Goal: Transaction & Acquisition: Purchase product/service

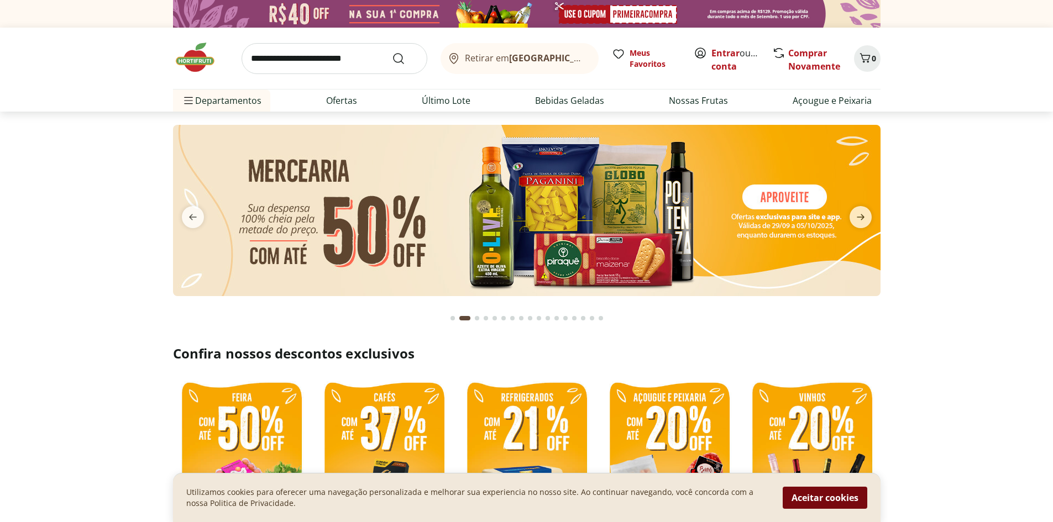
click at [837, 498] on button "Aceitar cookies" at bounding box center [824, 498] width 85 height 22
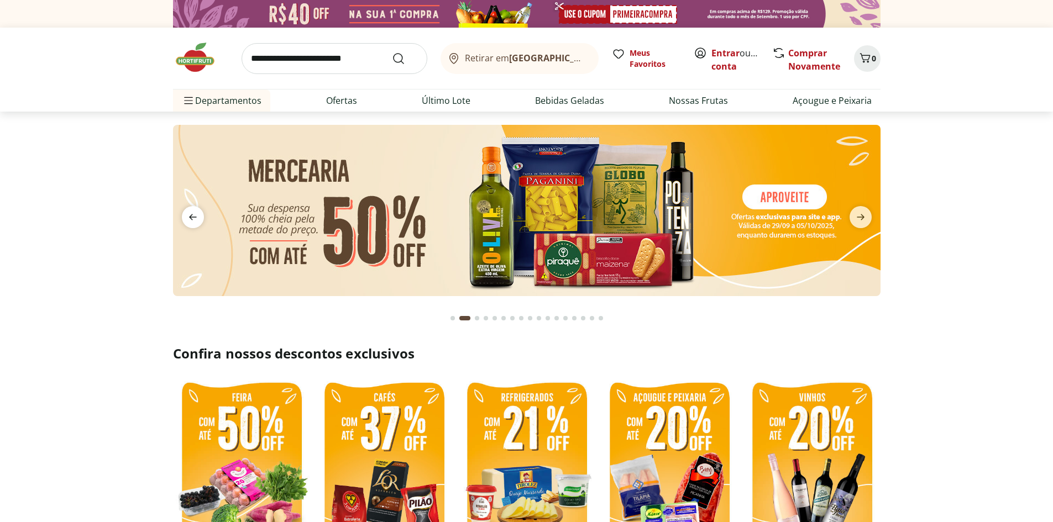
click at [202, 222] on span "previous" at bounding box center [193, 217] width 22 height 22
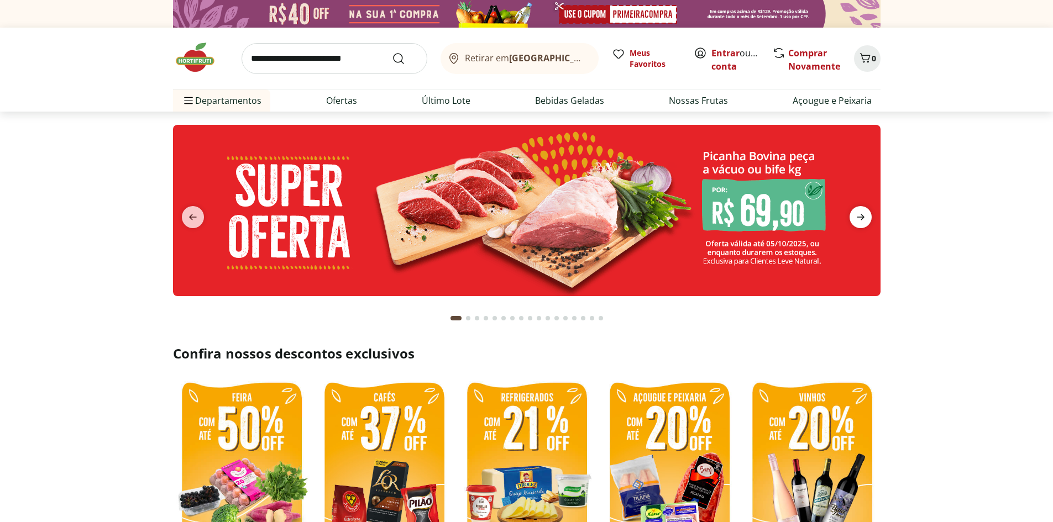
click at [861, 220] on icon "next" at bounding box center [860, 217] width 13 height 13
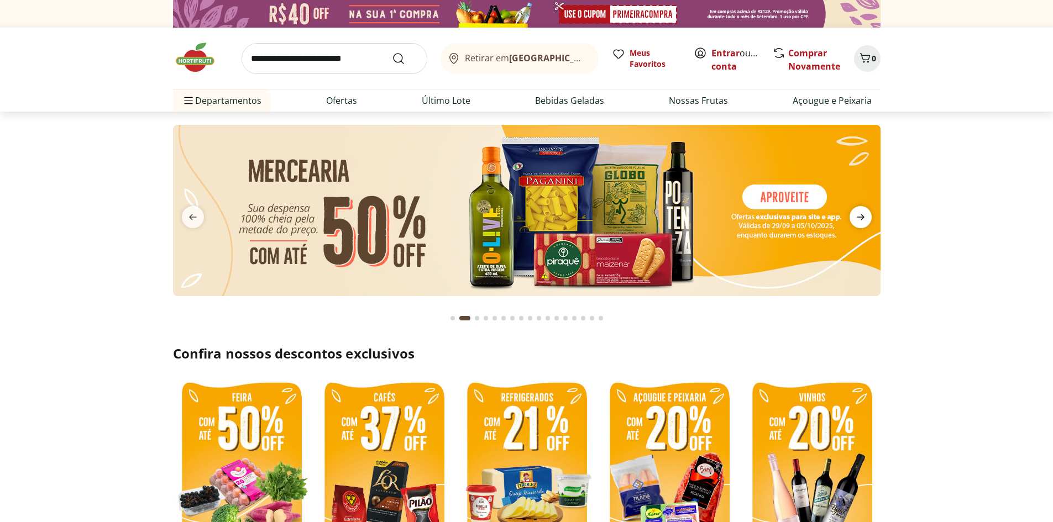
click at [861, 220] on icon "next" at bounding box center [860, 217] width 13 height 13
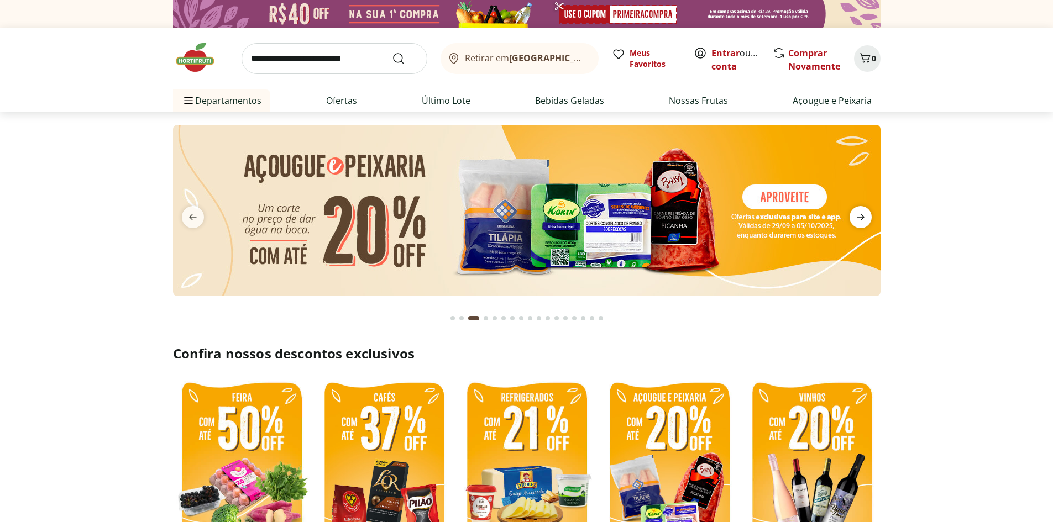
click at [861, 220] on icon "next" at bounding box center [860, 217] width 13 height 13
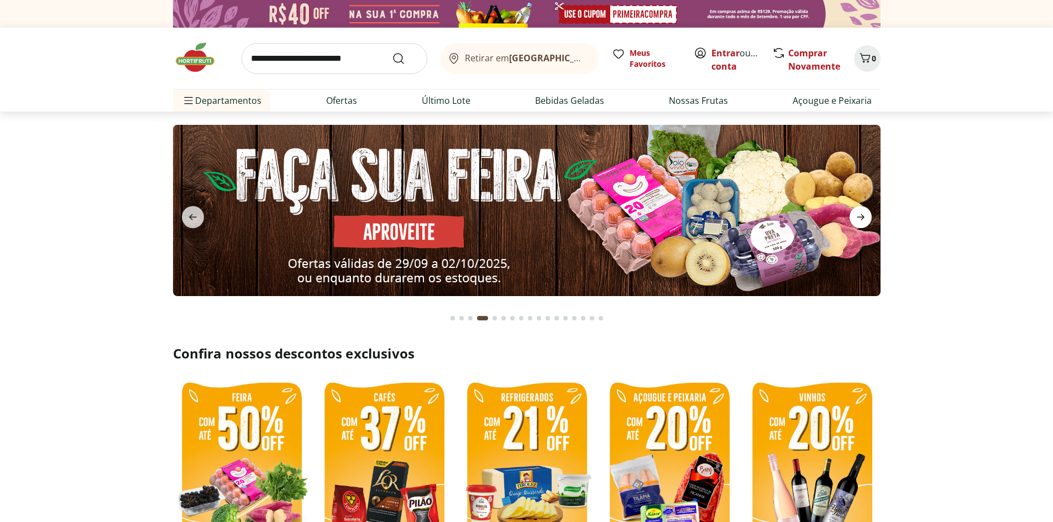
click at [861, 220] on icon "next" at bounding box center [860, 217] width 13 height 13
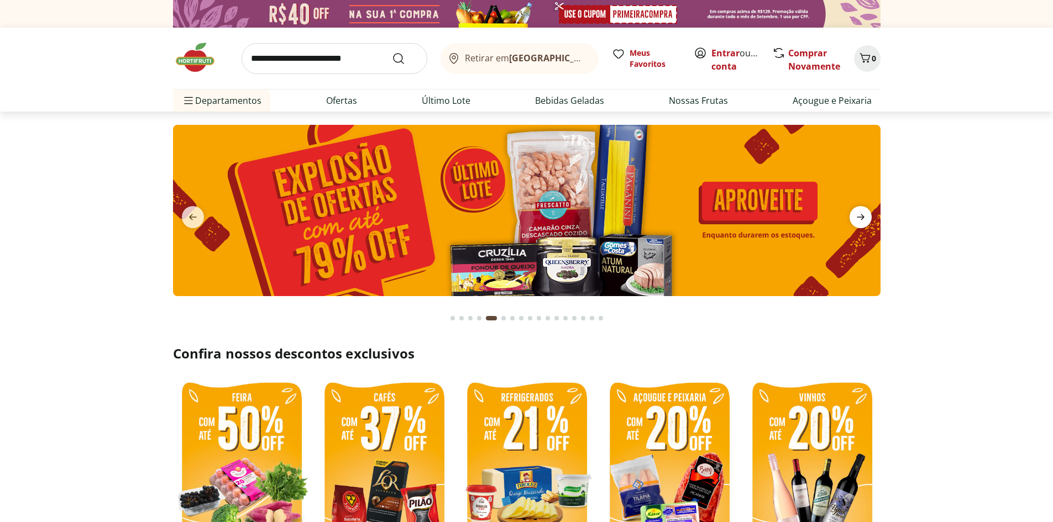
click at [861, 220] on icon "next" at bounding box center [860, 217] width 13 height 13
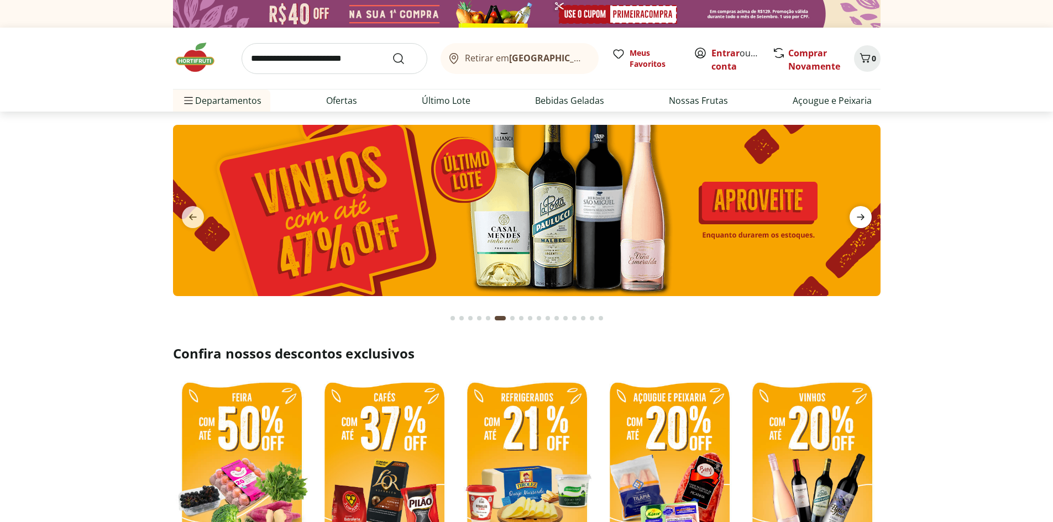
click at [861, 220] on icon "next" at bounding box center [860, 217] width 13 height 13
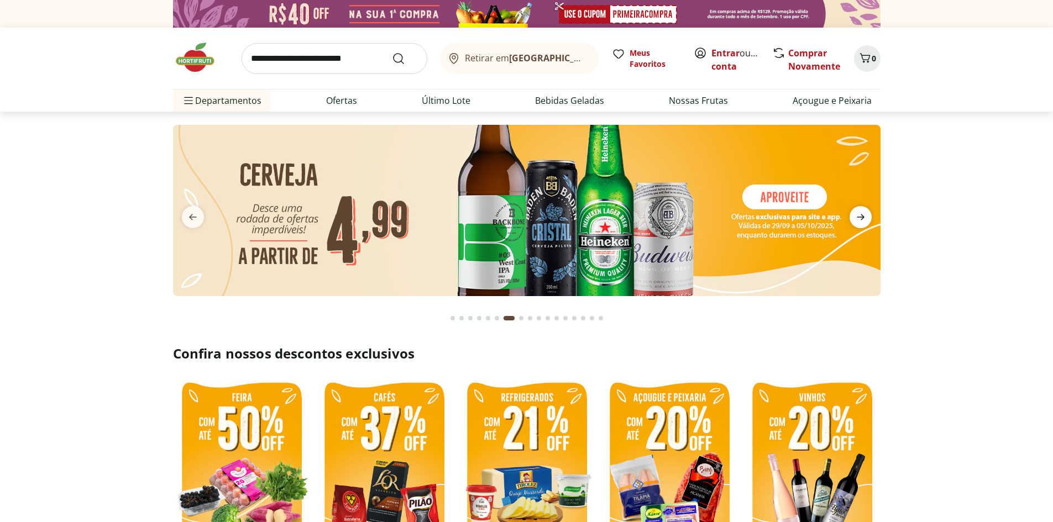
click at [861, 220] on icon "next" at bounding box center [860, 217] width 13 height 13
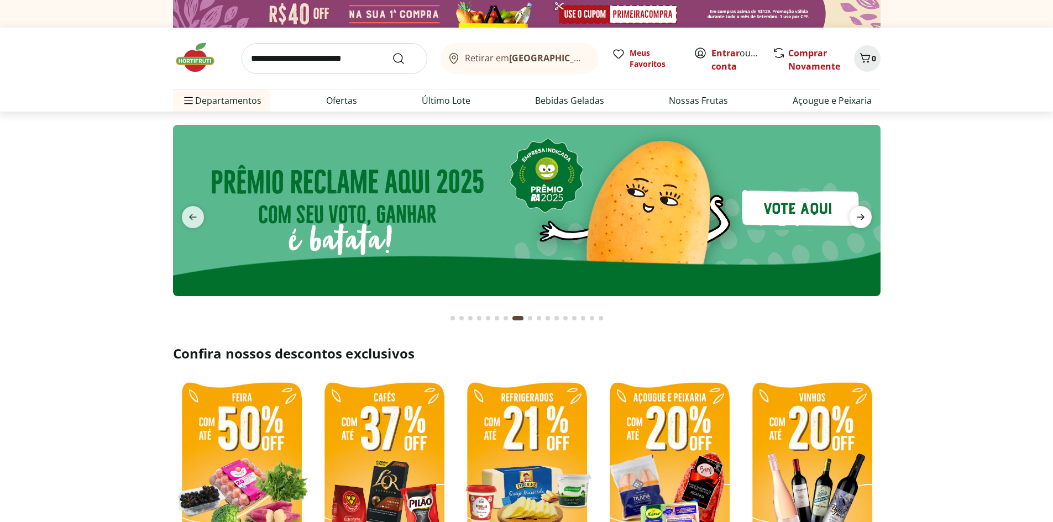
click at [861, 220] on icon "next" at bounding box center [860, 217] width 13 height 13
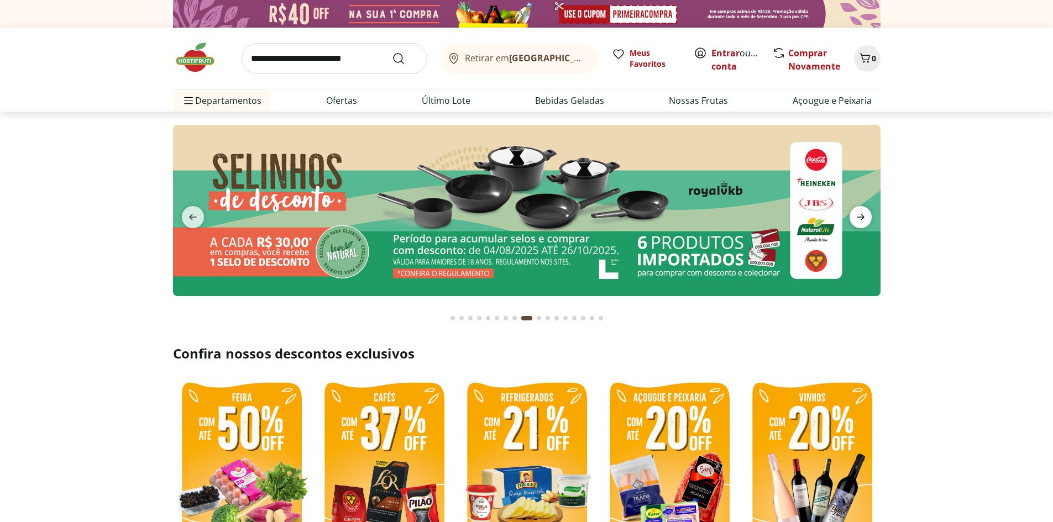
click at [861, 220] on icon "next" at bounding box center [860, 217] width 13 height 13
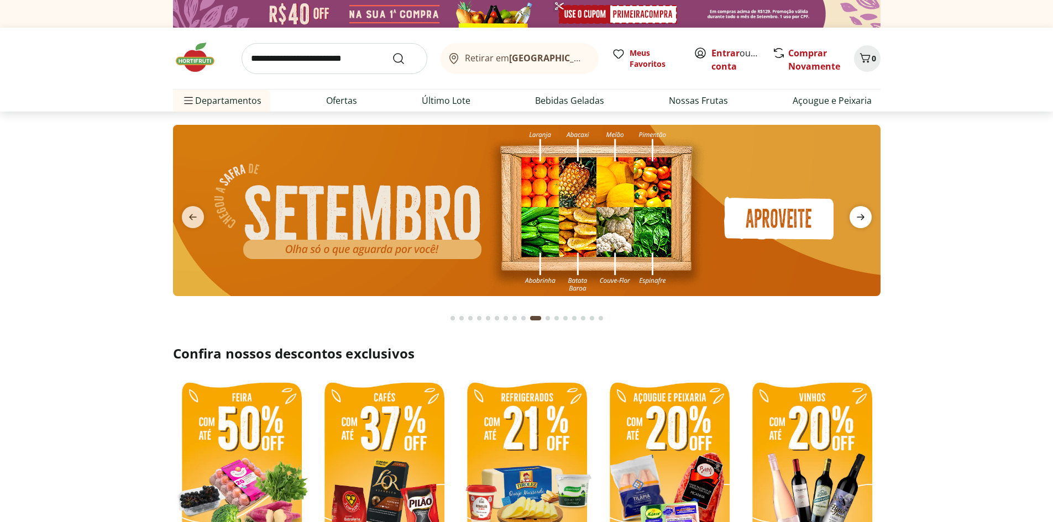
click at [861, 220] on icon "next" at bounding box center [860, 217] width 13 height 13
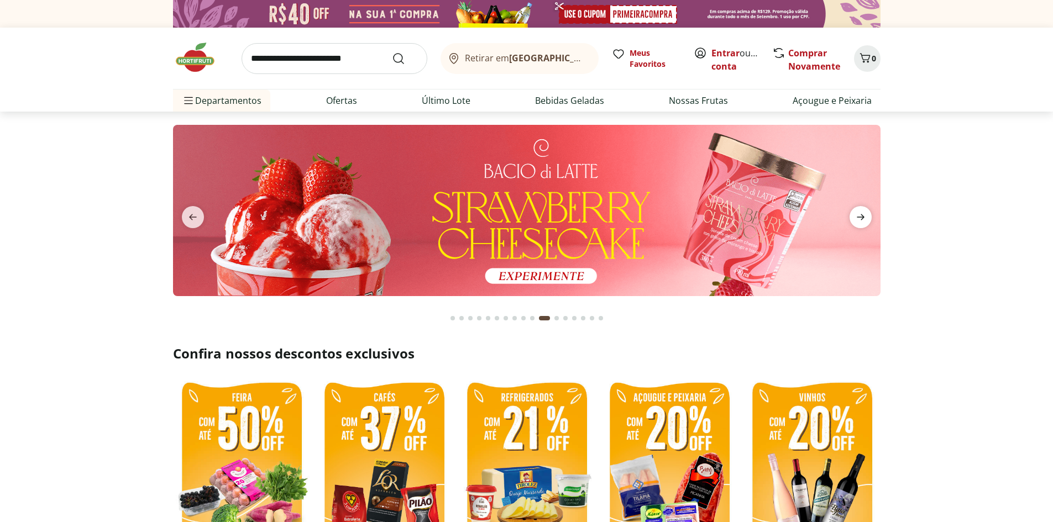
click at [861, 220] on icon "next" at bounding box center [860, 217] width 13 height 13
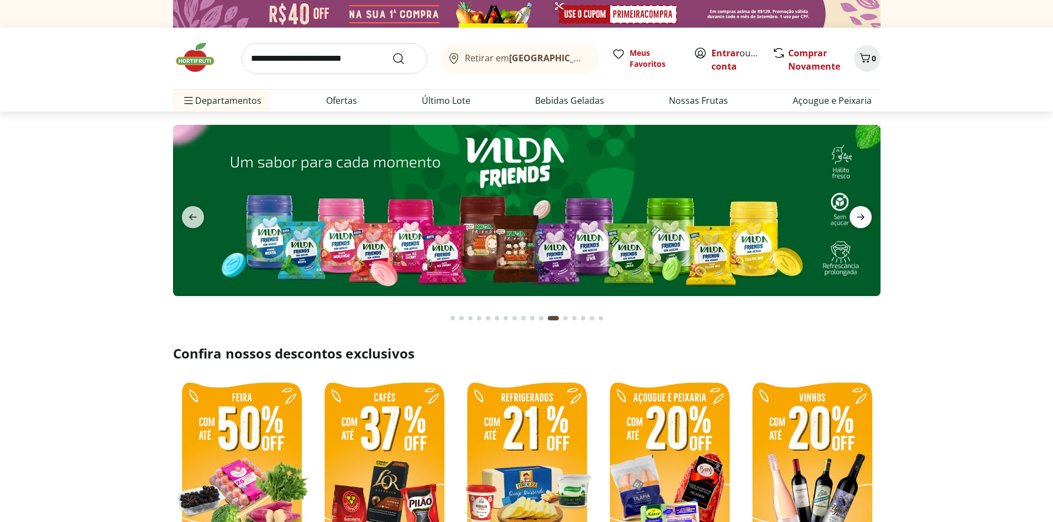
click at [861, 220] on icon "next" at bounding box center [860, 217] width 13 height 13
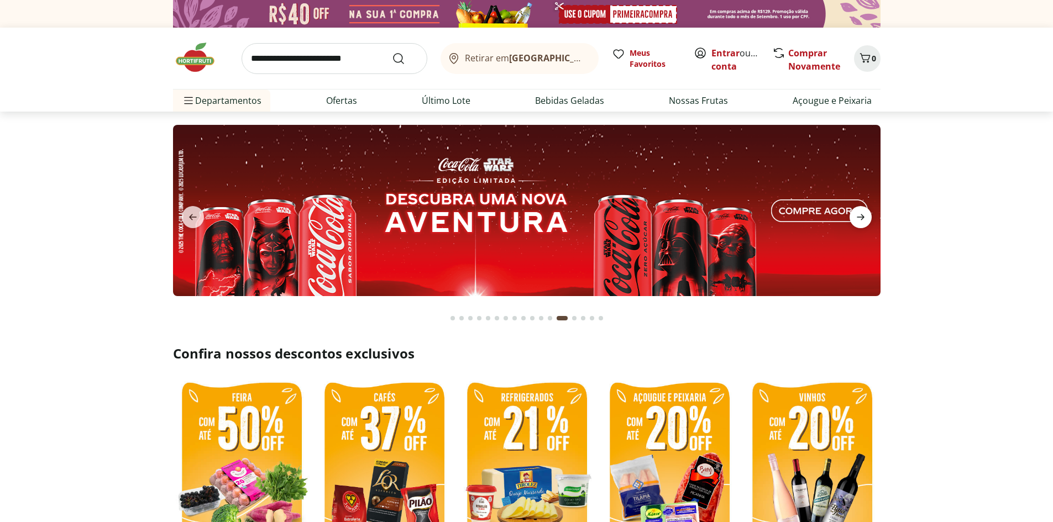
click at [861, 220] on icon "next" at bounding box center [860, 217] width 13 height 13
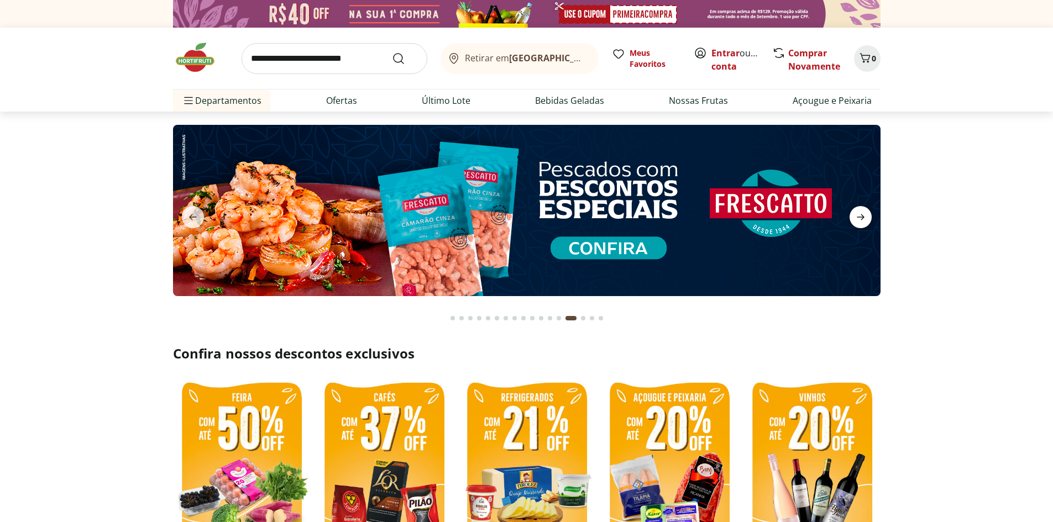
click at [861, 220] on icon "next" at bounding box center [860, 217] width 13 height 13
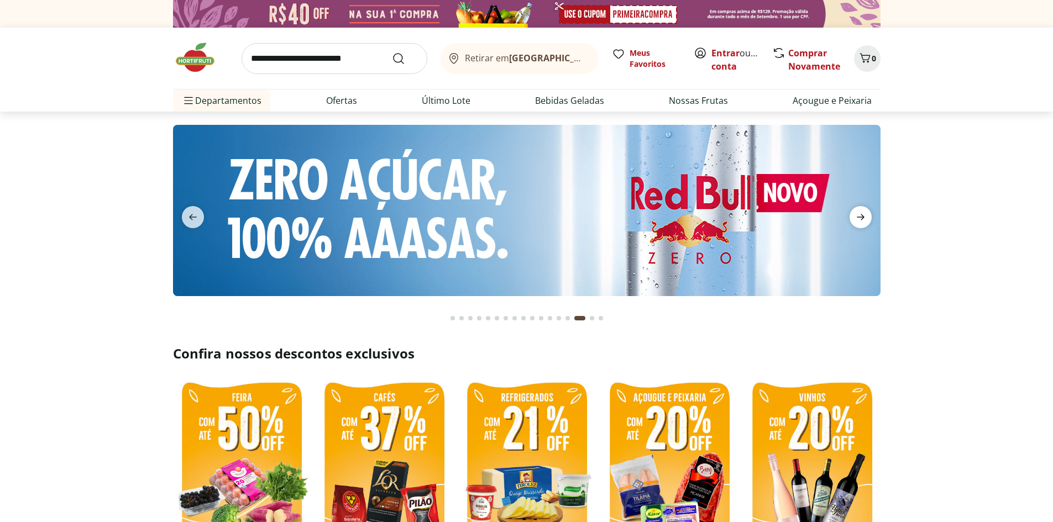
click at [861, 220] on icon "next" at bounding box center [860, 217] width 13 height 13
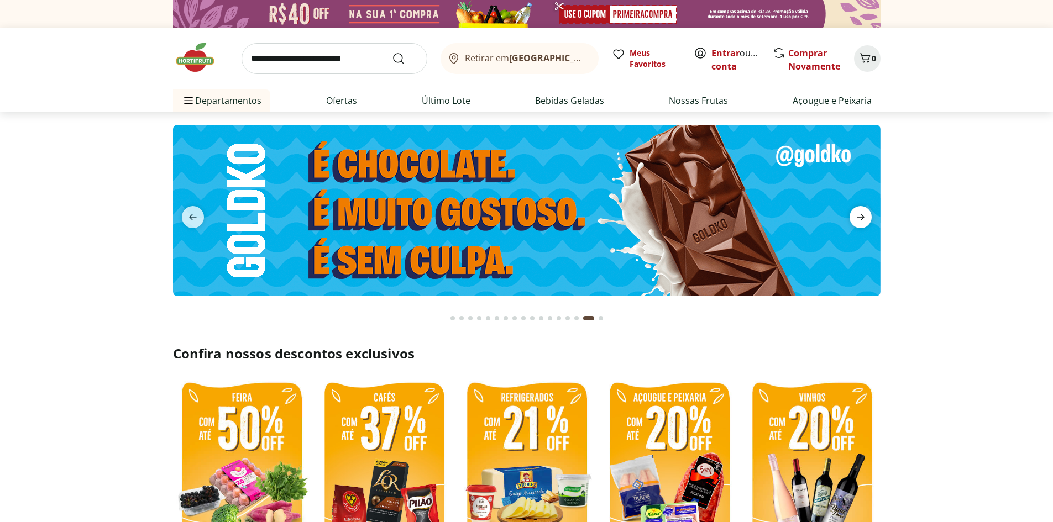
click at [861, 220] on icon "next" at bounding box center [860, 217] width 13 height 13
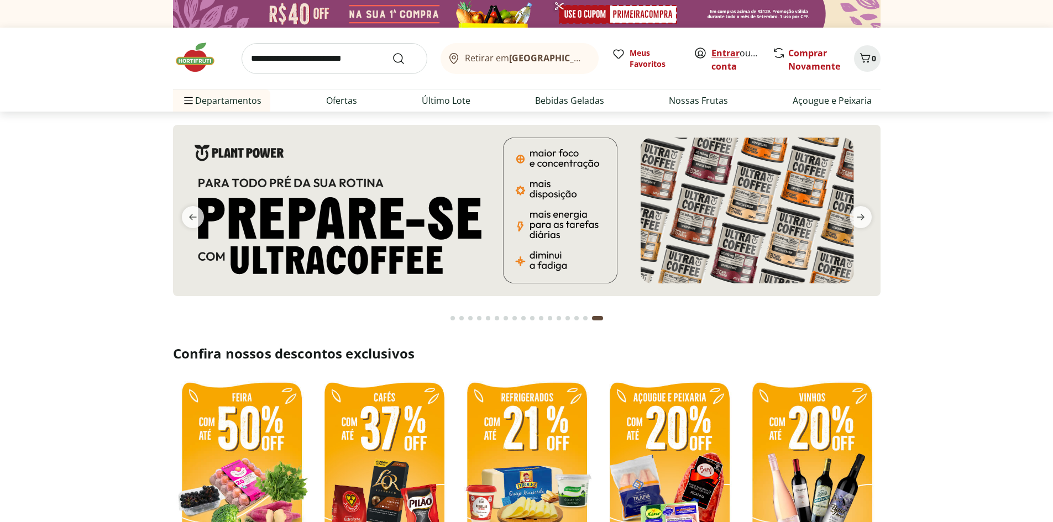
click at [724, 54] on link "Entrar" at bounding box center [725, 53] width 28 height 12
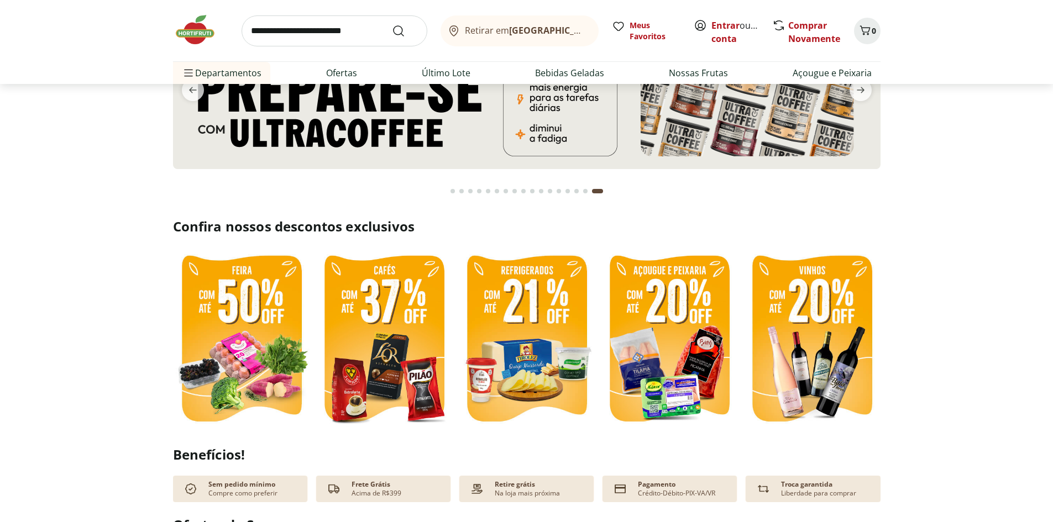
scroll to position [213, 0]
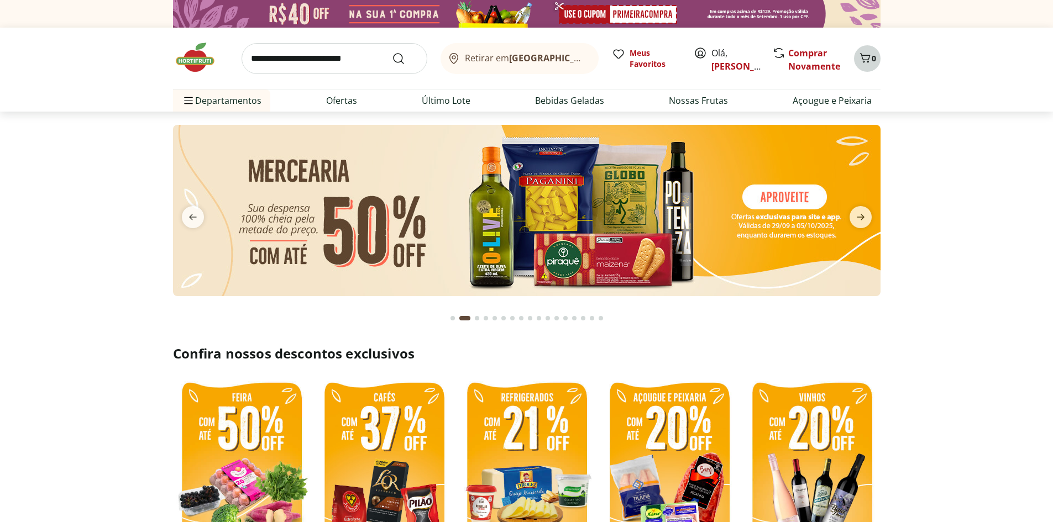
click at [861, 65] on span "Carrinho" at bounding box center [864, 58] width 13 height 14
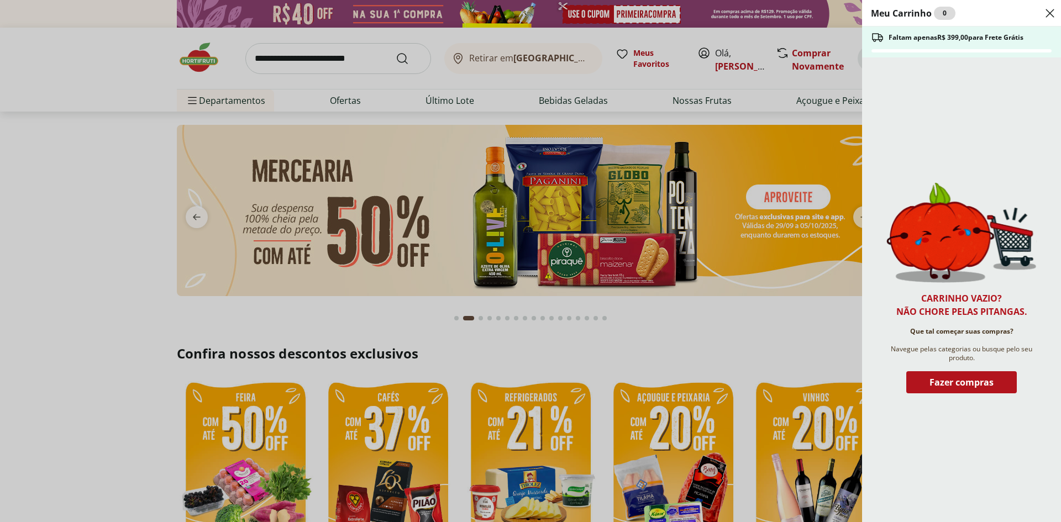
click at [151, 312] on div "Meu Carrinho 0 Faltam apenas R$ 399,00 para Frete Grátis Carrinho vazio? Não ch…" at bounding box center [530, 261] width 1061 height 522
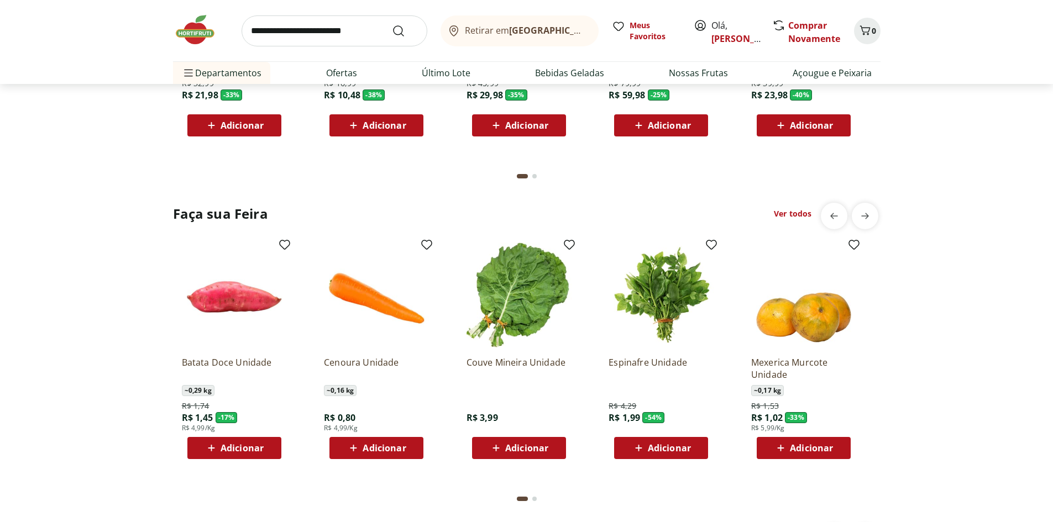
scroll to position [1160, 0]
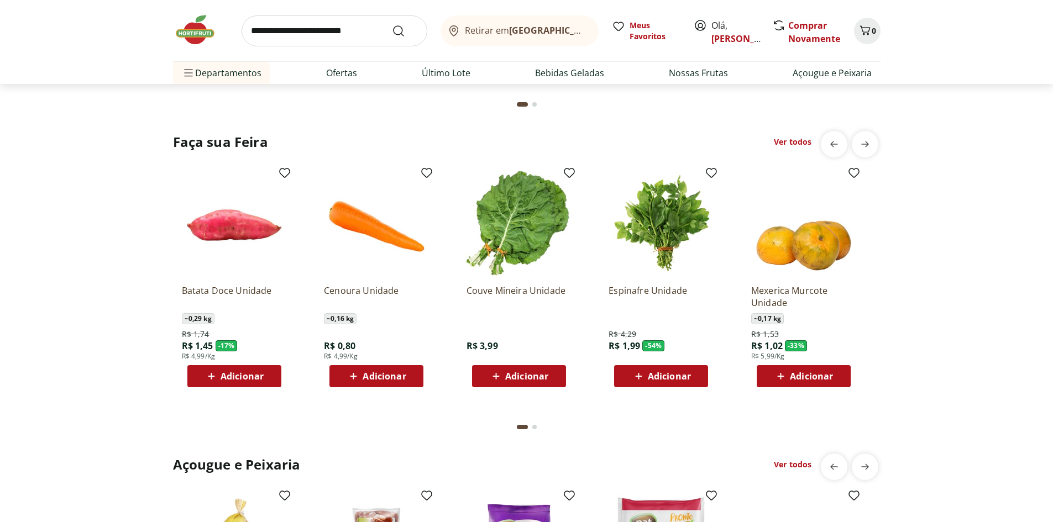
click at [397, 376] on span "Adicionar" at bounding box center [383, 376] width 43 height 9
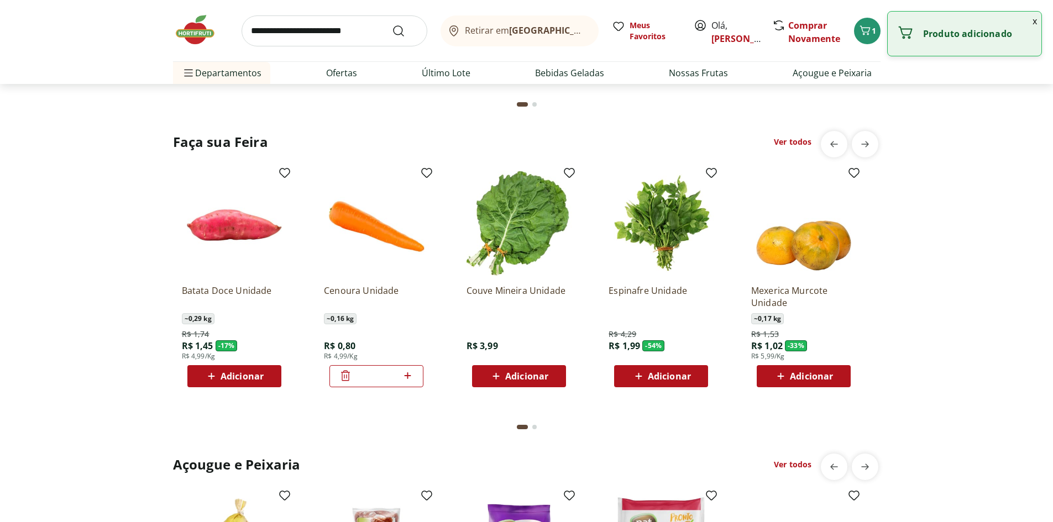
click at [409, 378] on icon at bounding box center [408, 375] width 14 height 13
type input "*"
click at [665, 376] on span "Adicionar" at bounding box center [669, 376] width 43 height 9
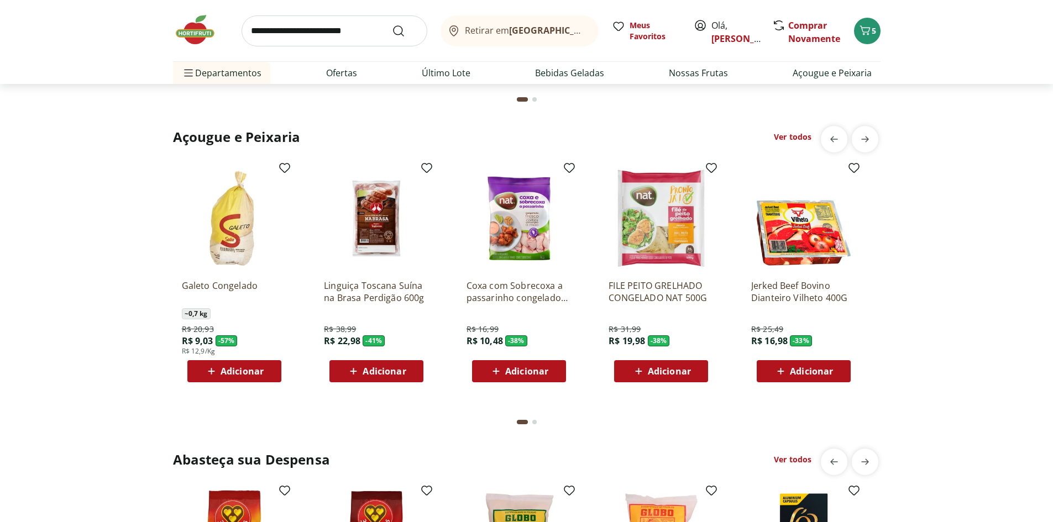
scroll to position [1492, 0]
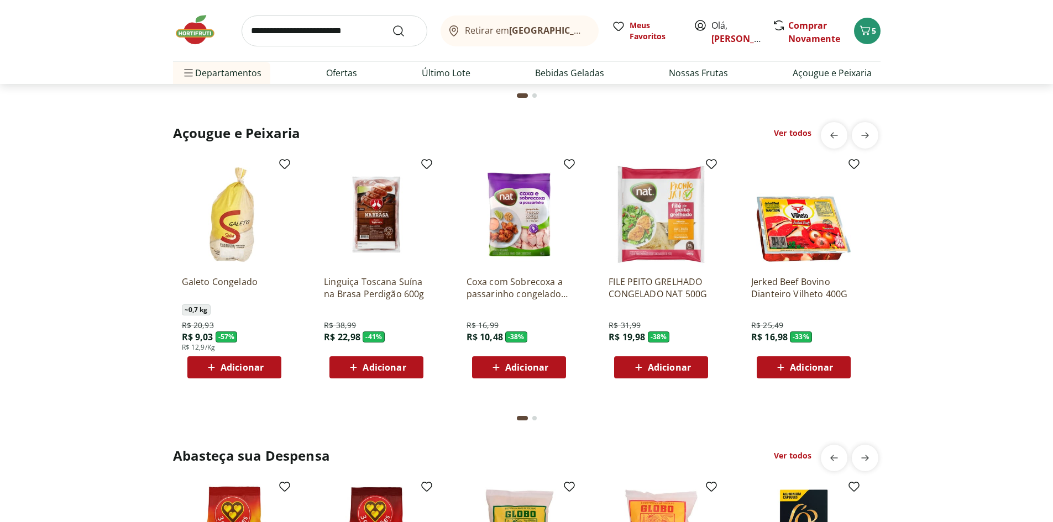
click at [544, 372] on span "Adicionar" at bounding box center [526, 367] width 43 height 9
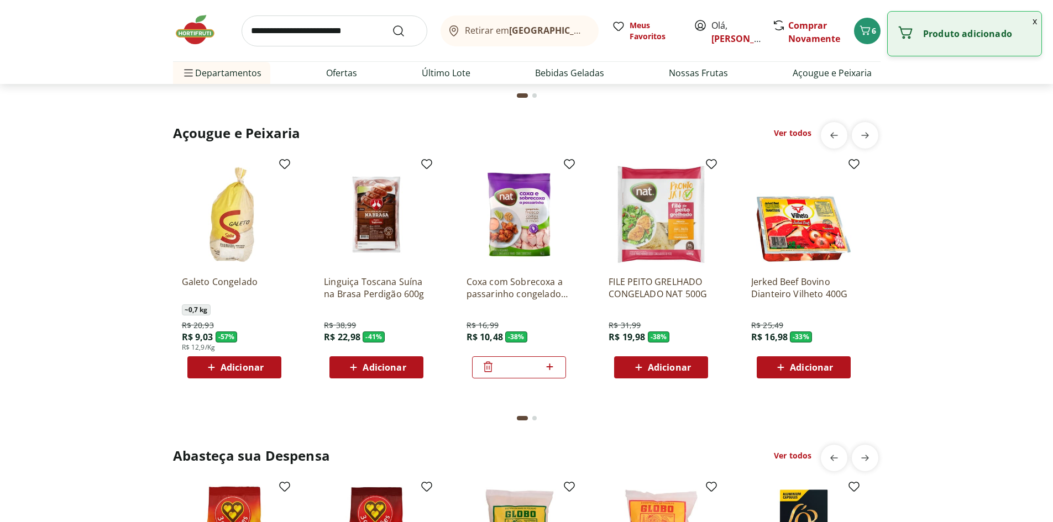
click at [551, 369] on icon at bounding box center [550, 366] width 14 height 13
type input "*"
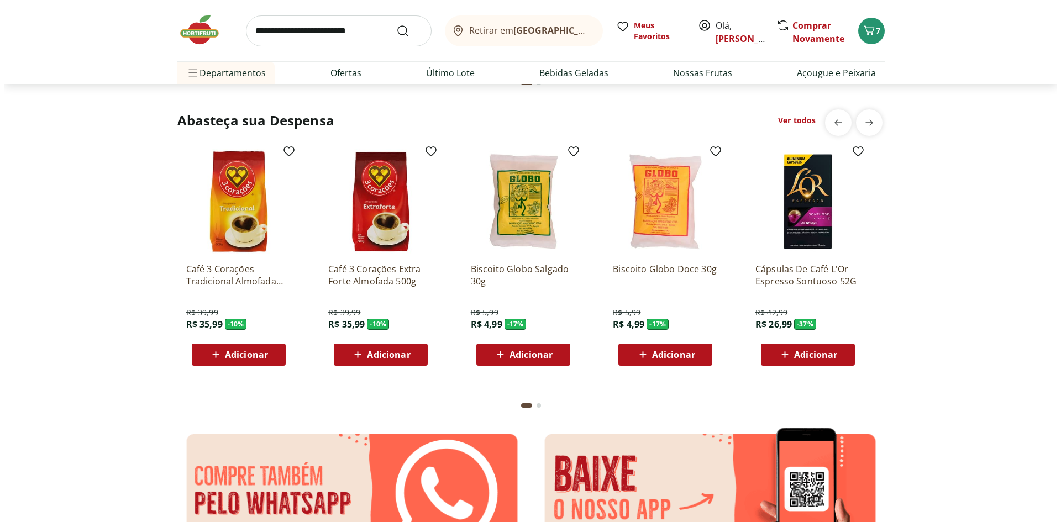
scroll to position [1547, 0]
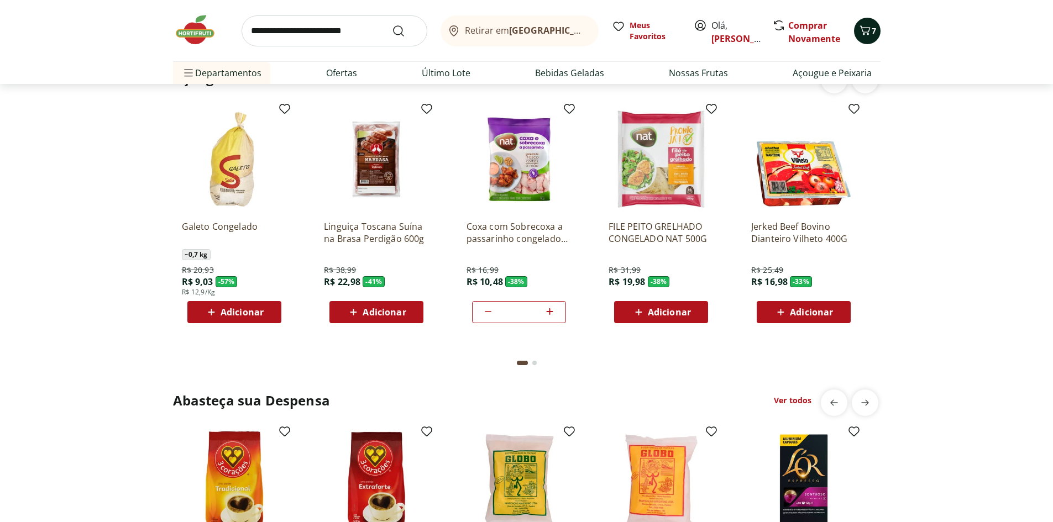
click at [864, 27] on icon "Carrinho" at bounding box center [864, 30] width 13 height 13
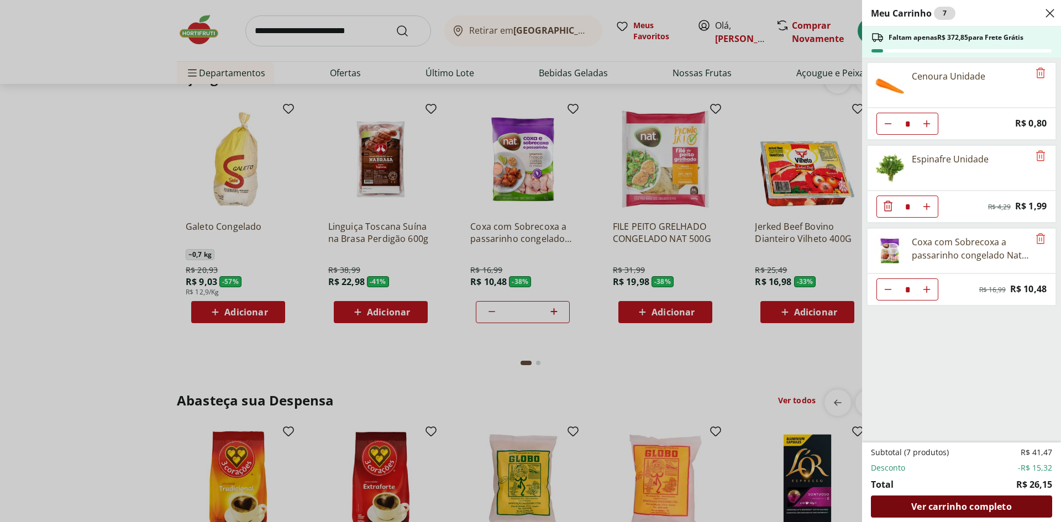
click at [961, 509] on span "Ver carrinho completo" at bounding box center [961, 506] width 100 height 9
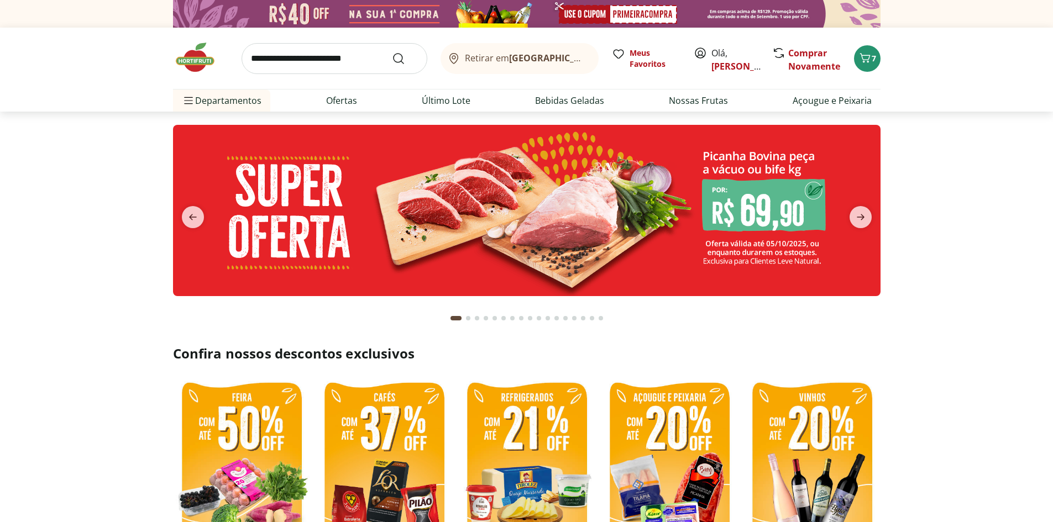
click at [872, 221] on button "next" at bounding box center [860, 217] width 40 height 22
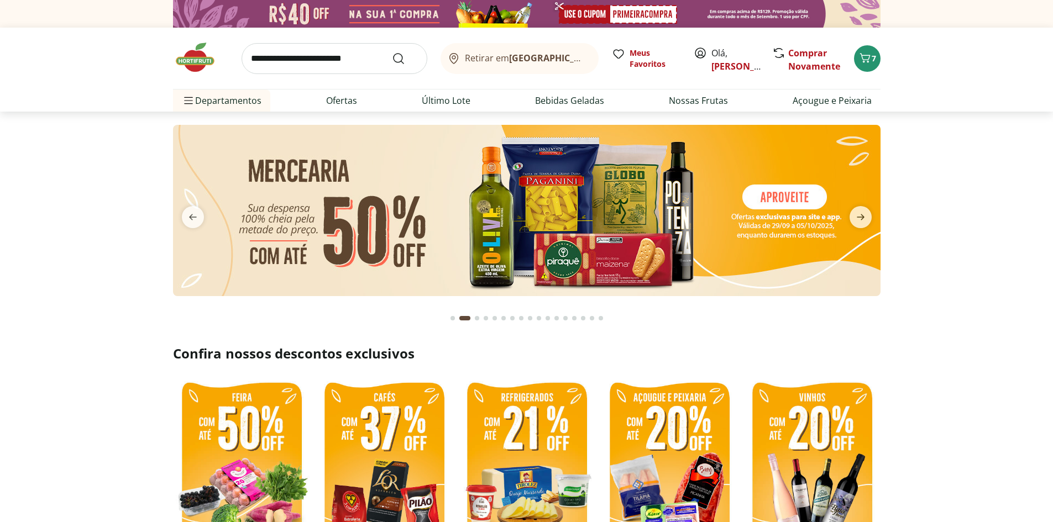
click at [687, 228] on img at bounding box center [526, 210] width 707 height 171
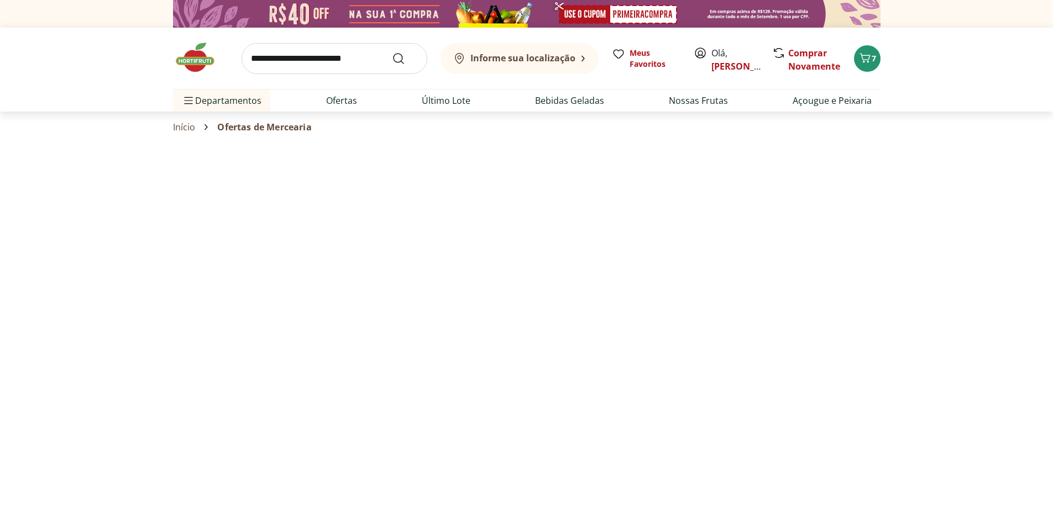
select select "**********"
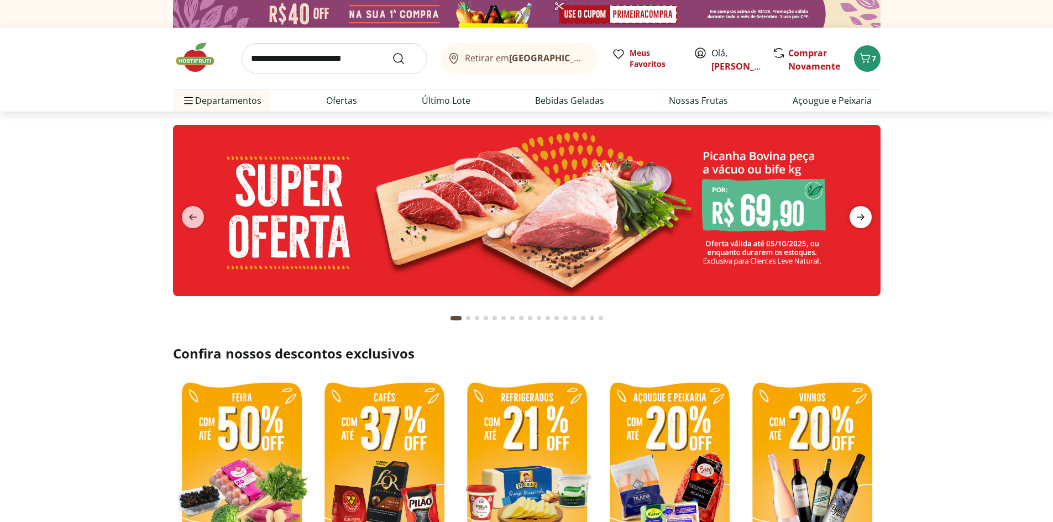
click at [862, 214] on icon "next" at bounding box center [860, 217] width 13 height 13
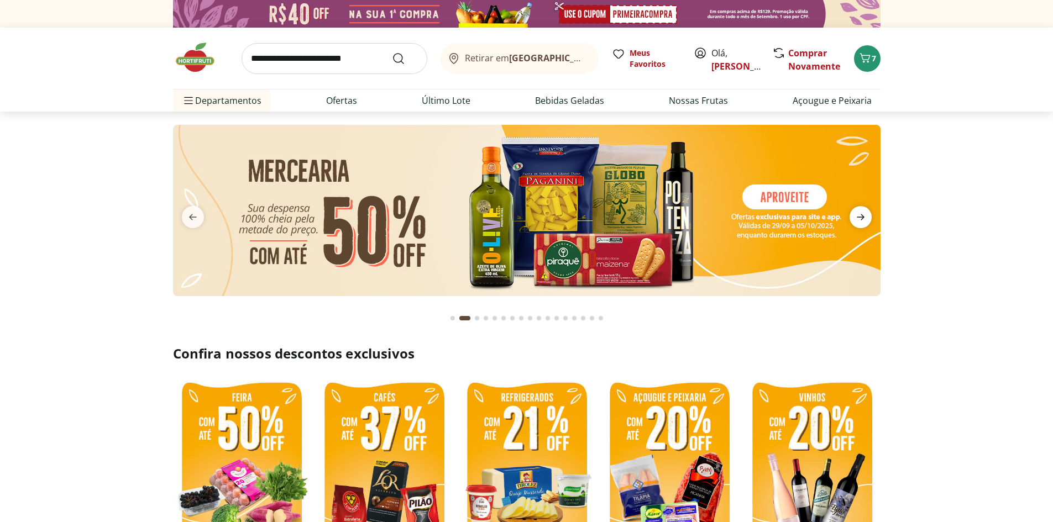
click at [862, 214] on icon "next" at bounding box center [860, 217] width 13 height 13
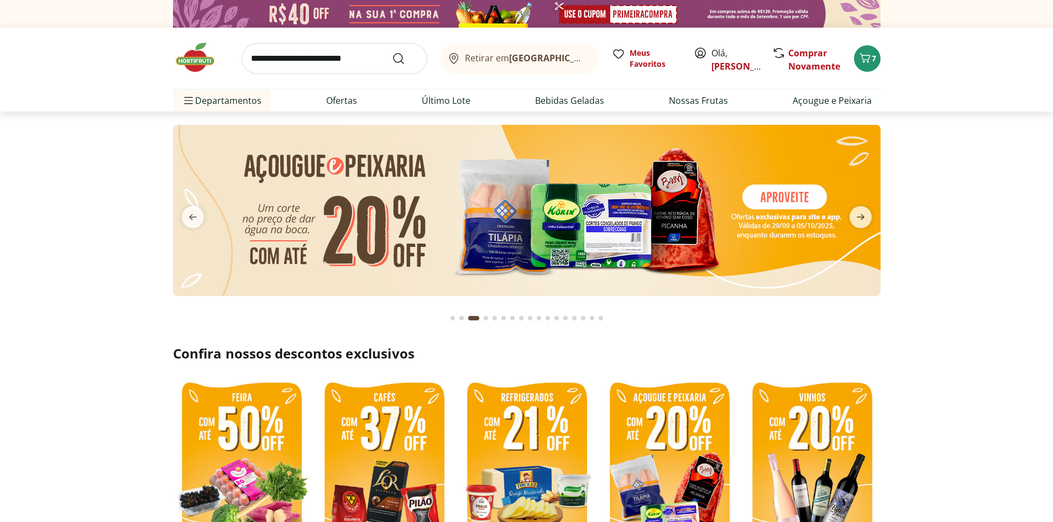
click at [736, 229] on img at bounding box center [526, 210] width 707 height 171
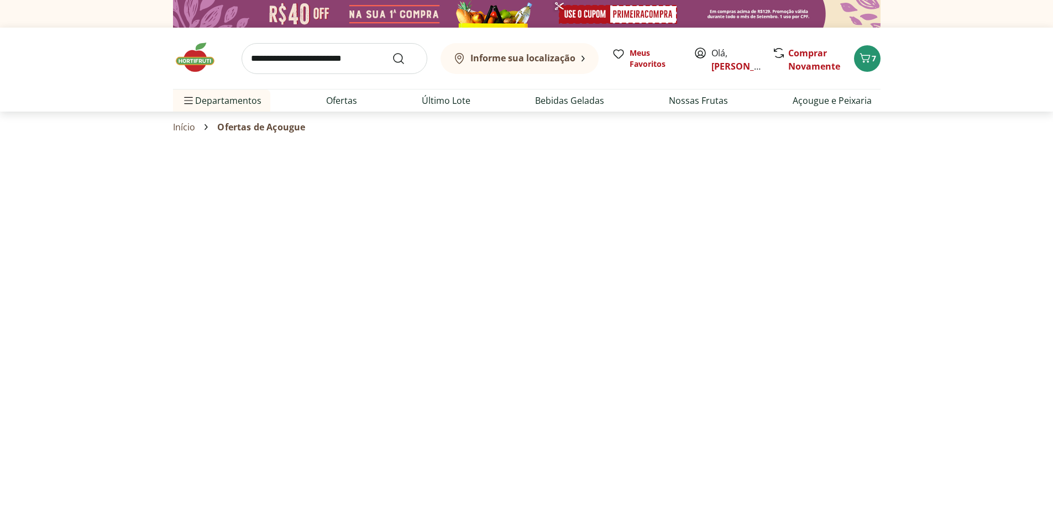
select select "**********"
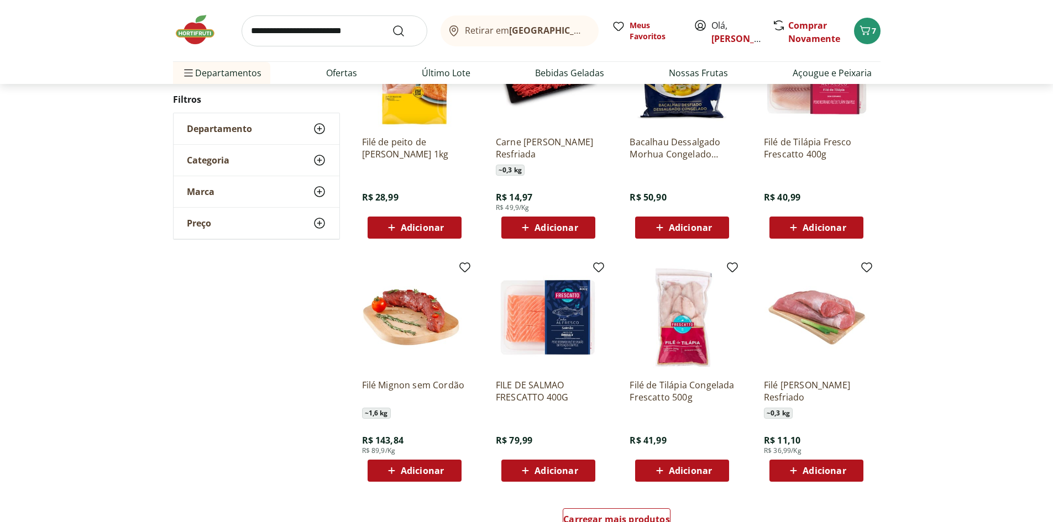
scroll to position [442, 0]
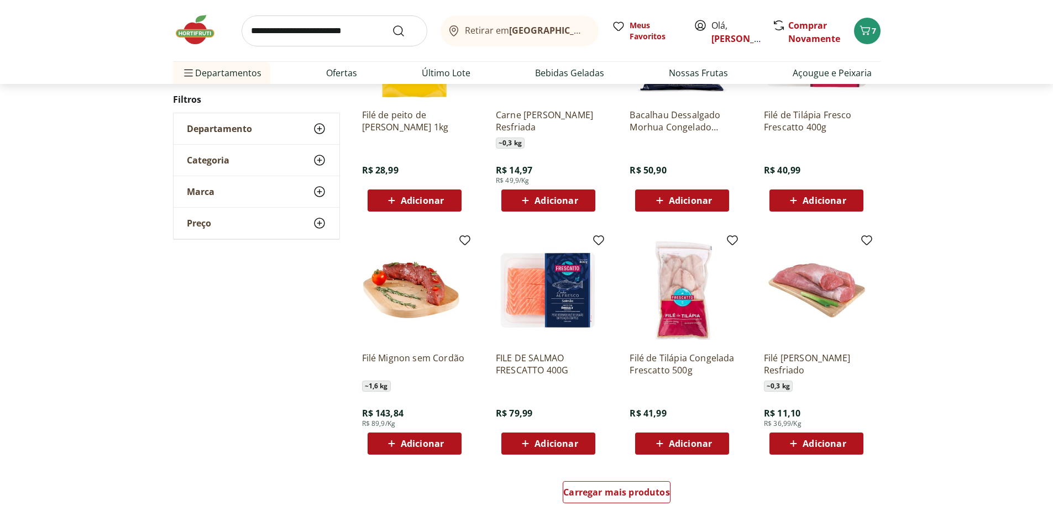
click at [847, 440] on div "Adicionar" at bounding box center [816, 444] width 76 height 20
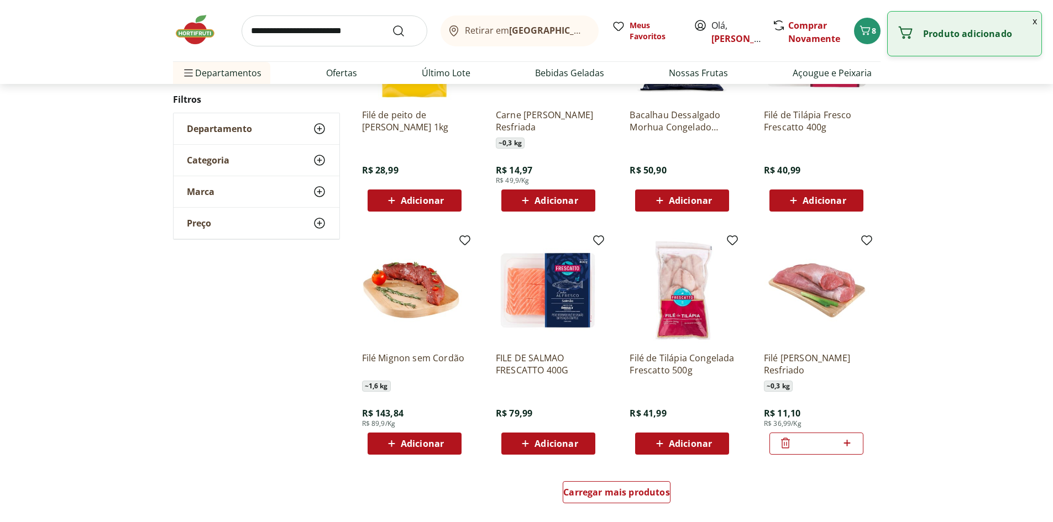
click at [847, 440] on icon at bounding box center [847, 443] width 14 height 13
click at [789, 442] on icon at bounding box center [785, 443] width 13 height 13
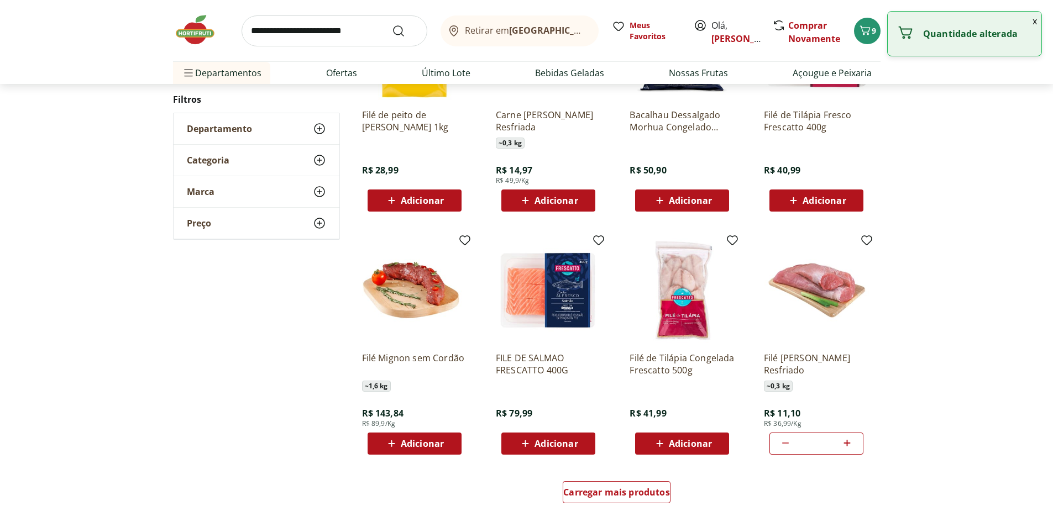
click at [789, 442] on icon at bounding box center [785, 443] width 13 height 13
type input "*"
click at [785, 442] on icon at bounding box center [785, 443] width 13 height 13
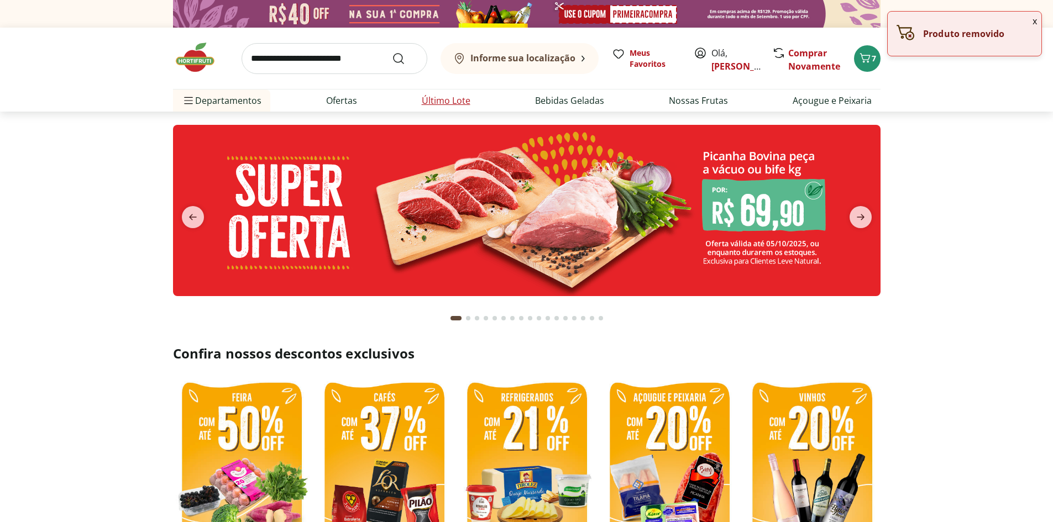
type input "*"
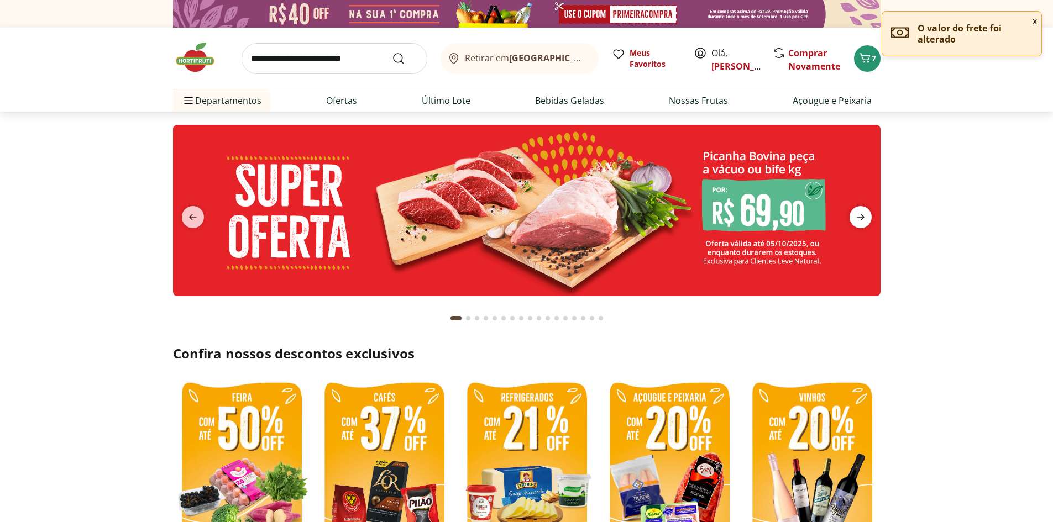
click at [853, 217] on span "next" at bounding box center [860, 217] width 22 height 22
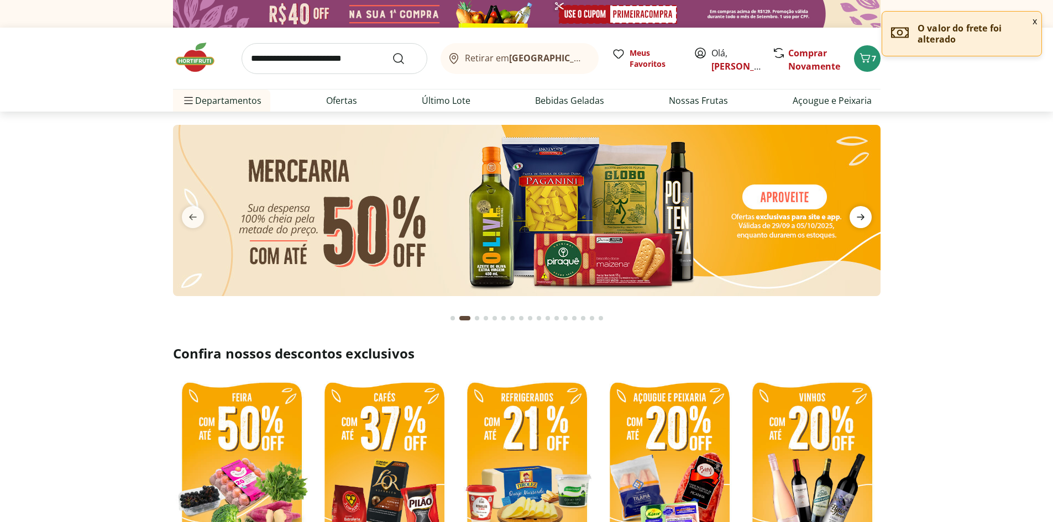
click at [853, 218] on span "next" at bounding box center [860, 217] width 22 height 22
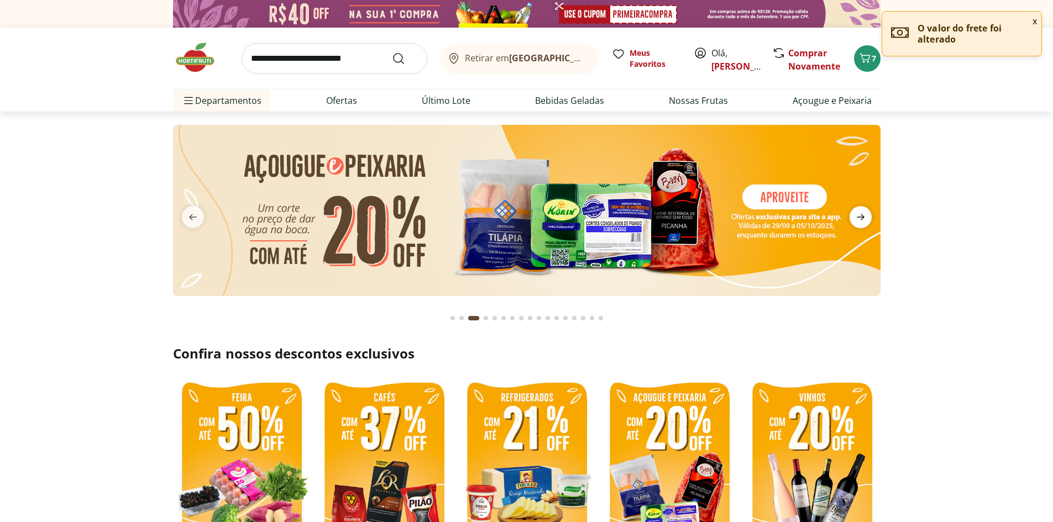
click at [853, 218] on span "next" at bounding box center [860, 217] width 22 height 22
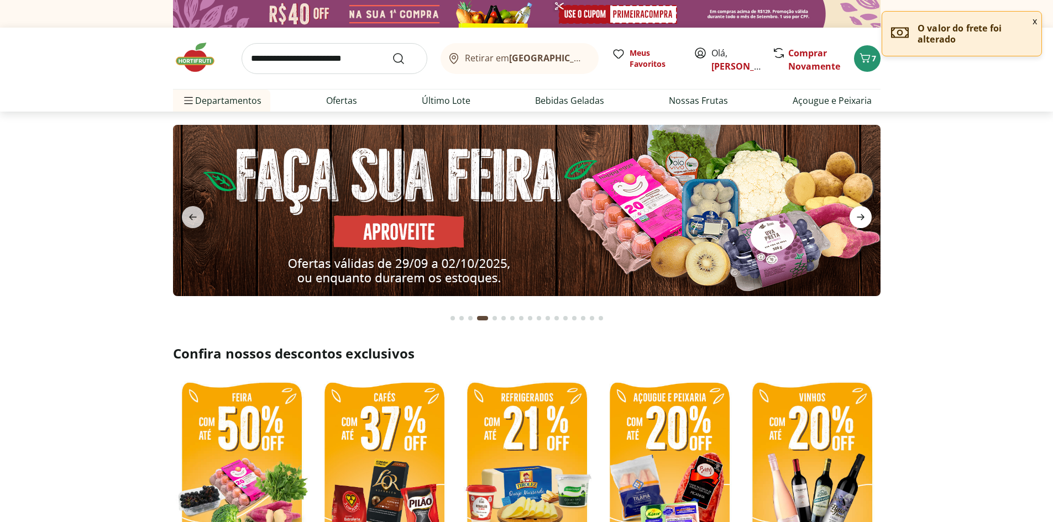
click at [853, 218] on span "next" at bounding box center [860, 217] width 22 height 22
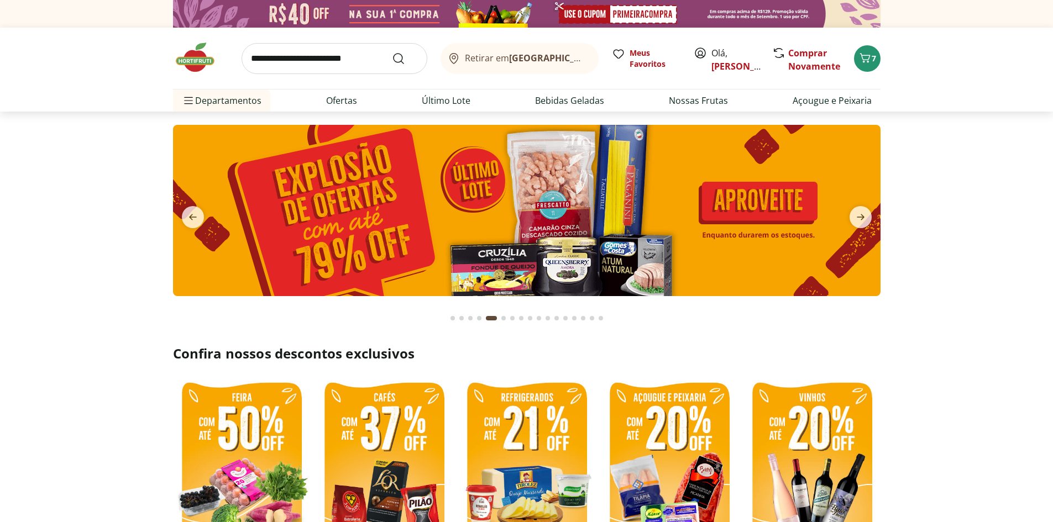
click at [612, 227] on img at bounding box center [526, 210] width 707 height 171
select select "**********"
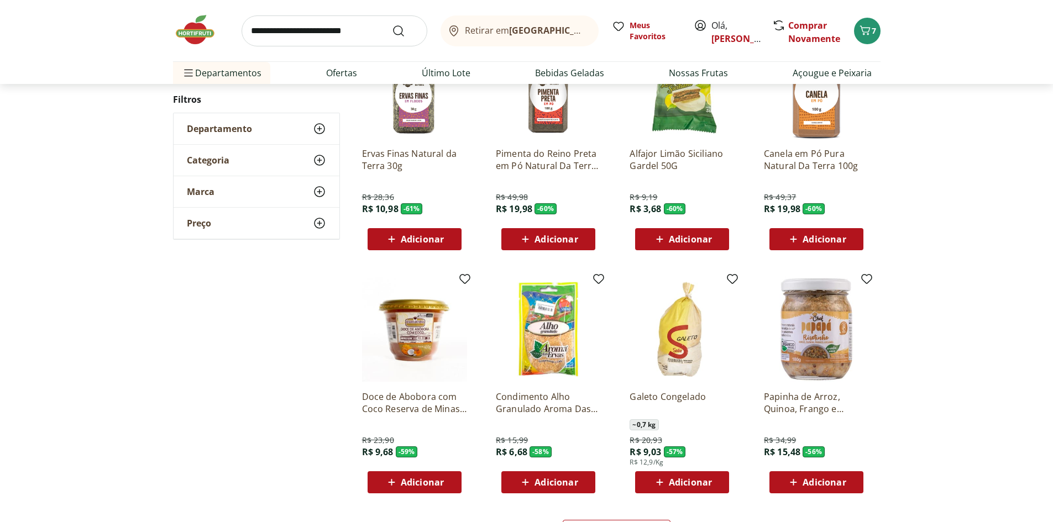
scroll to position [111, 0]
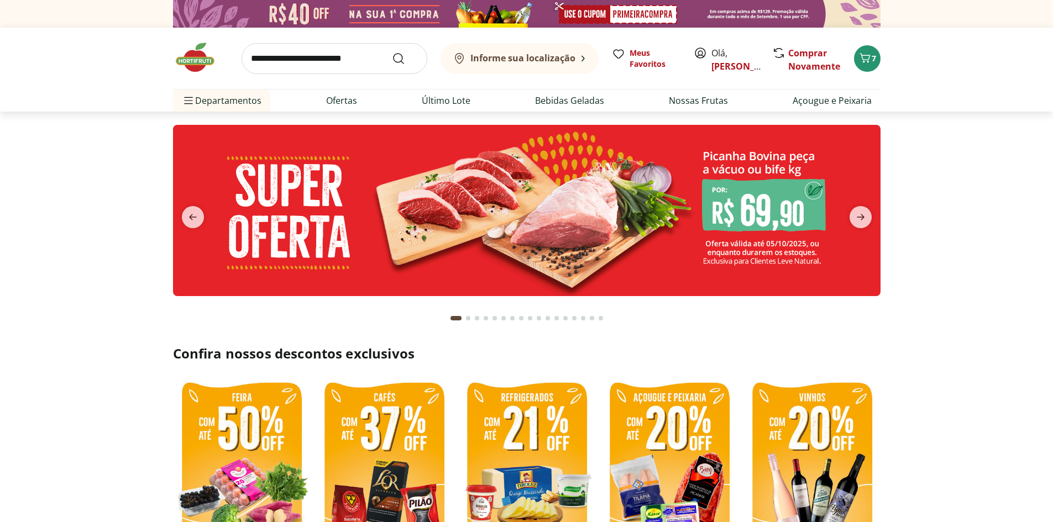
type input "*"
click at [865, 221] on icon "next" at bounding box center [860, 217] width 13 height 13
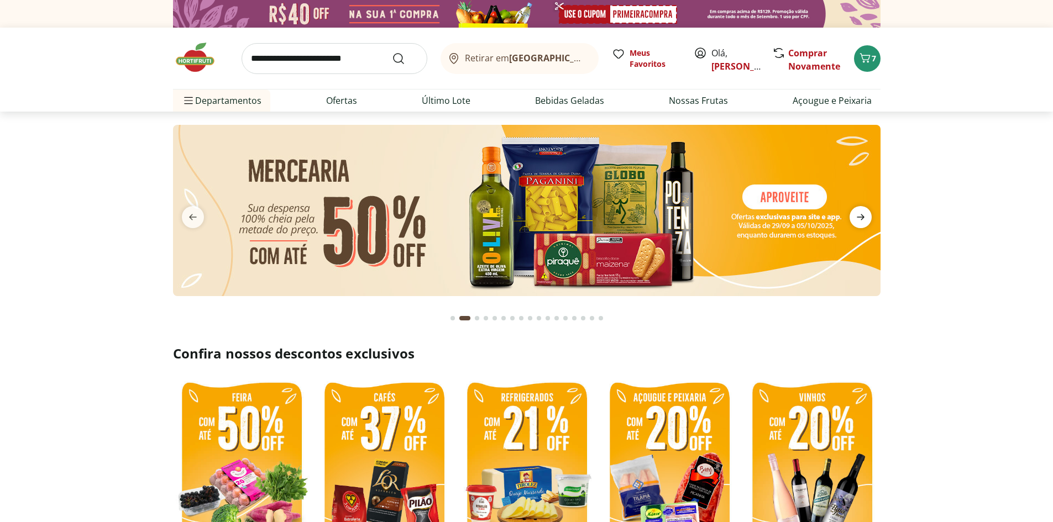
click at [865, 221] on icon "next" at bounding box center [860, 217] width 13 height 13
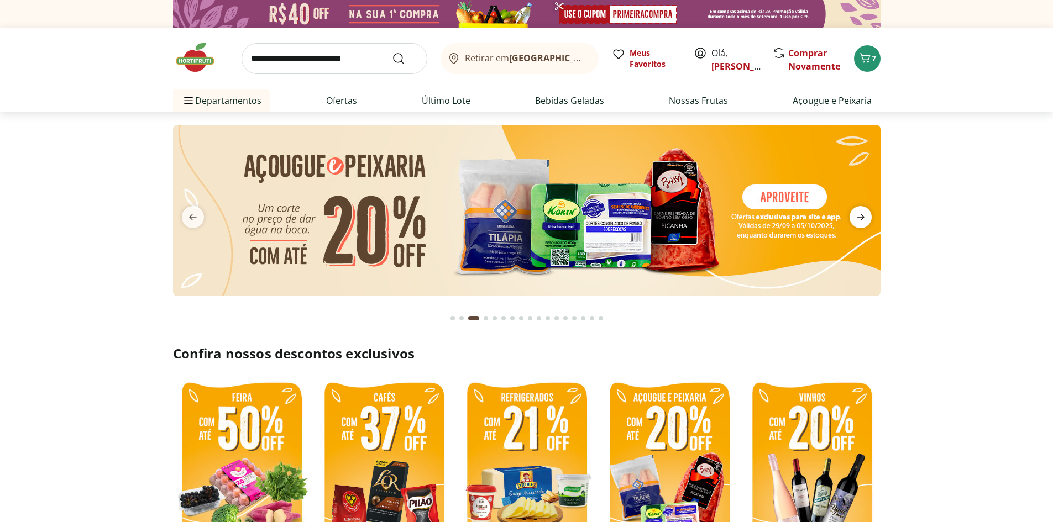
click at [865, 221] on icon "next" at bounding box center [860, 217] width 13 height 13
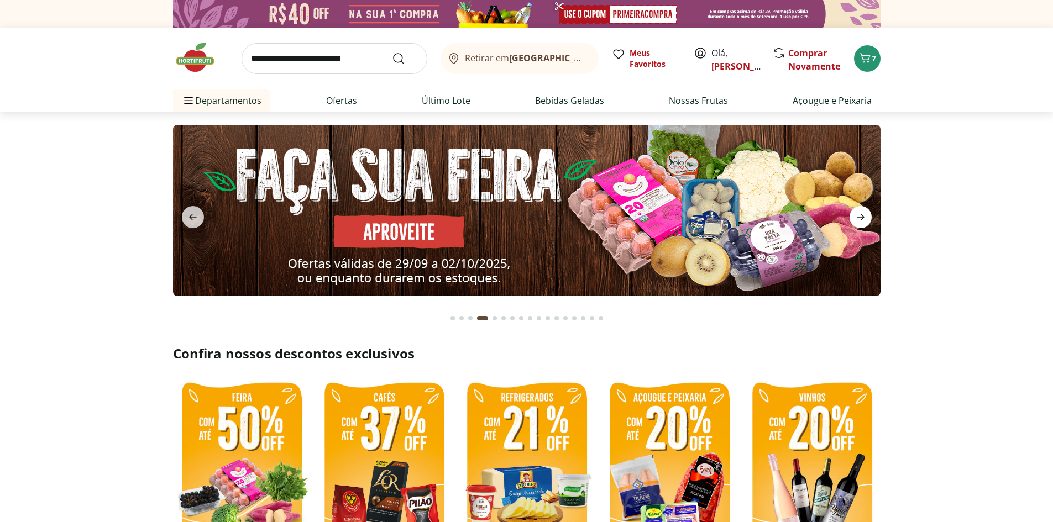
click at [865, 221] on icon "next" at bounding box center [860, 217] width 13 height 13
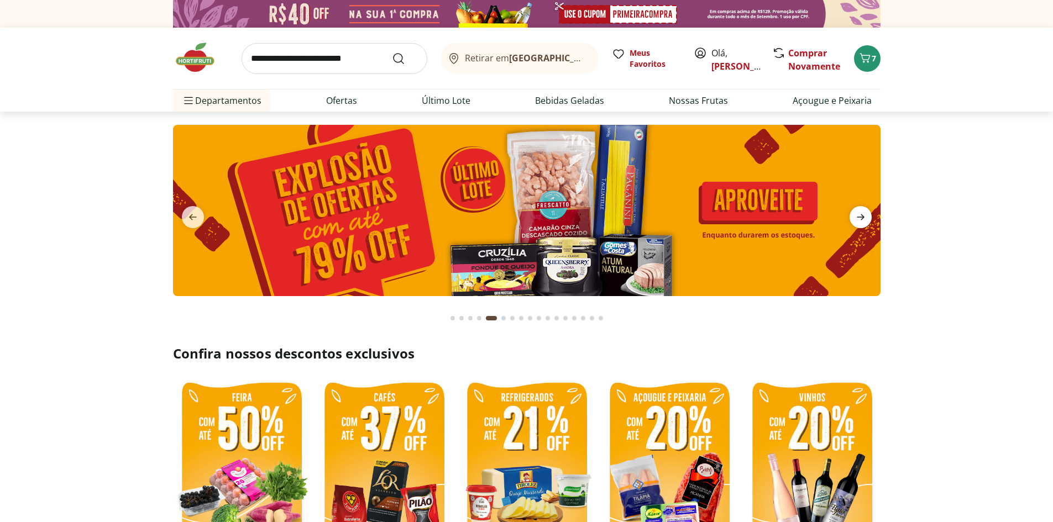
click at [865, 221] on icon "next" at bounding box center [860, 217] width 13 height 13
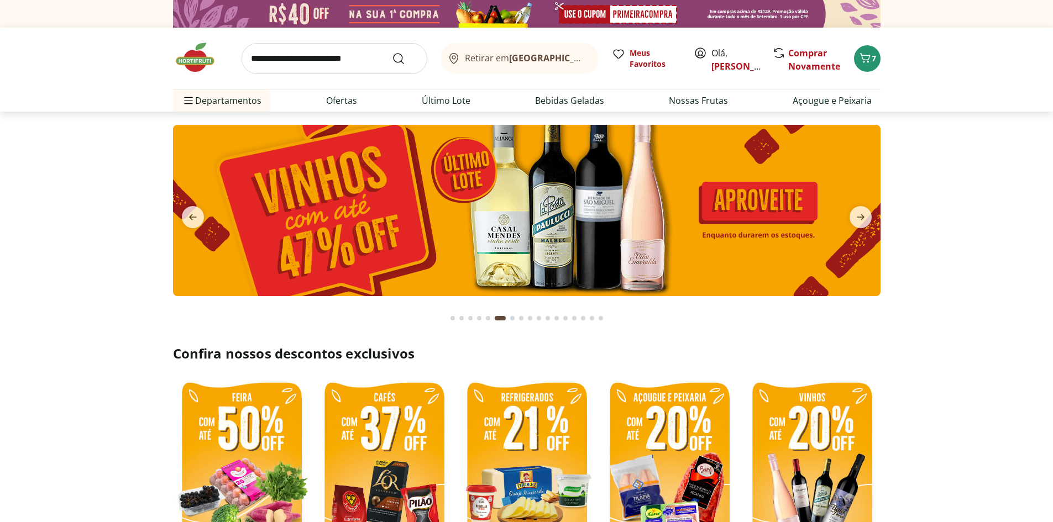
click at [696, 228] on img at bounding box center [525, 210] width 707 height 171
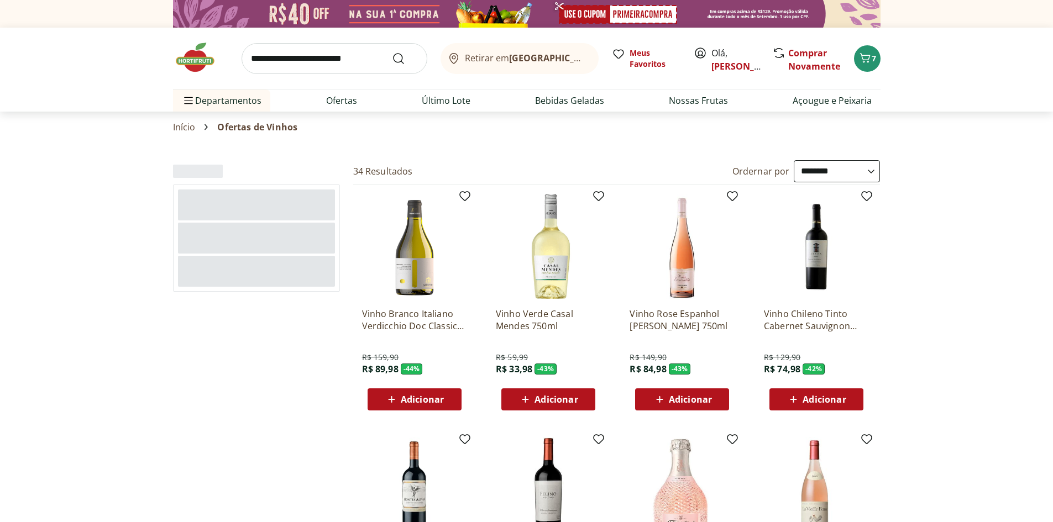
click at [843, 177] on select "**********" at bounding box center [837, 171] width 86 height 22
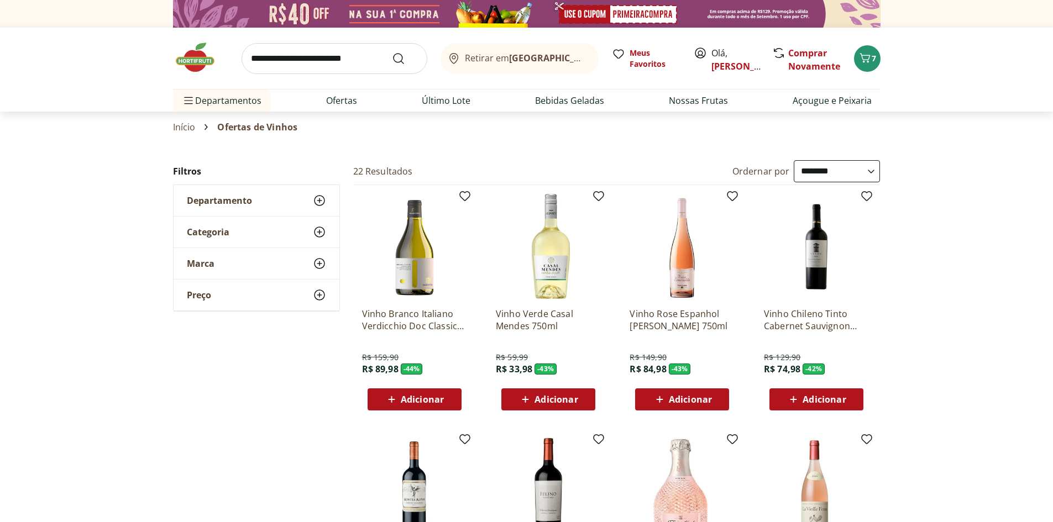
select select "*********"
click at [794, 160] on select "**********" at bounding box center [837, 171] width 86 height 22
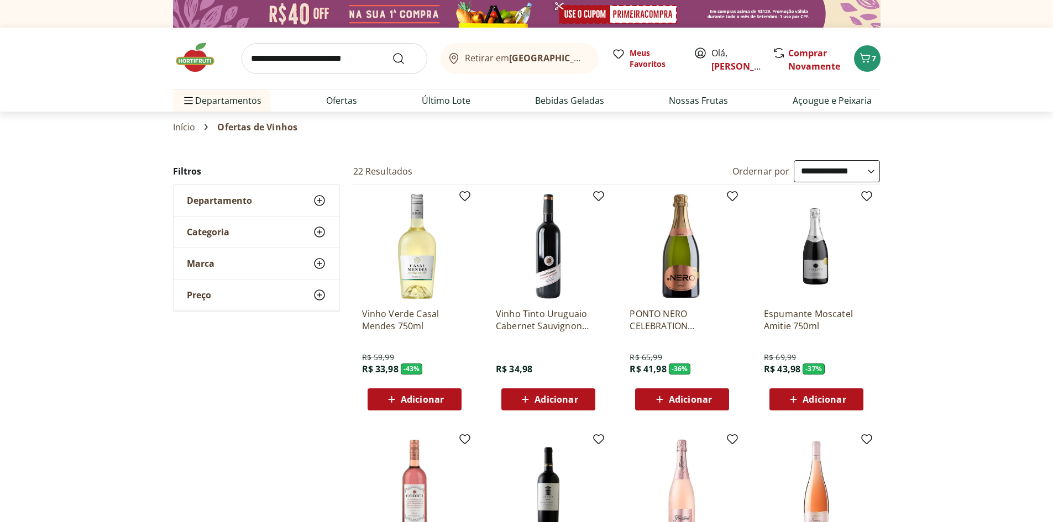
click at [398, 396] on icon at bounding box center [392, 399] width 14 height 13
click at [554, 393] on span "Adicionar" at bounding box center [547, 399] width 59 height 13
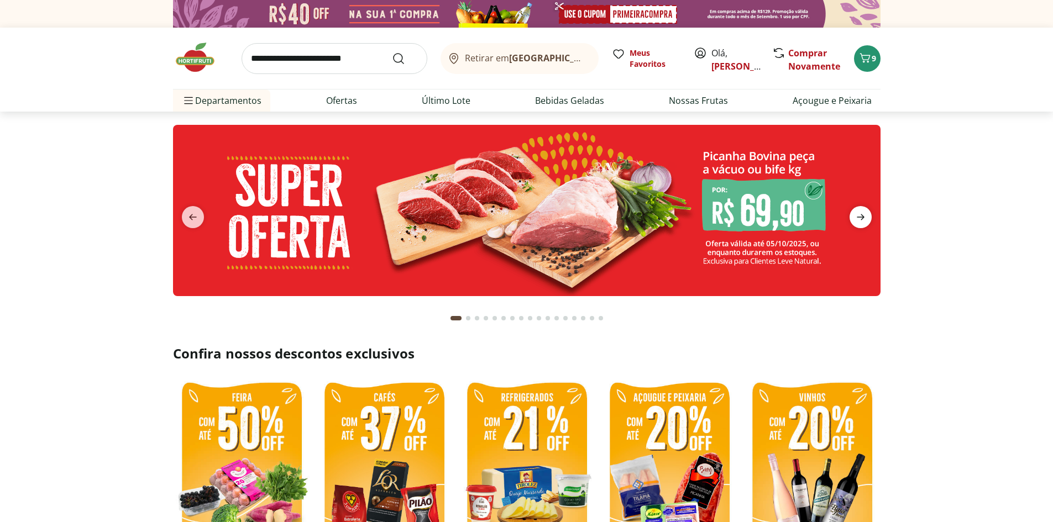
click at [863, 215] on icon "next" at bounding box center [860, 217] width 13 height 13
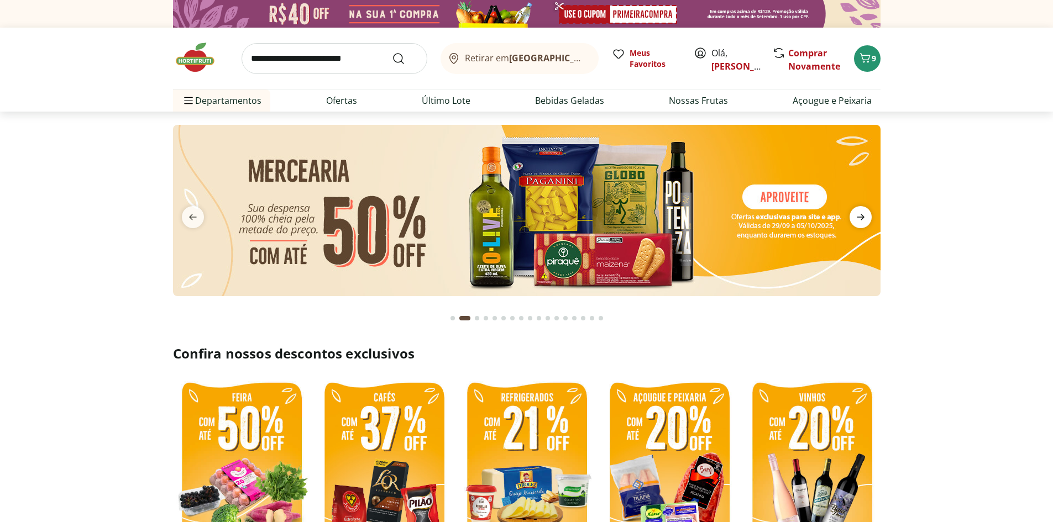
click at [863, 215] on icon "next" at bounding box center [860, 217] width 13 height 13
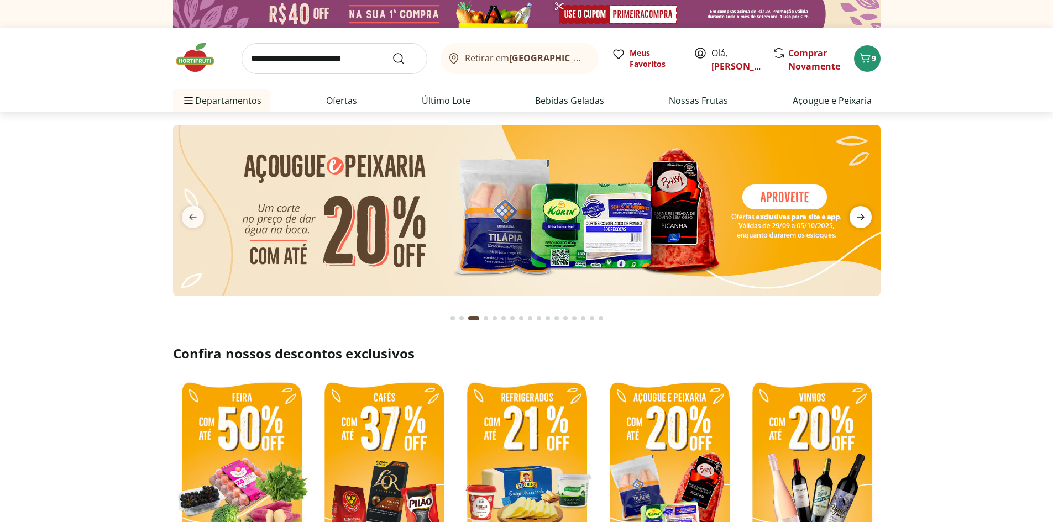
click at [863, 215] on icon "next" at bounding box center [860, 217] width 13 height 13
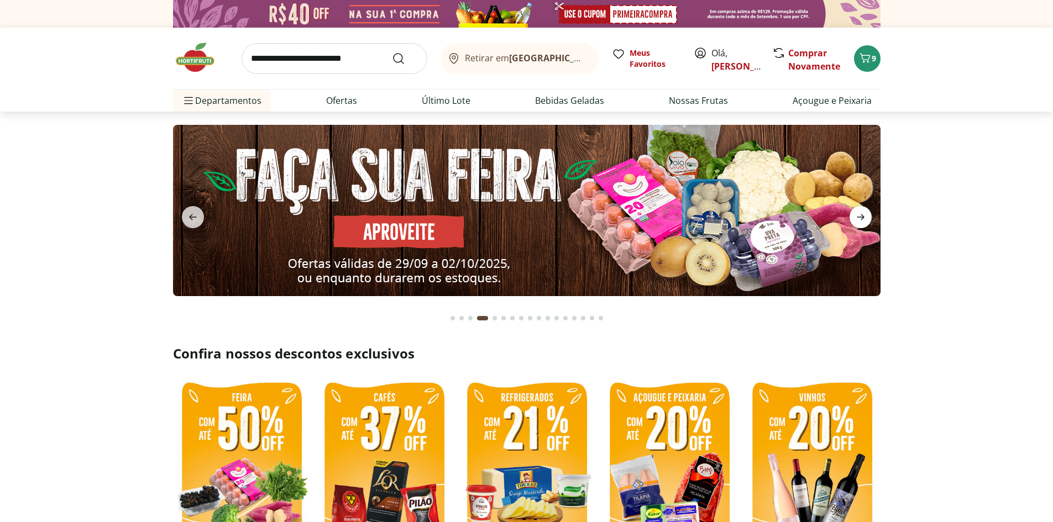
click at [863, 215] on icon "next" at bounding box center [860, 217] width 13 height 13
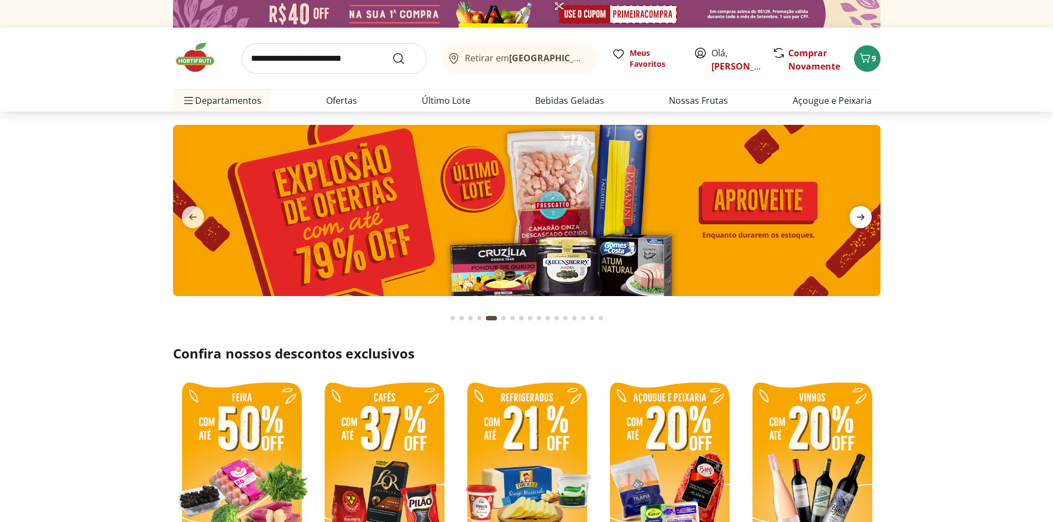
click at [863, 215] on icon "next" at bounding box center [860, 217] width 13 height 13
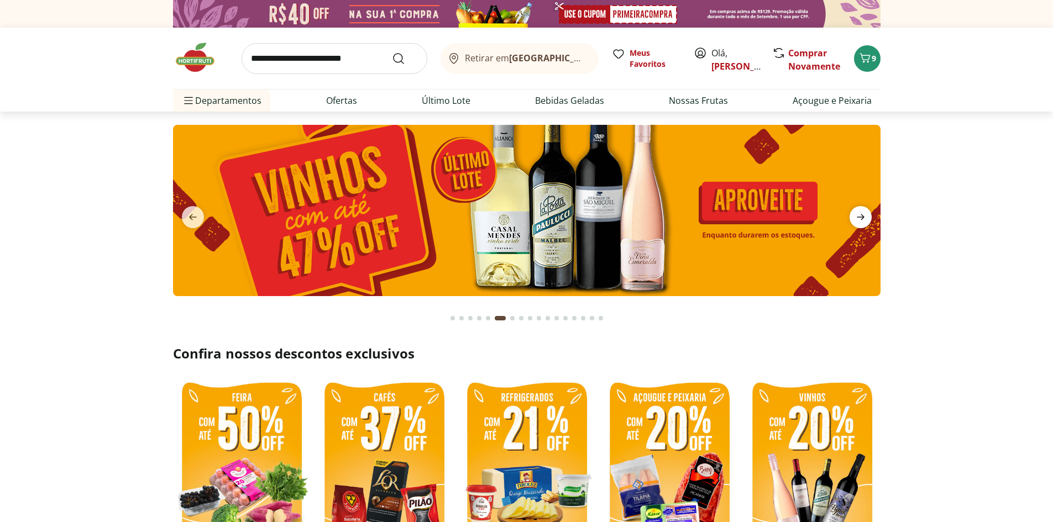
click at [863, 215] on icon "next" at bounding box center [860, 217] width 13 height 13
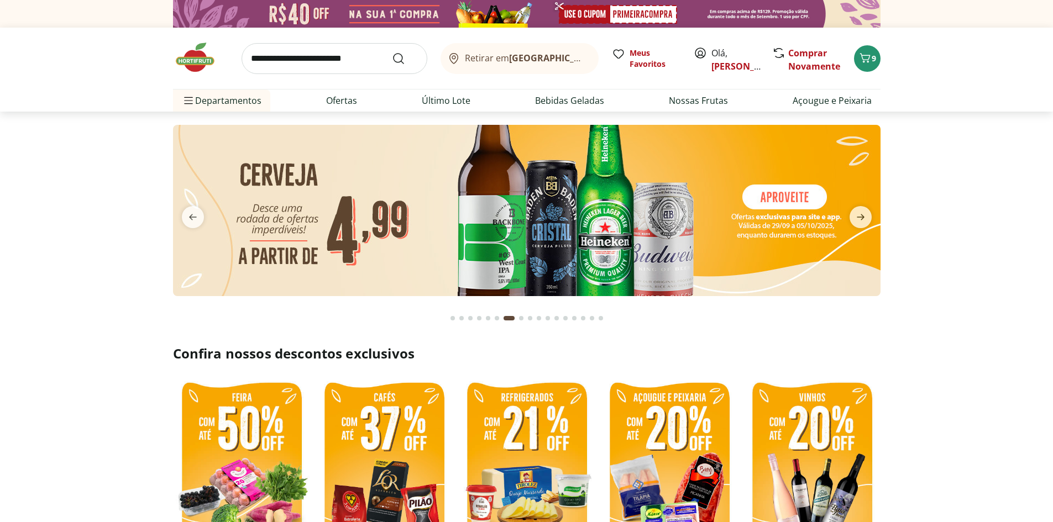
click at [654, 216] on img at bounding box center [526, 210] width 707 height 171
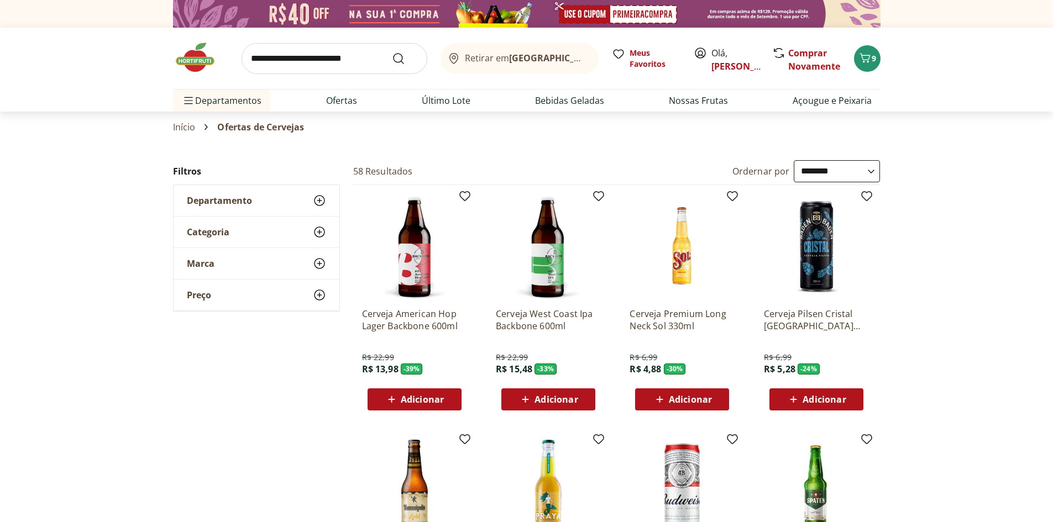
click at [860, 176] on select "**********" at bounding box center [837, 171] width 86 height 22
click at [828, 176] on select "**********" at bounding box center [837, 171] width 86 height 22
select select "*********"
click at [794, 160] on select "**********" at bounding box center [837, 171] width 86 height 22
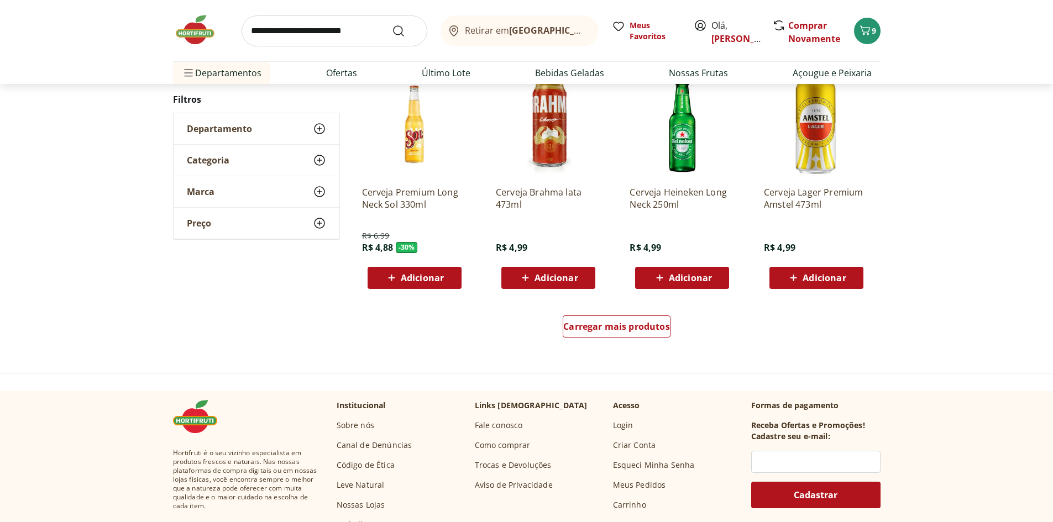
scroll to position [663, 0]
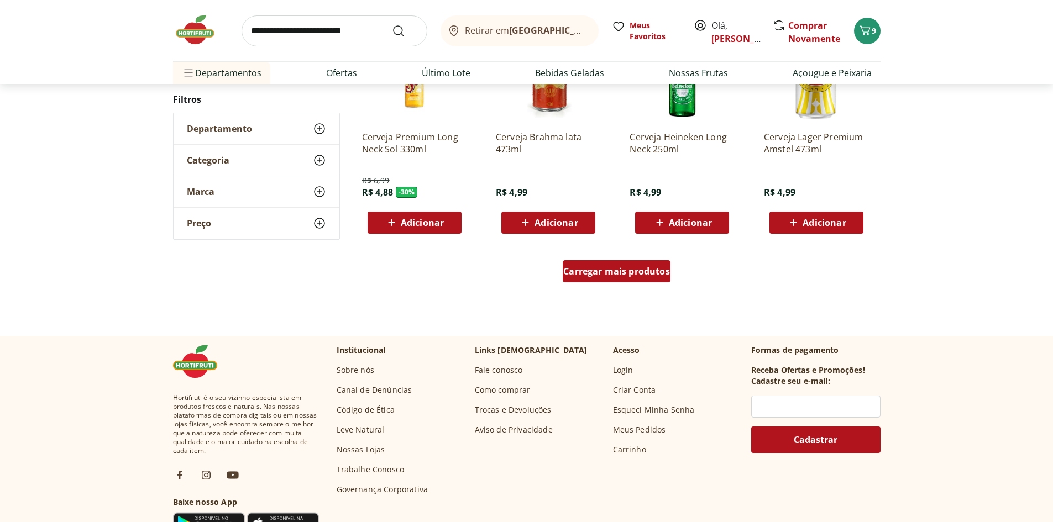
click at [600, 280] on div "Carregar mais produtos" at bounding box center [617, 271] width 108 height 22
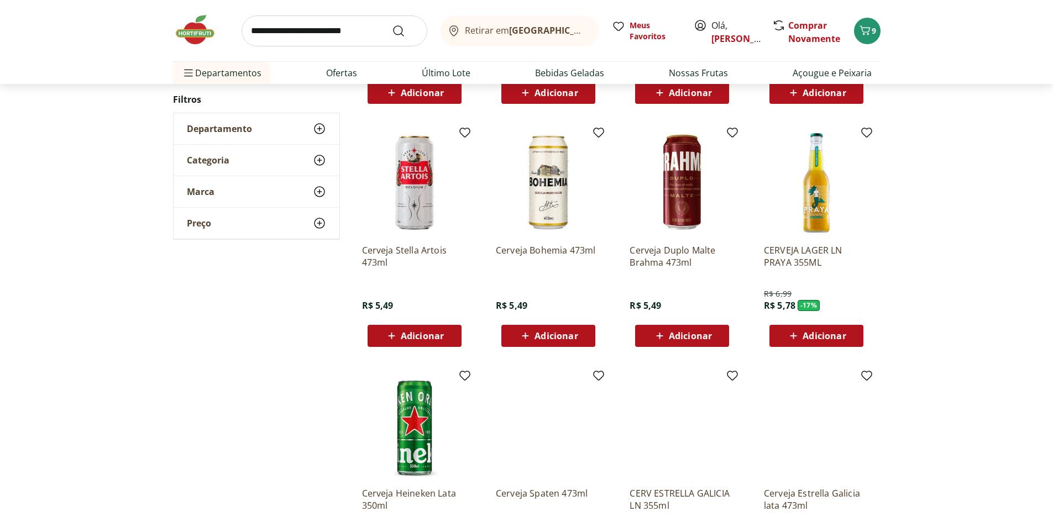
scroll to position [276, 0]
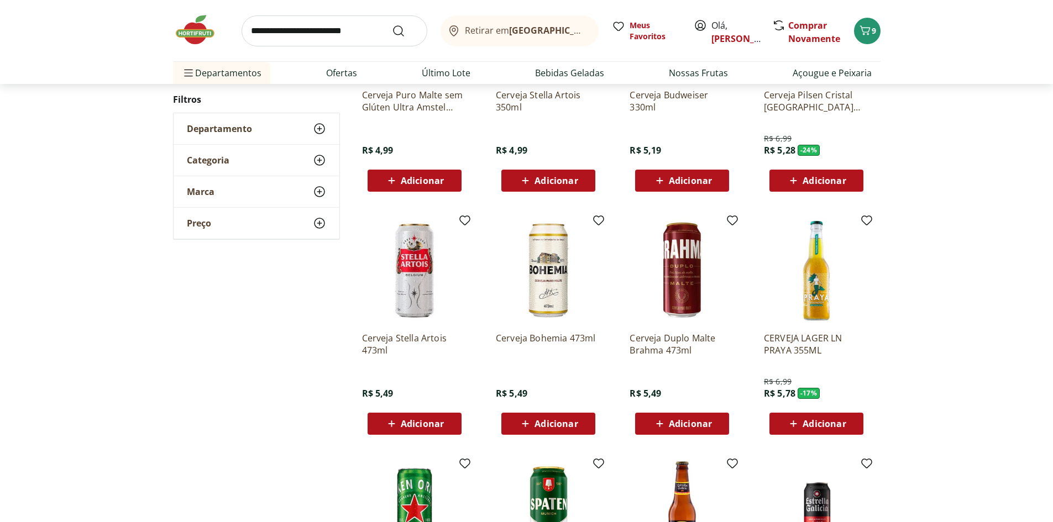
click at [417, 428] on span "Adicionar" at bounding box center [422, 423] width 43 height 9
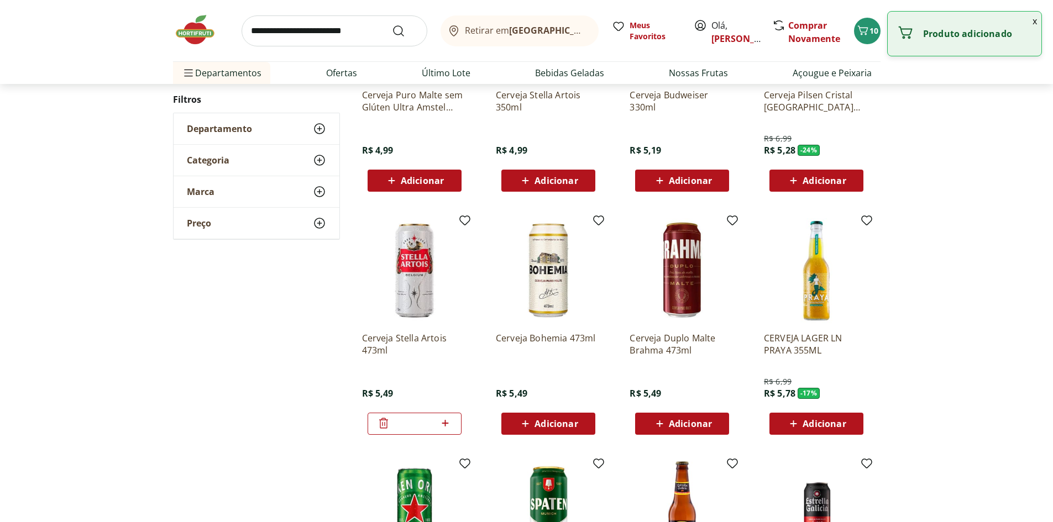
drag, startPoint x: 424, startPoint y: 427, endPoint x: 410, endPoint y: 427, distance: 14.4
click at [410, 427] on input "*" at bounding box center [414, 424] width 49 height 12
type input "**"
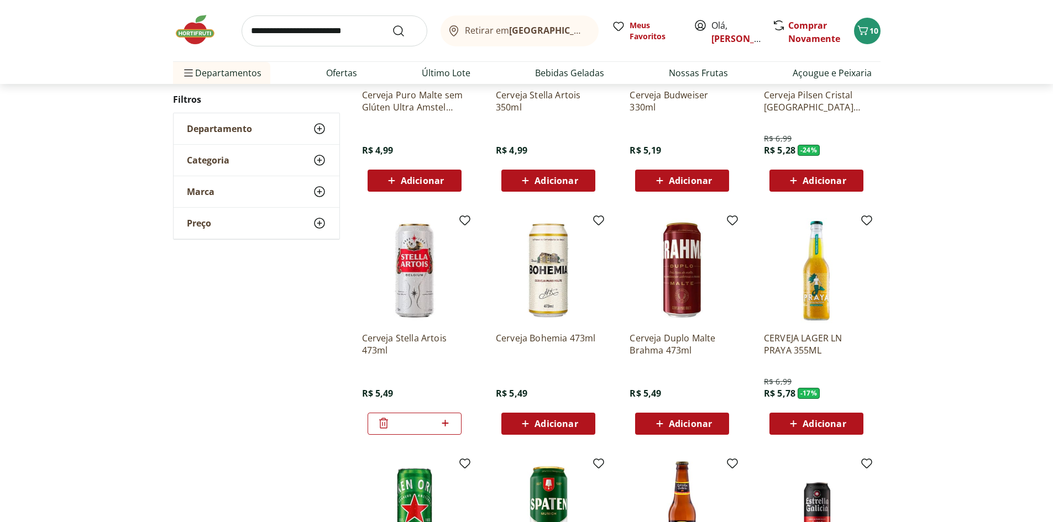
click at [978, 427] on div "**********" at bounding box center [526, 314] width 1053 height 860
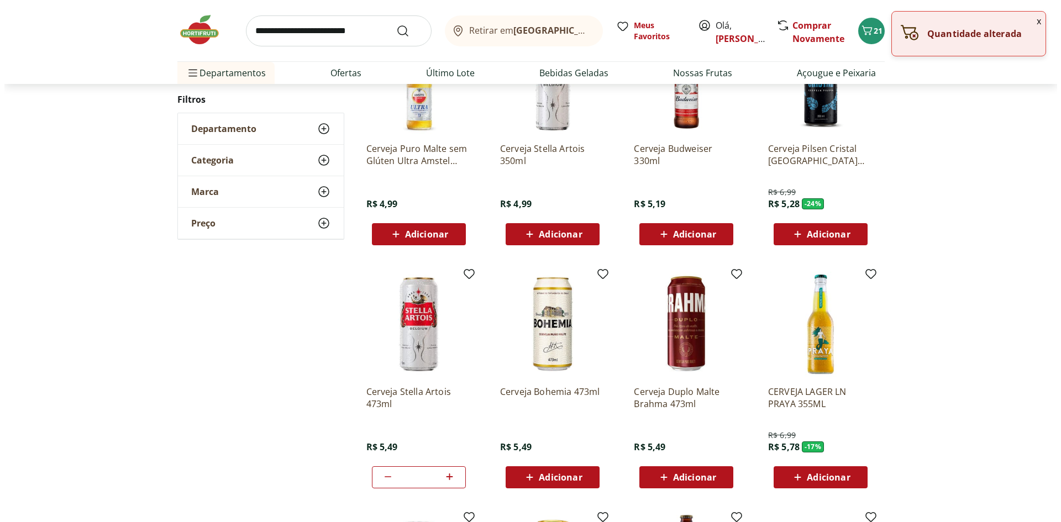
scroll to position [166, 0]
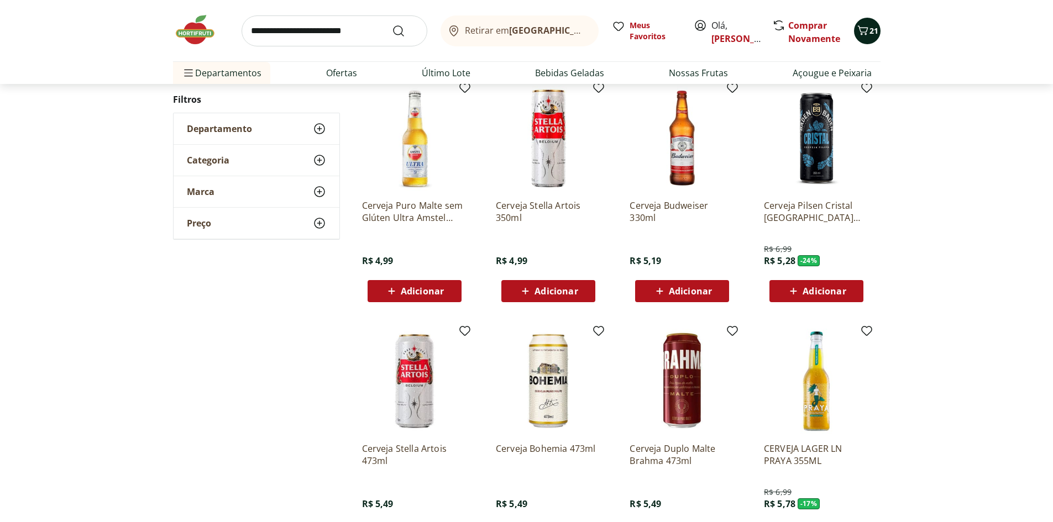
click at [865, 36] on icon "Carrinho" at bounding box center [862, 30] width 13 height 13
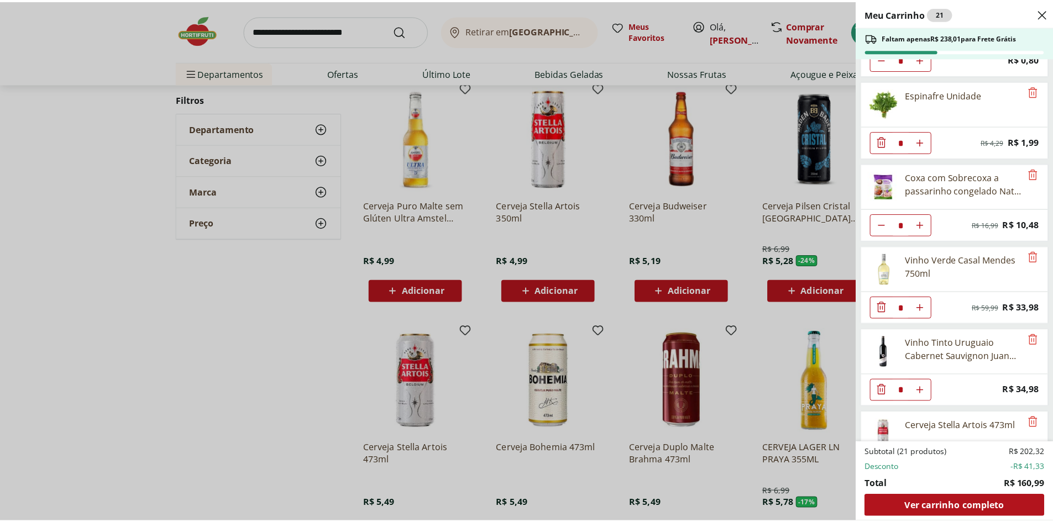
scroll to position [117, 0]
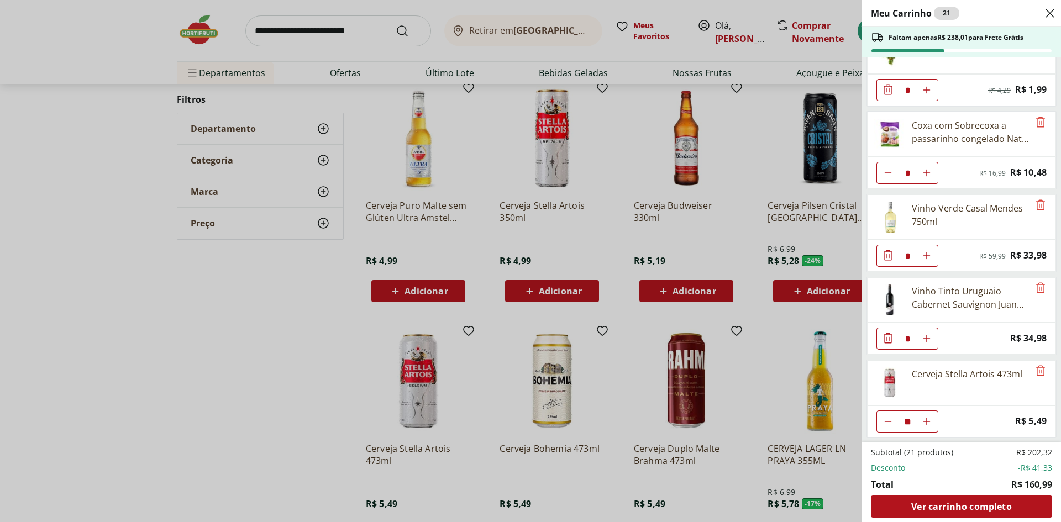
click at [203, 307] on div "Meu Carrinho 21 Faltam apenas R$ 238,01 para Frete Grátis Cenoura Unidade * Pri…" at bounding box center [530, 261] width 1061 height 522
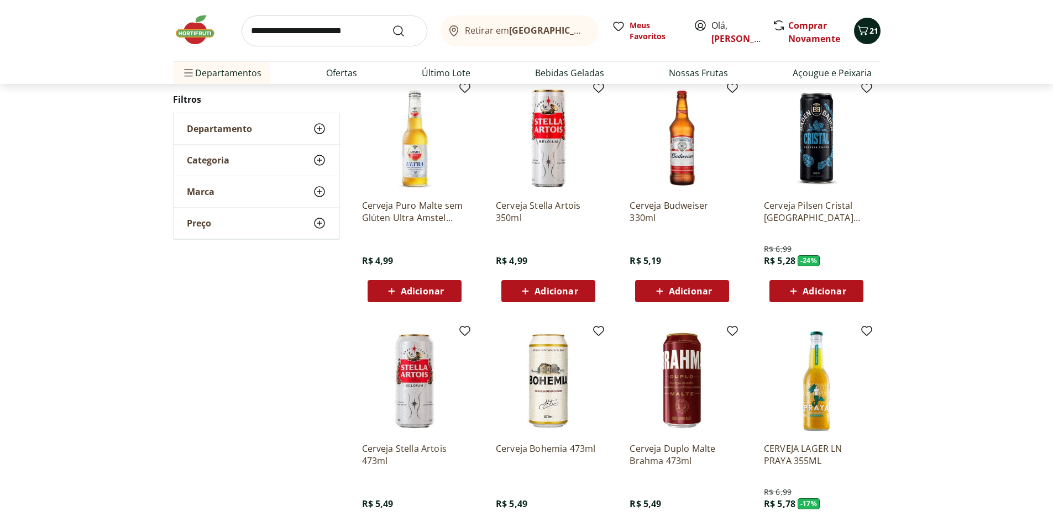
click at [873, 23] on button "21" at bounding box center [867, 31] width 27 height 27
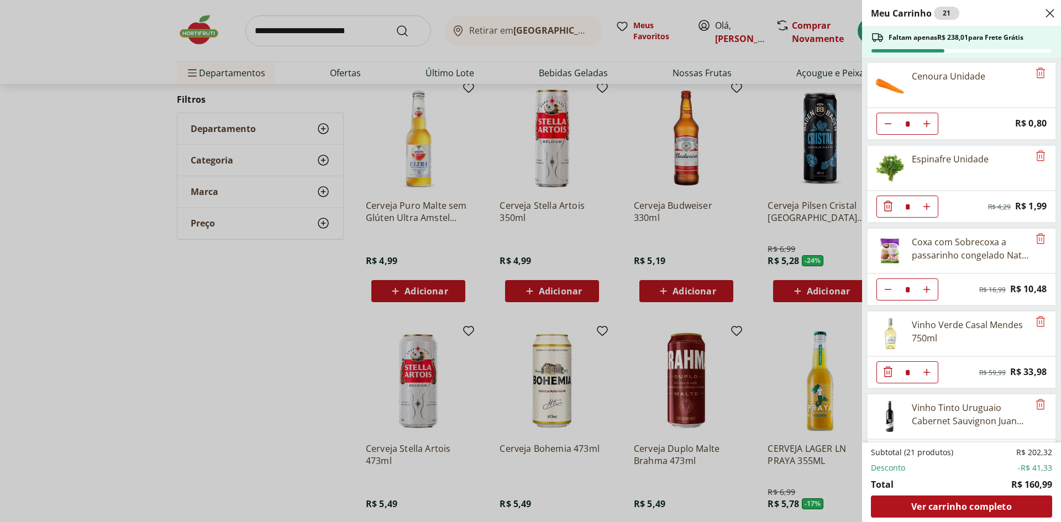
click at [188, 376] on div "Meu Carrinho 21 Faltam apenas R$ 238,01 para Frete Grátis Cenoura Unidade * Pri…" at bounding box center [530, 261] width 1061 height 522
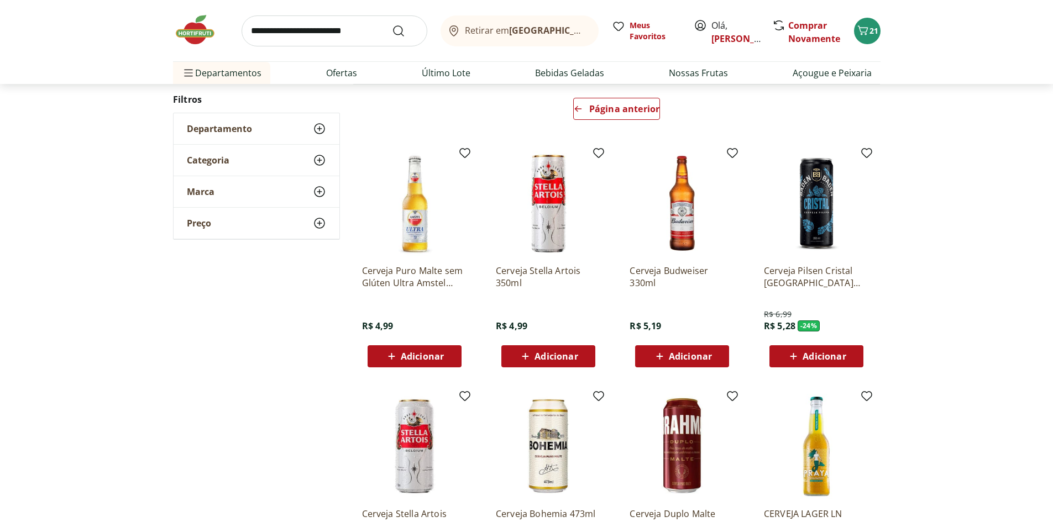
scroll to position [0, 0]
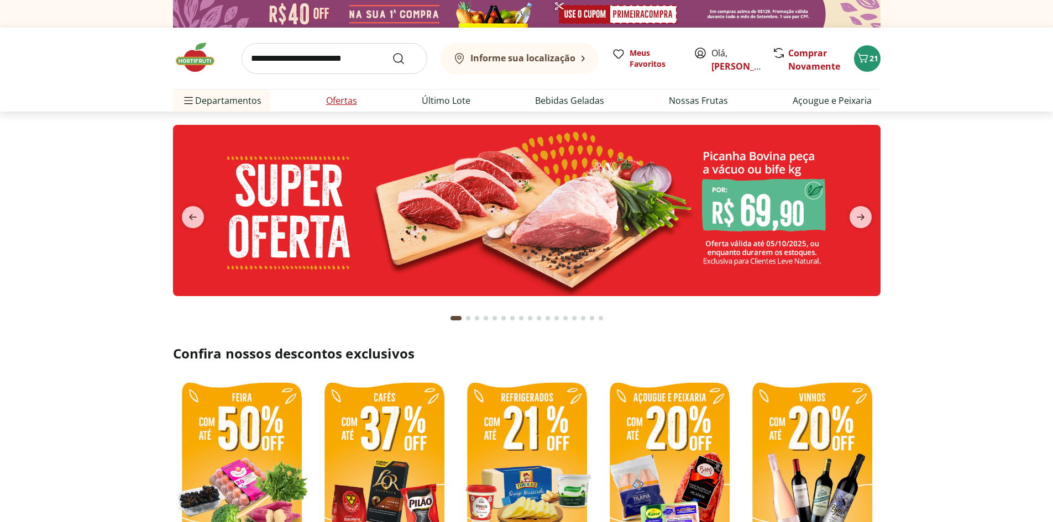
type input "*"
click at [856, 217] on icon "next" at bounding box center [860, 217] width 13 height 13
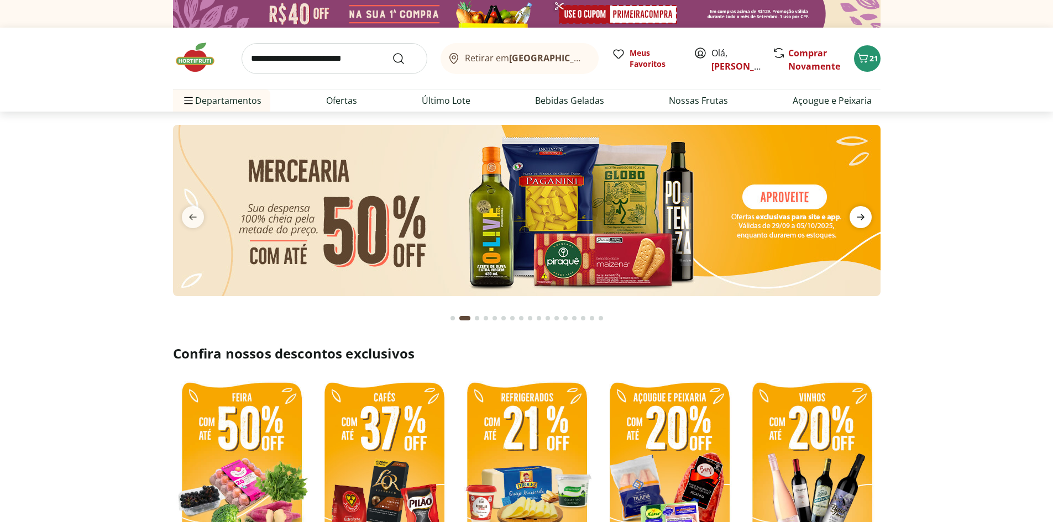
click at [856, 217] on icon "next" at bounding box center [860, 217] width 13 height 13
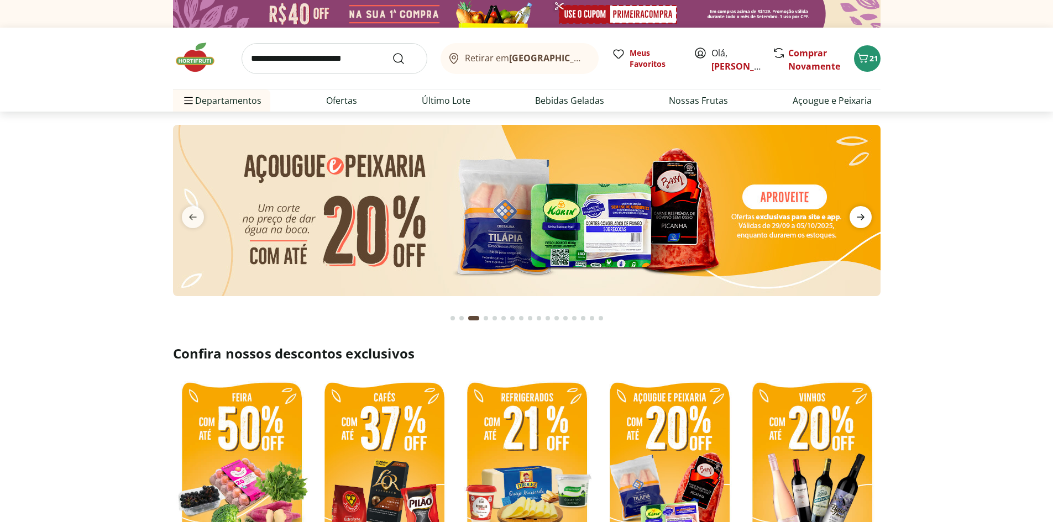
click at [856, 217] on icon "next" at bounding box center [860, 217] width 13 height 13
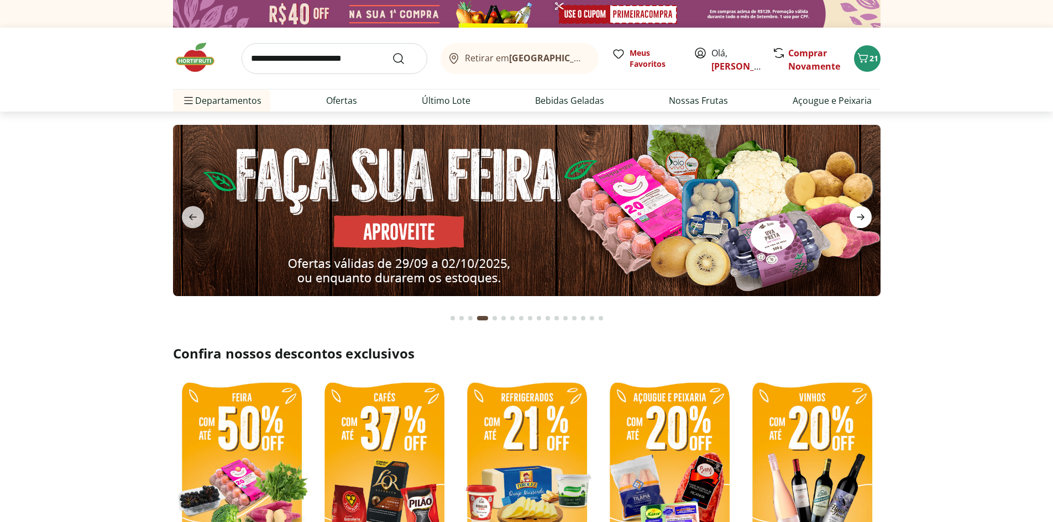
click at [855, 217] on icon "next" at bounding box center [860, 217] width 13 height 13
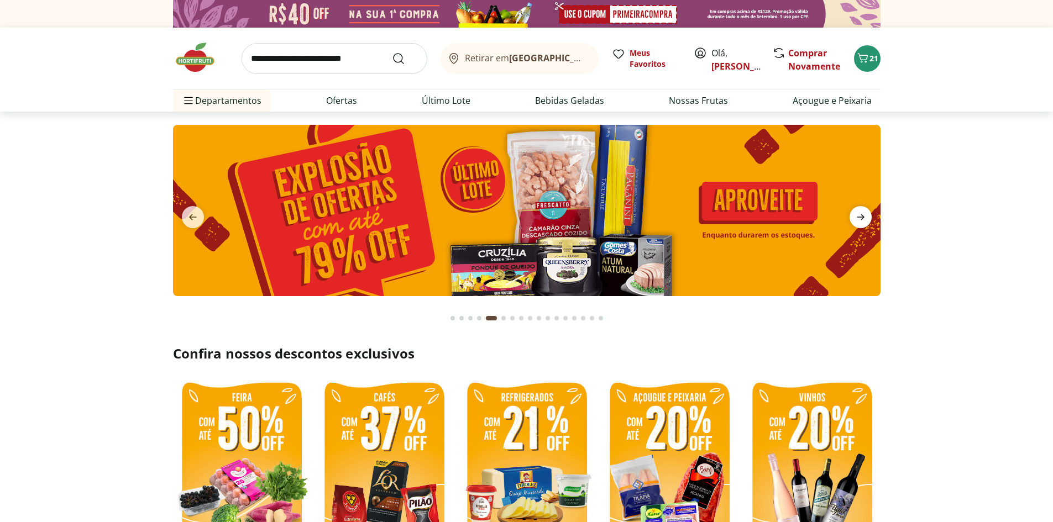
click at [855, 217] on icon "next" at bounding box center [860, 217] width 13 height 13
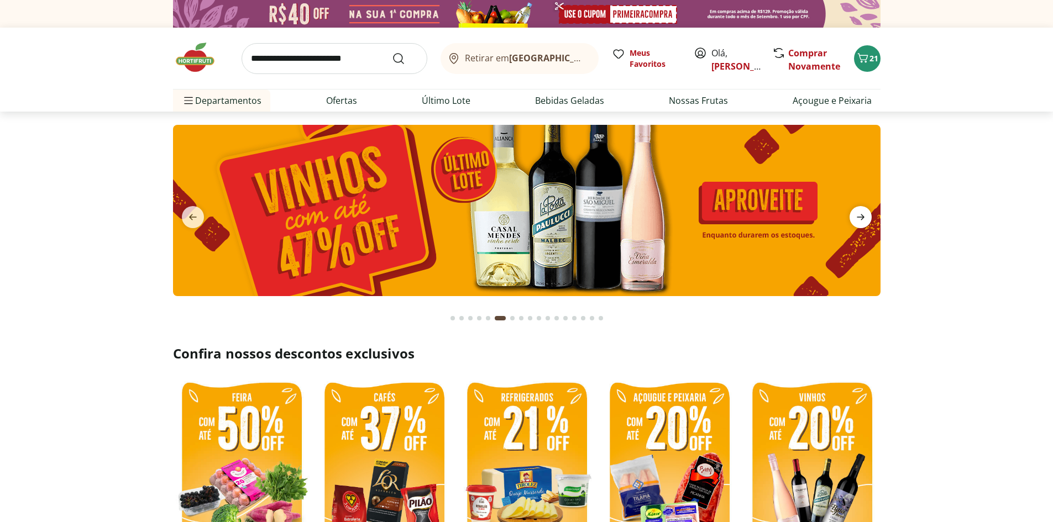
click at [855, 217] on icon "next" at bounding box center [860, 217] width 13 height 13
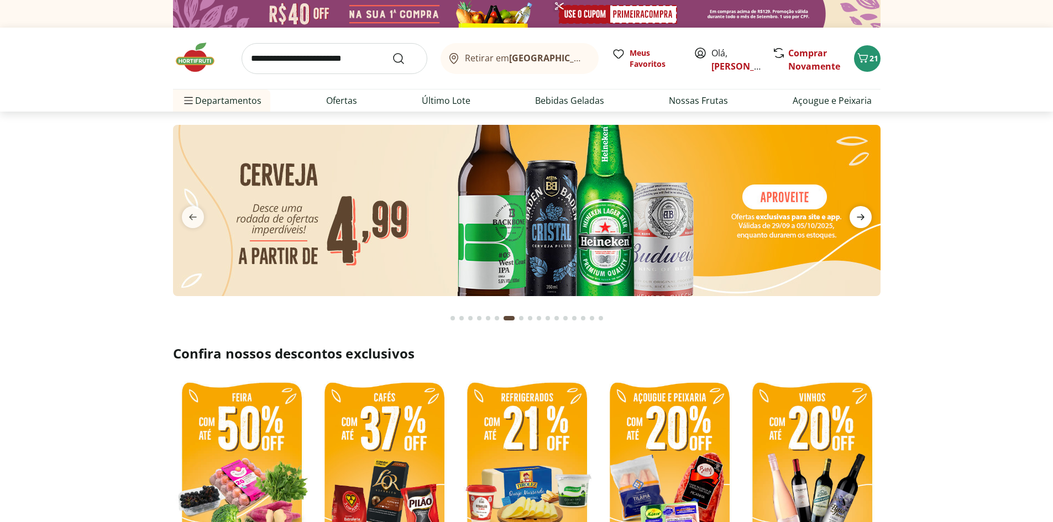
click at [855, 217] on icon "next" at bounding box center [860, 217] width 13 height 13
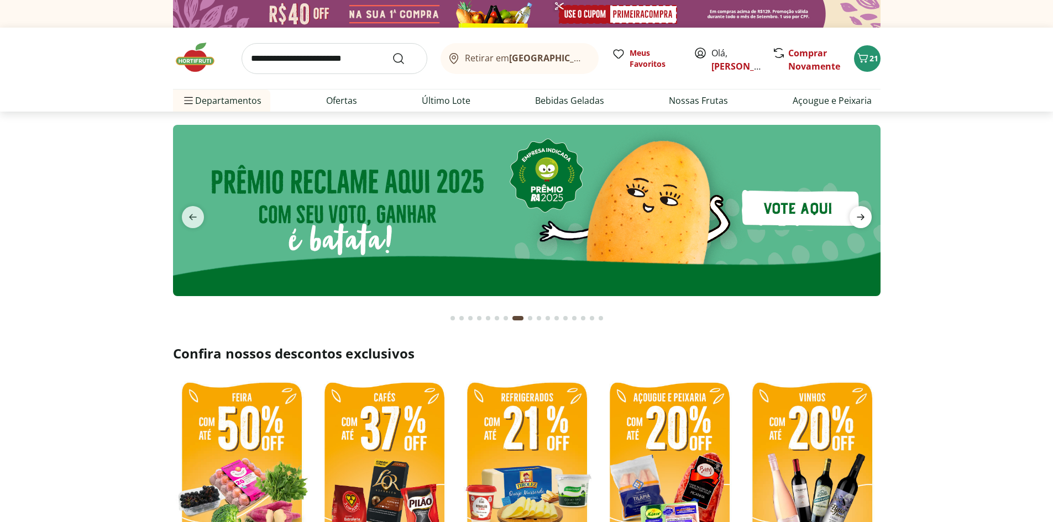
click at [855, 217] on icon "next" at bounding box center [860, 217] width 13 height 13
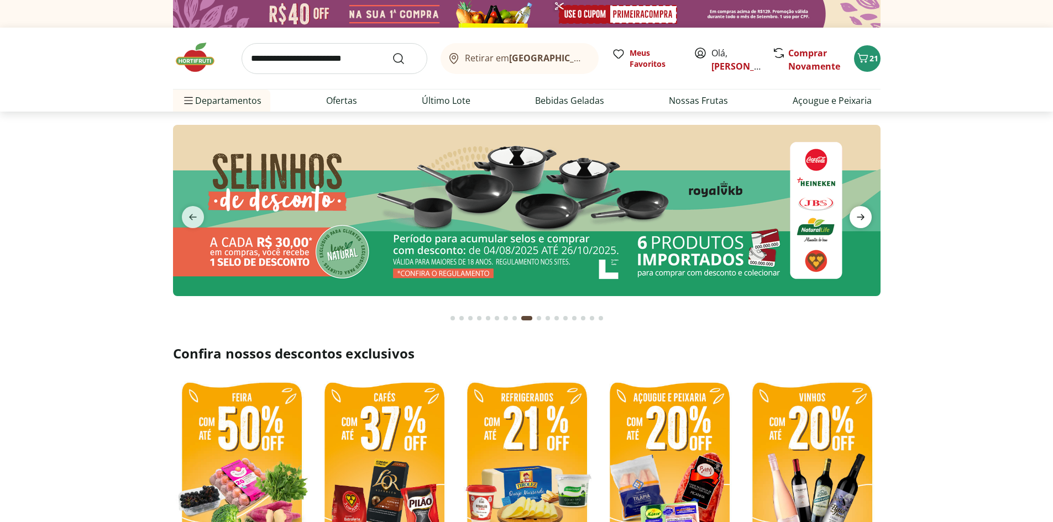
click at [855, 217] on icon "next" at bounding box center [860, 217] width 13 height 13
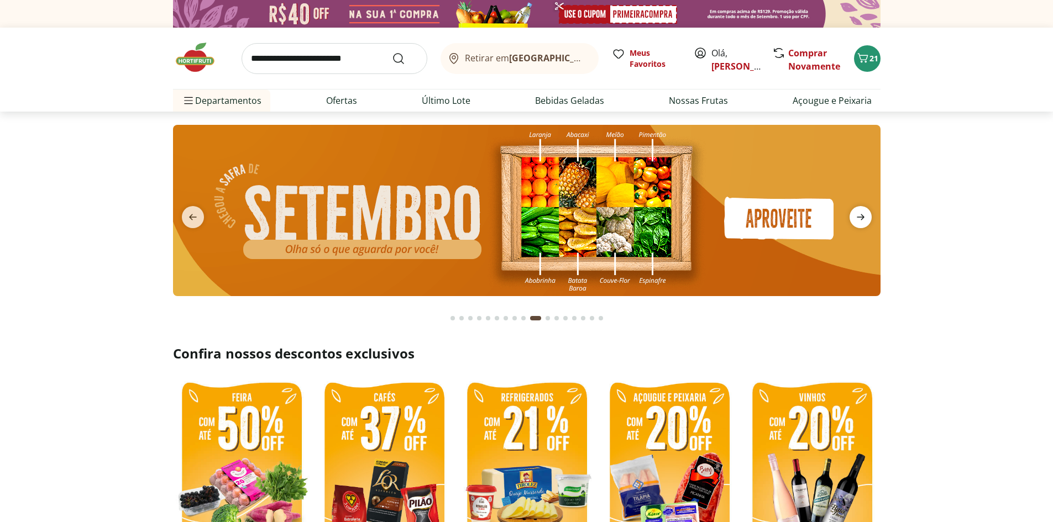
click at [855, 217] on icon "next" at bounding box center [860, 217] width 13 height 13
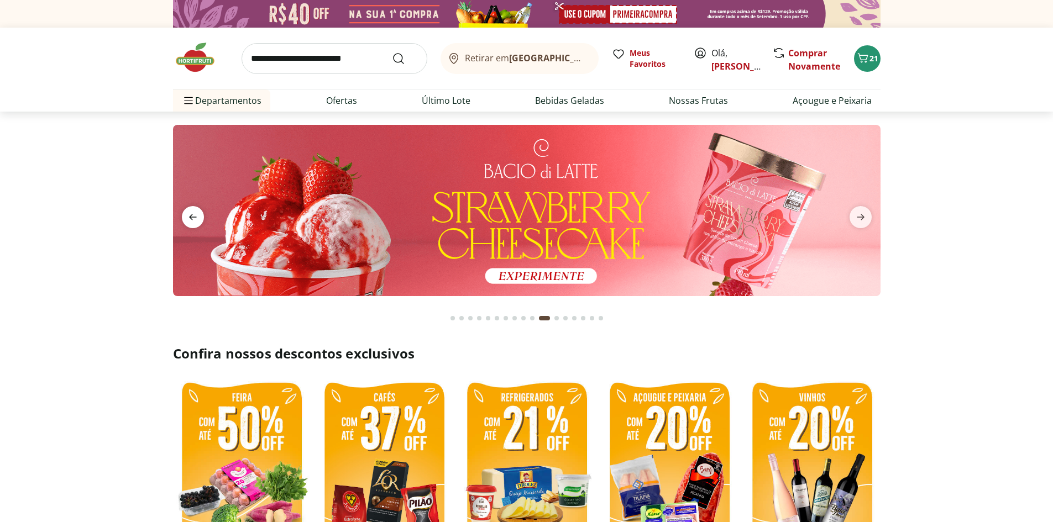
click at [199, 216] on span "previous" at bounding box center [193, 217] width 22 height 22
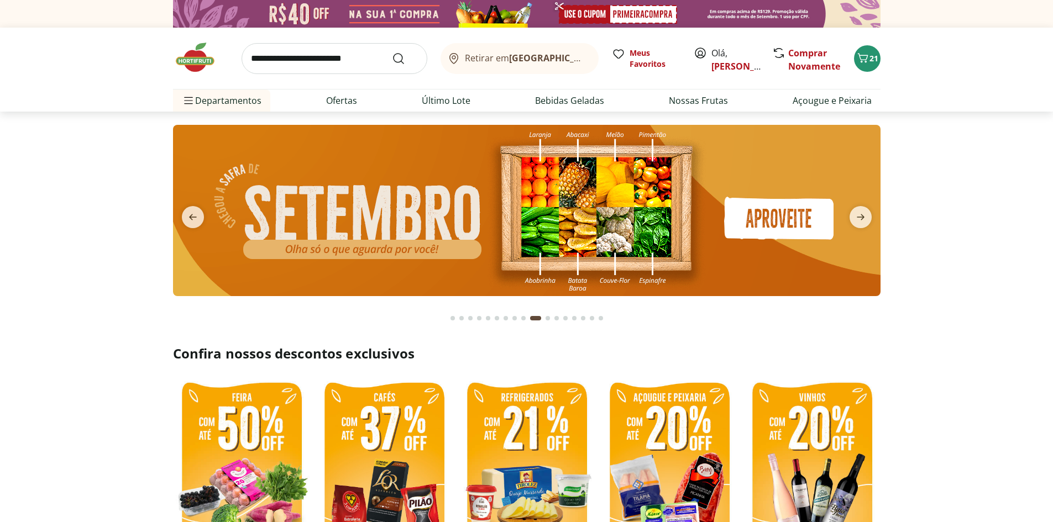
click at [493, 208] on img at bounding box center [525, 210] width 707 height 171
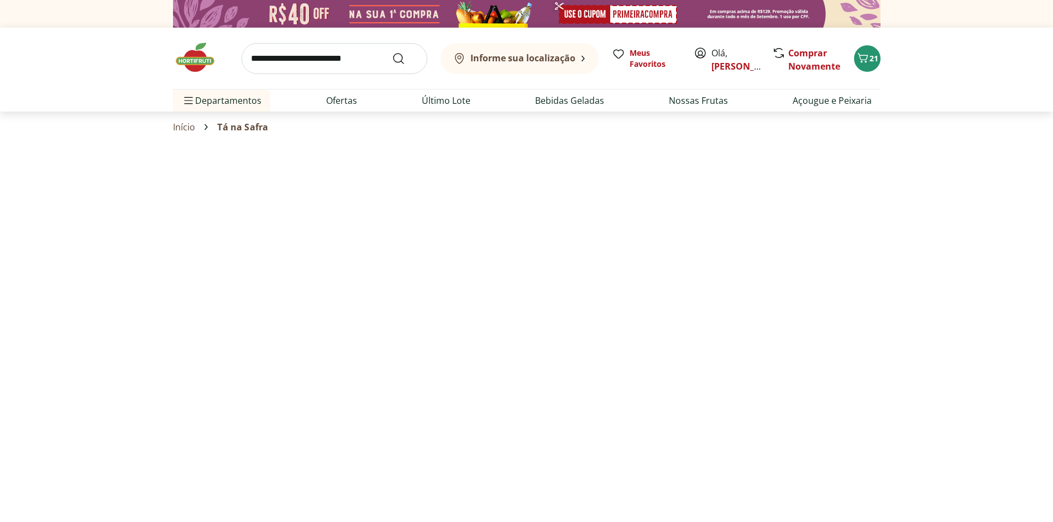
select select "**********"
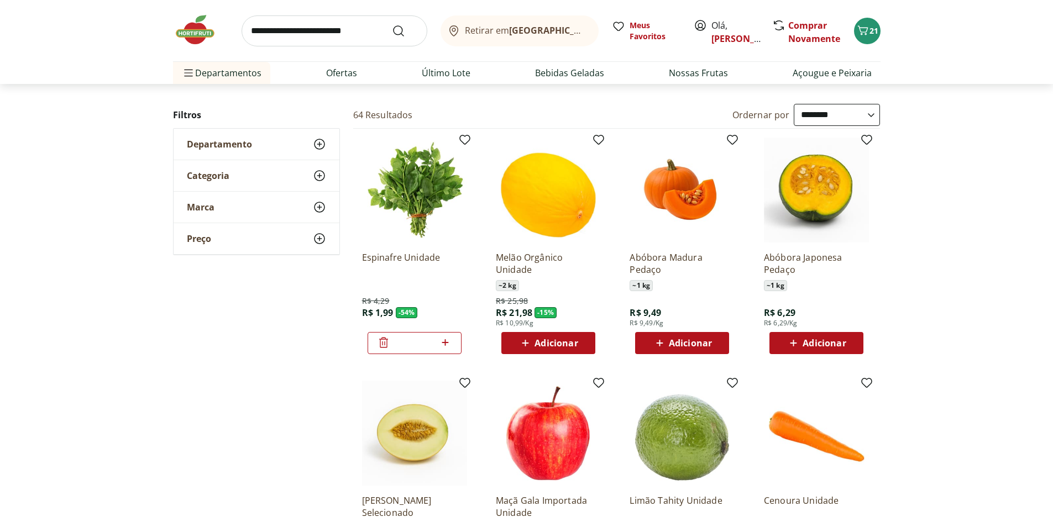
scroll to position [55, 0]
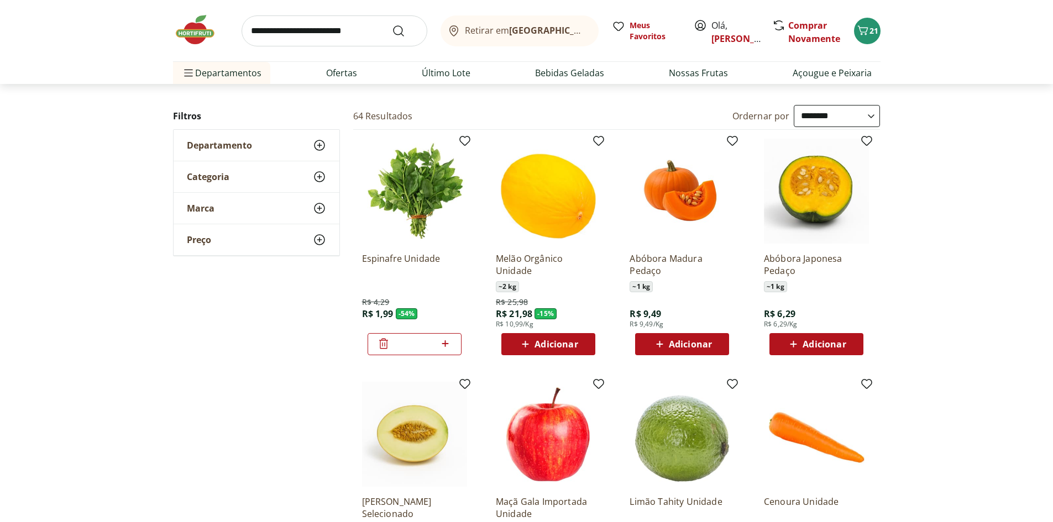
click at [831, 349] on span "Adicionar" at bounding box center [823, 344] width 43 height 9
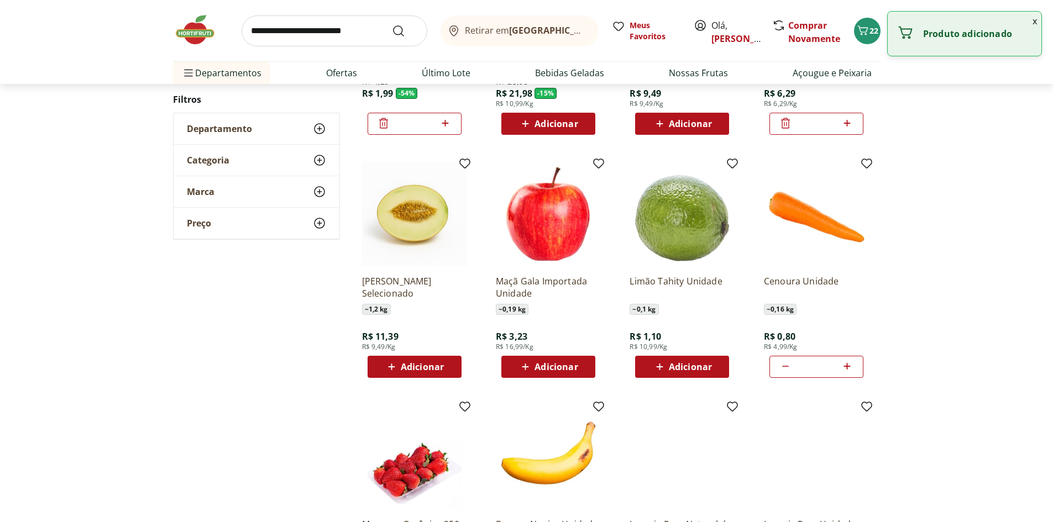
scroll to position [276, 0]
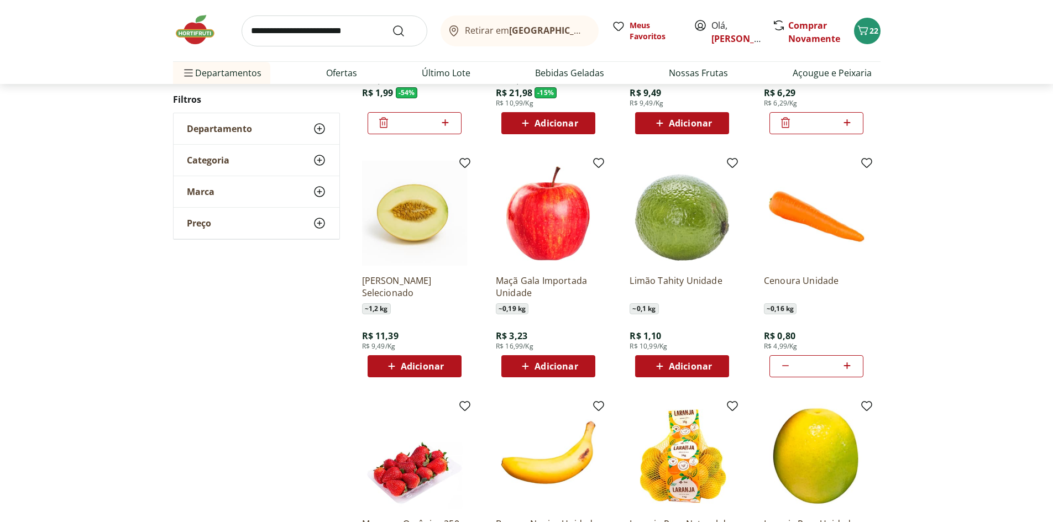
click at [701, 360] on span "Adicionar" at bounding box center [682, 366] width 59 height 13
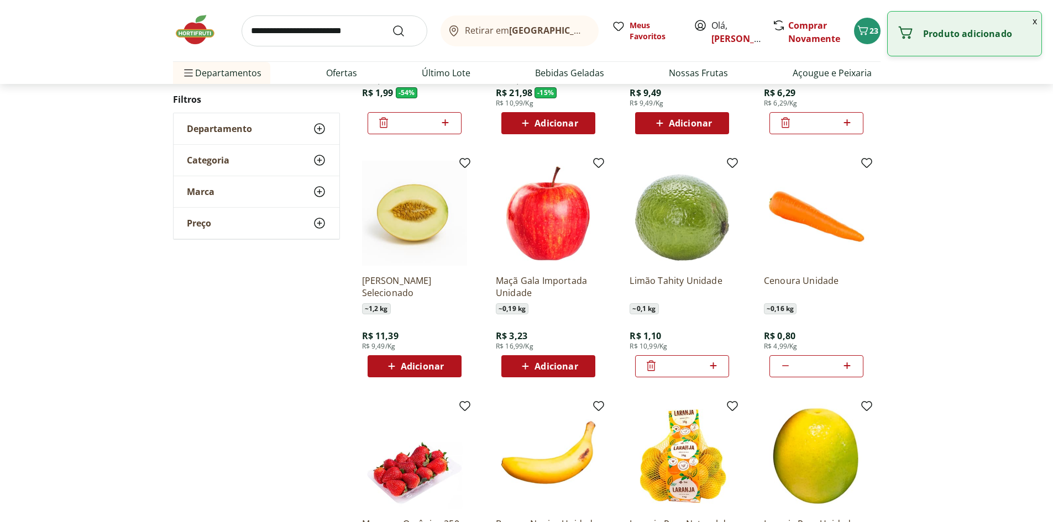
click at [714, 363] on icon at bounding box center [713, 365] width 14 height 13
type input "*"
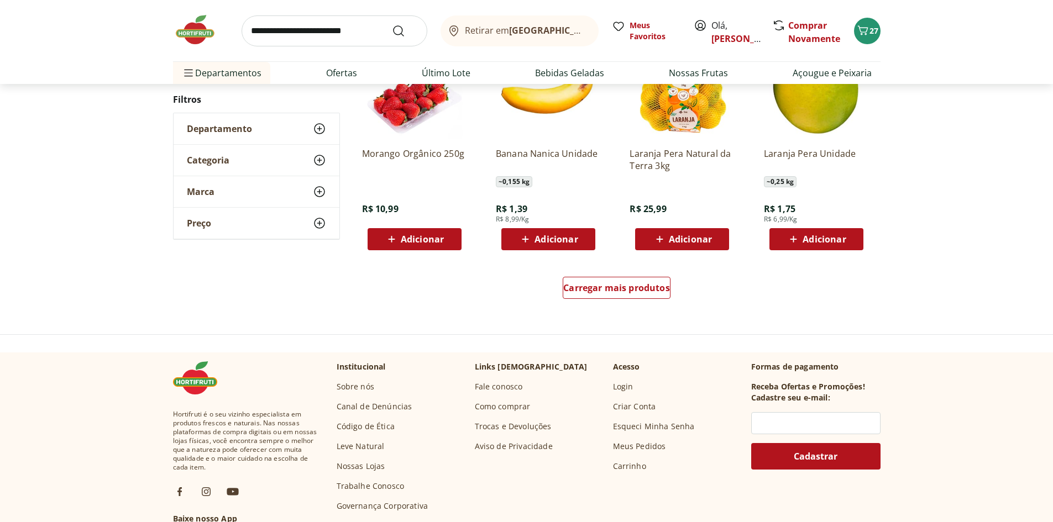
scroll to position [663, 0]
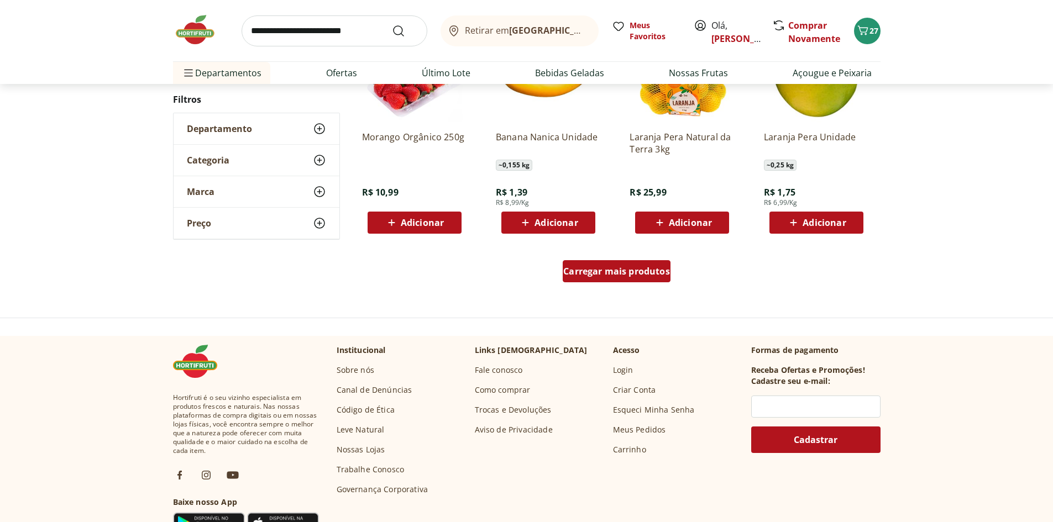
click at [624, 274] on span "Carregar mais produtos" at bounding box center [616, 271] width 107 height 9
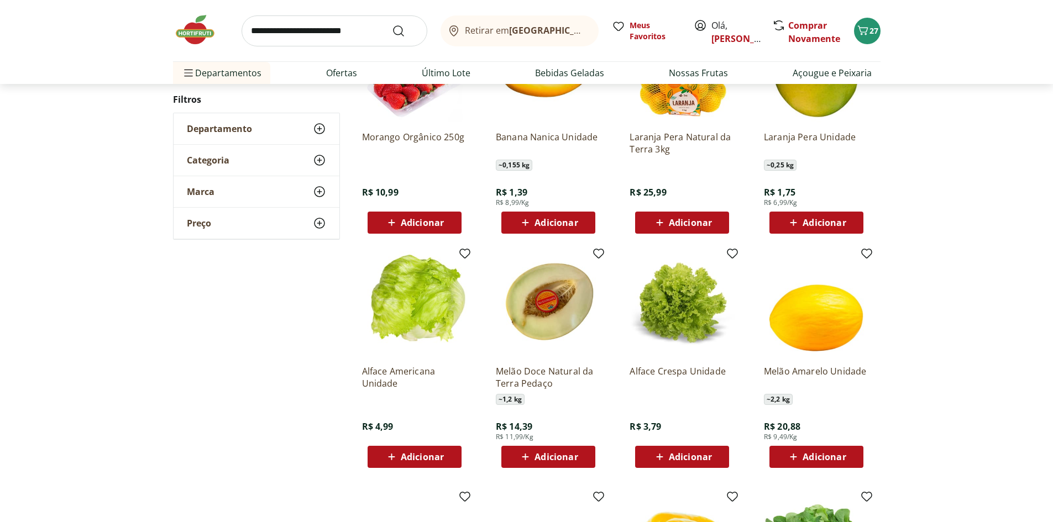
click at [398, 453] on icon at bounding box center [392, 456] width 14 height 13
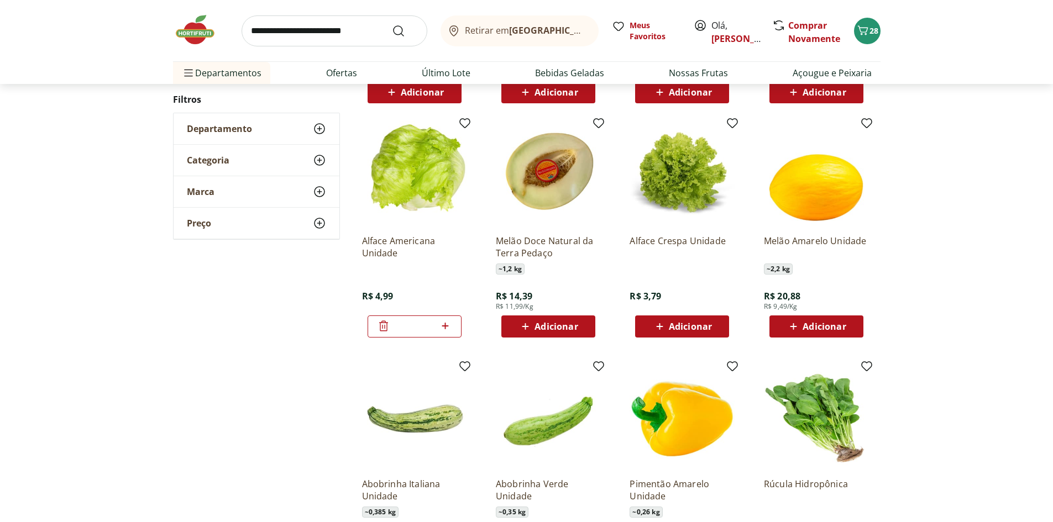
scroll to position [829, 0]
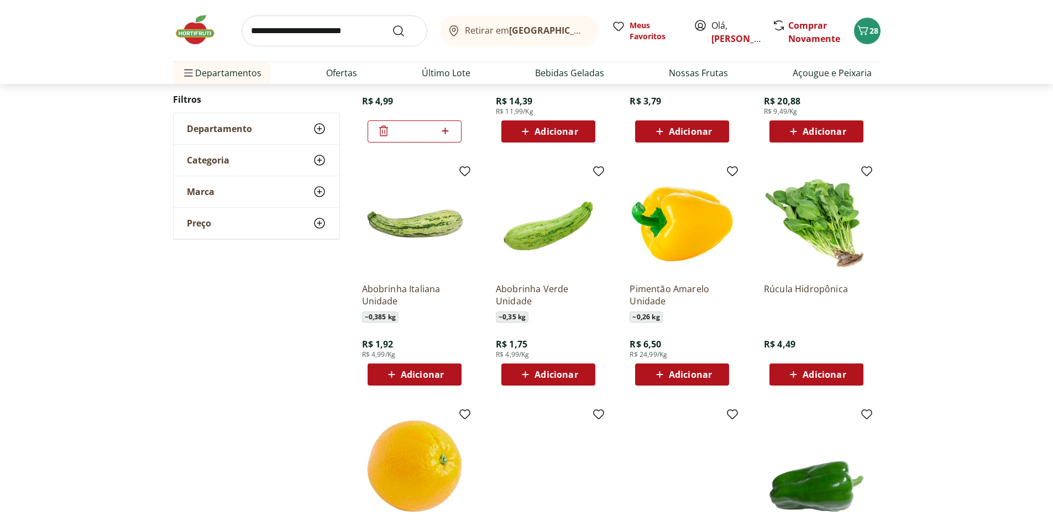
scroll to position [332, 0]
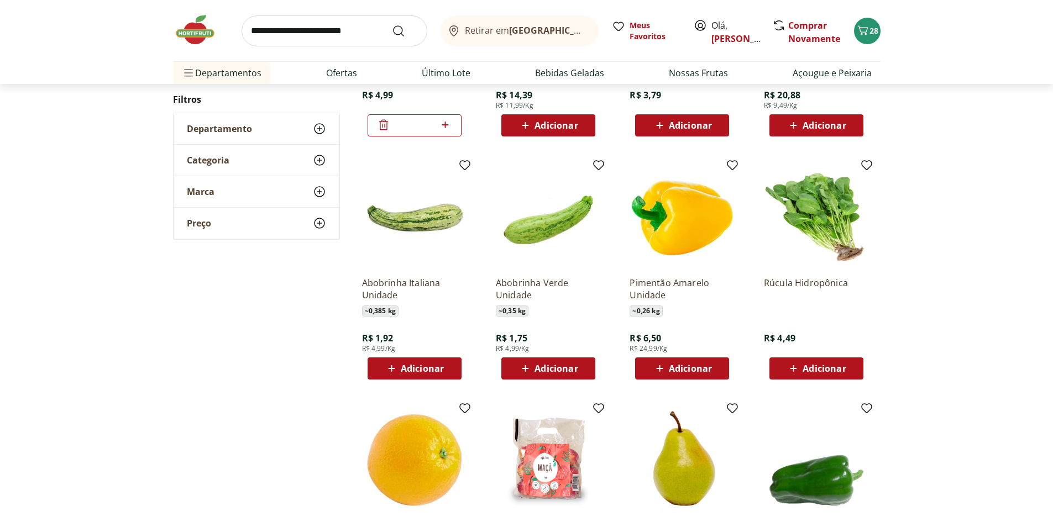
click at [574, 365] on span "Adicionar" at bounding box center [555, 368] width 43 height 9
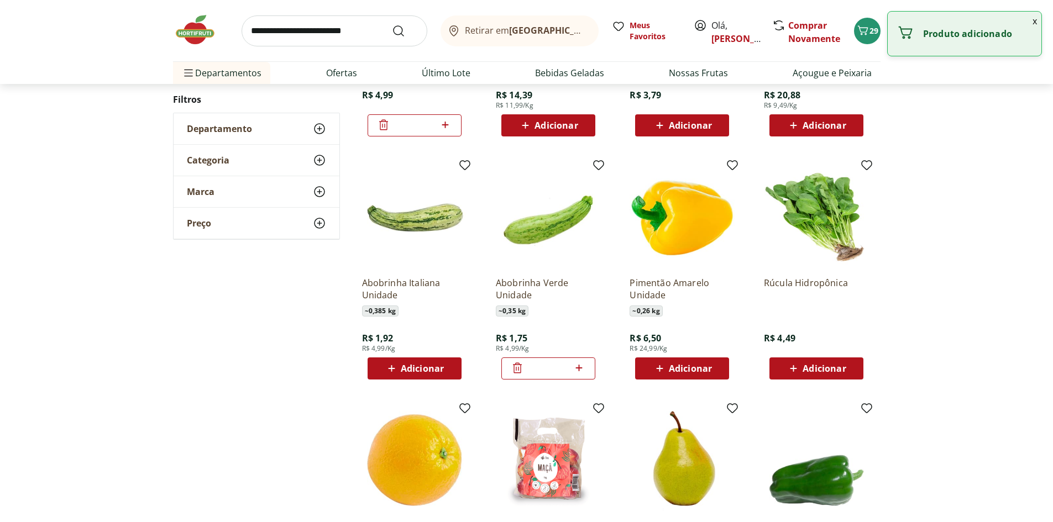
click at [576, 365] on icon at bounding box center [579, 367] width 14 height 13
type input "*"
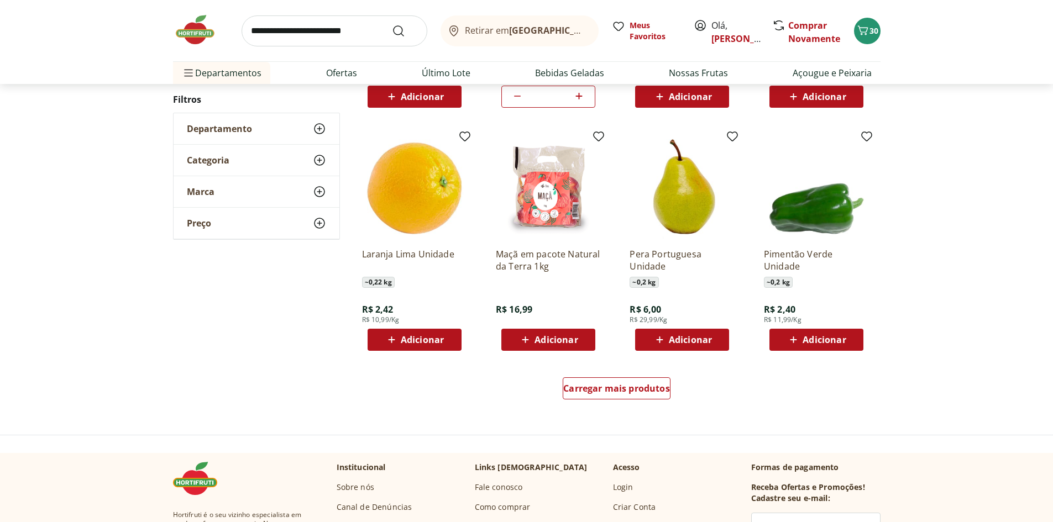
scroll to position [608, 0]
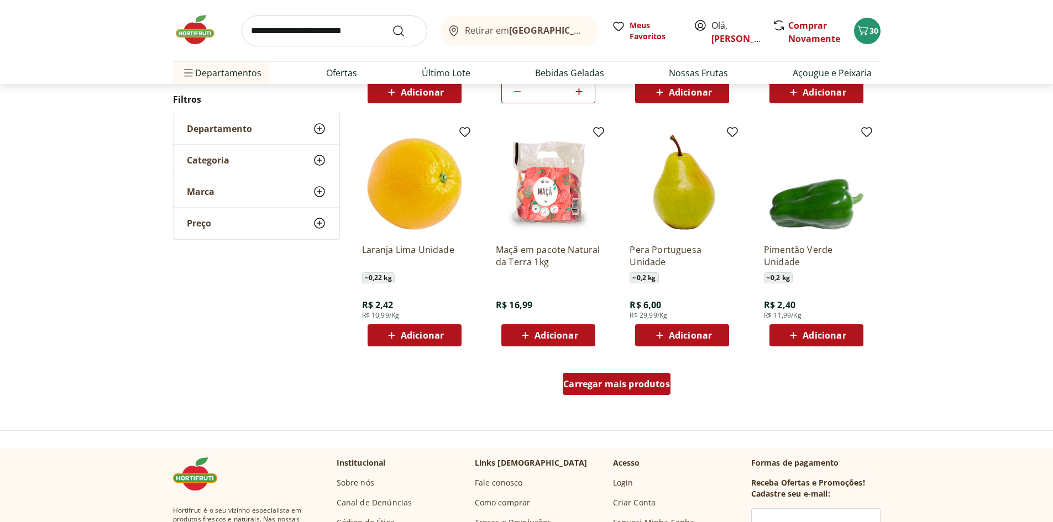
click at [606, 380] on span "Carregar mais produtos" at bounding box center [616, 384] width 107 height 9
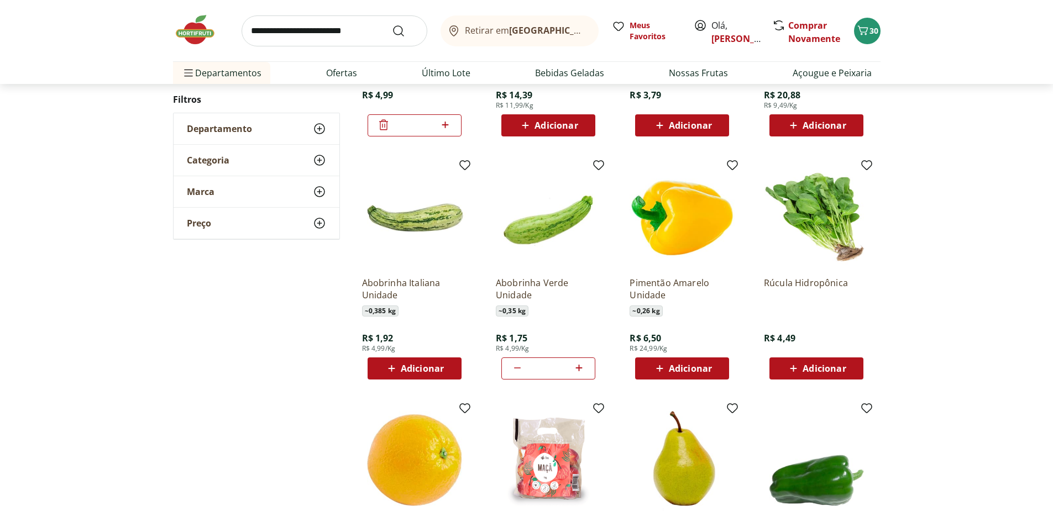
scroll to position [0, 0]
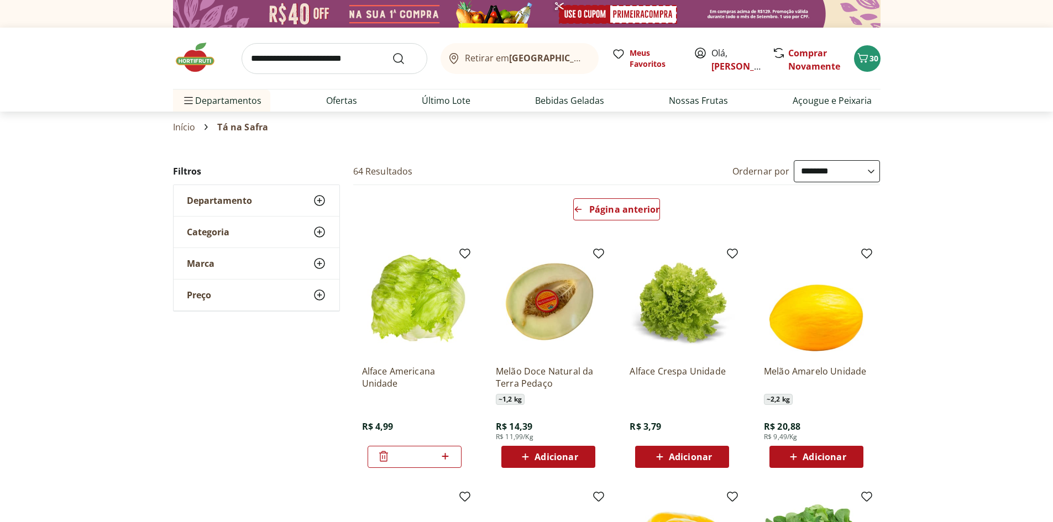
click at [197, 59] on img at bounding box center [200, 57] width 55 height 33
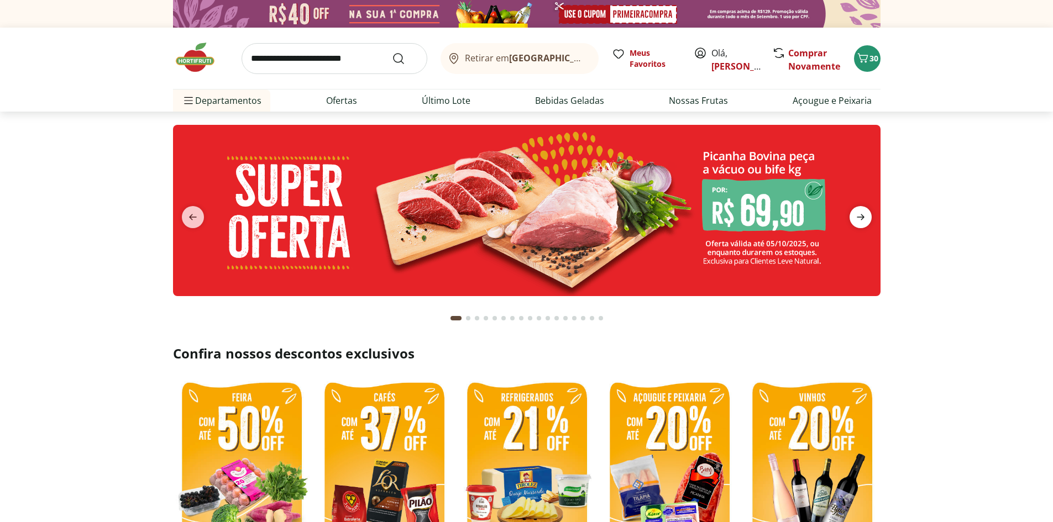
click at [854, 219] on icon "next" at bounding box center [860, 217] width 13 height 13
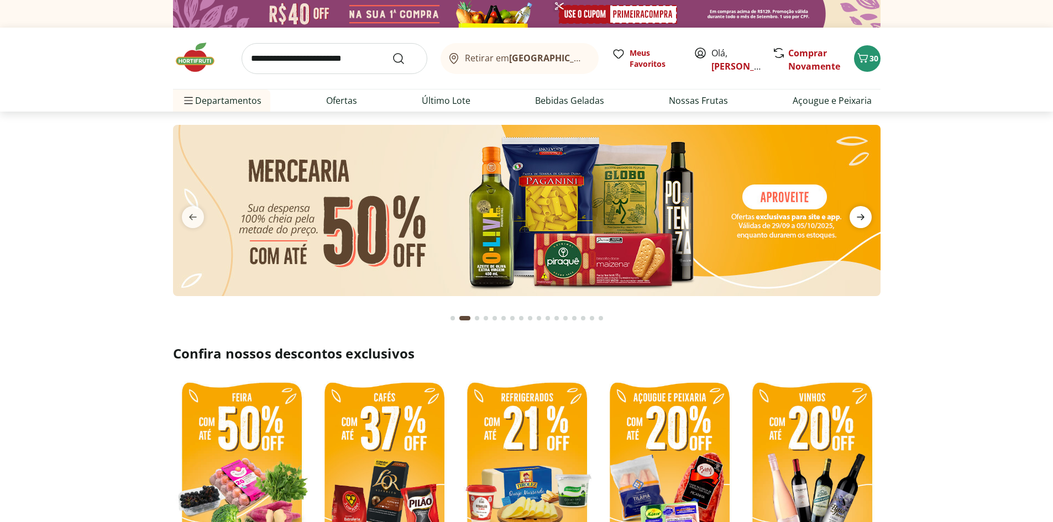
click at [854, 219] on icon "next" at bounding box center [860, 217] width 13 height 13
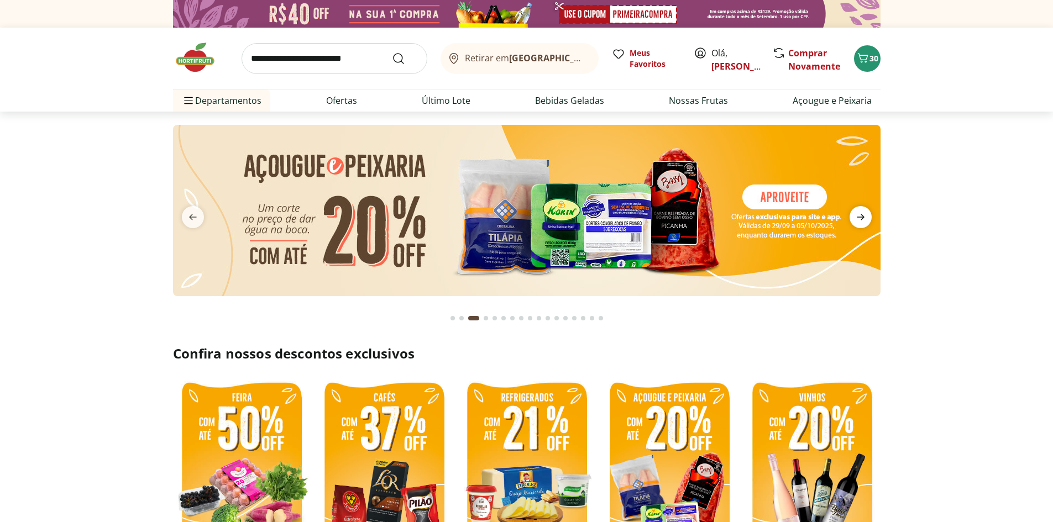
click at [854, 219] on icon "next" at bounding box center [860, 217] width 13 height 13
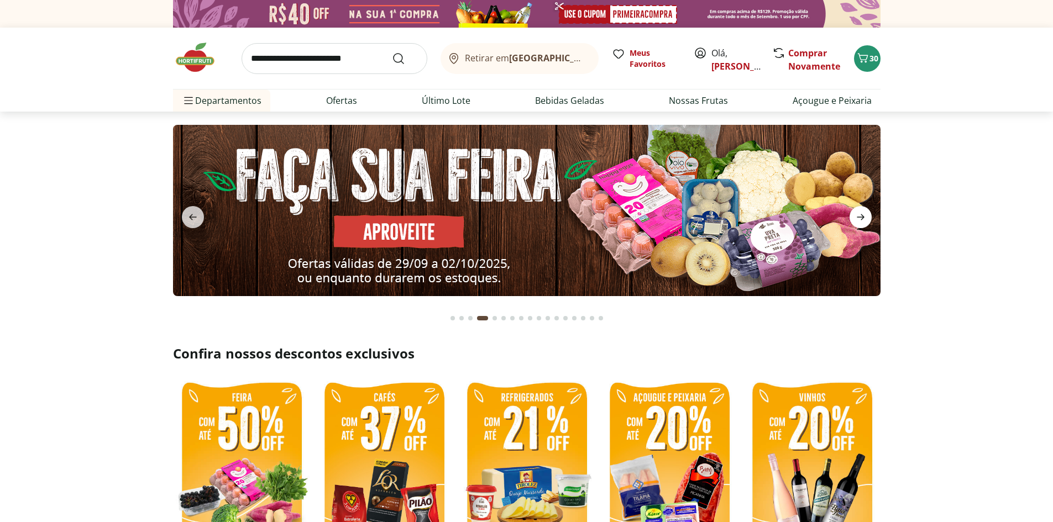
click at [854, 219] on icon "next" at bounding box center [860, 217] width 13 height 13
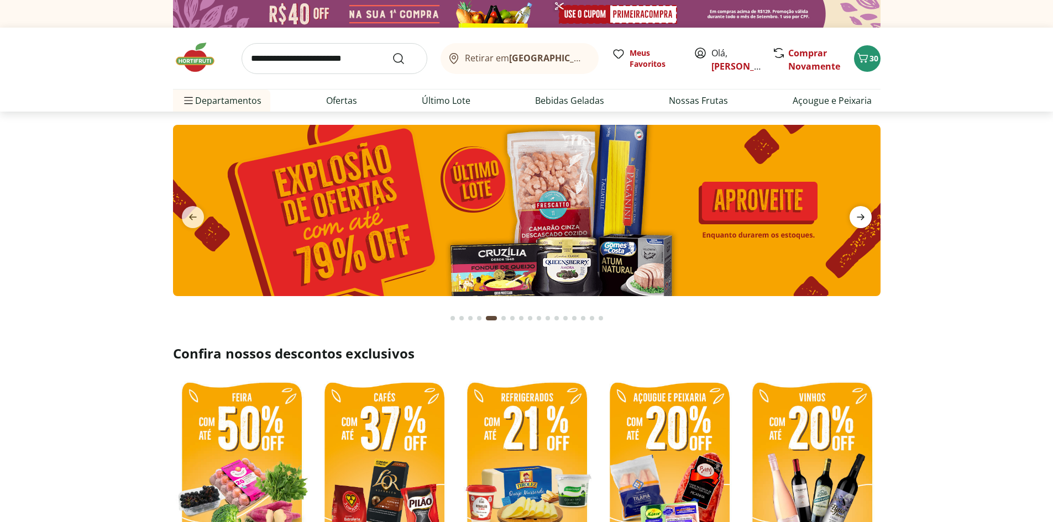
click at [854, 219] on icon "next" at bounding box center [860, 217] width 13 height 13
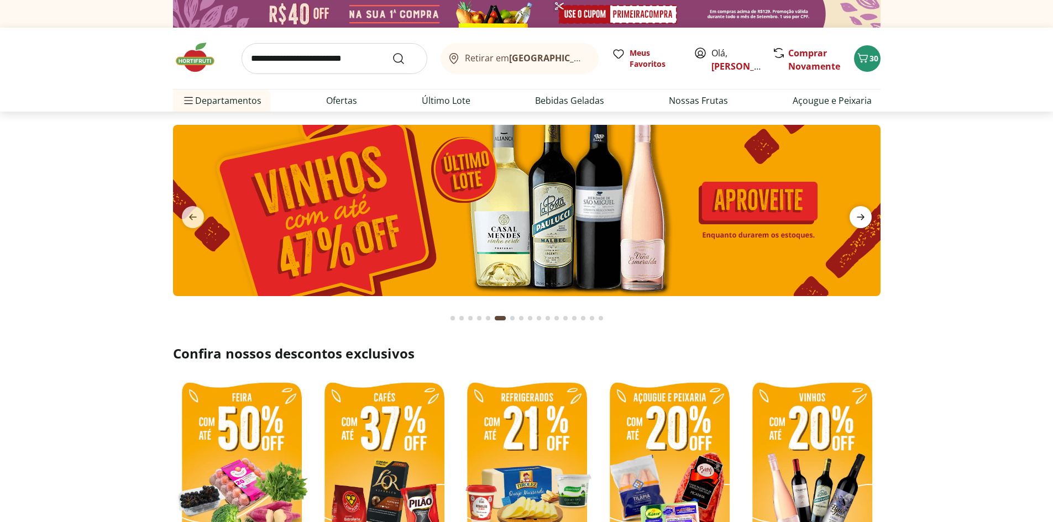
click at [854, 219] on icon "next" at bounding box center [860, 217] width 13 height 13
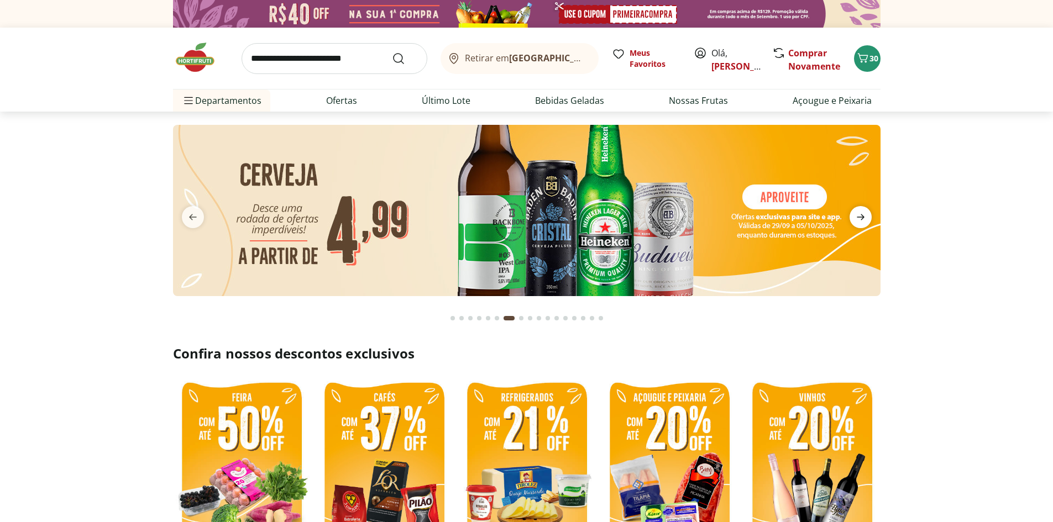
click at [854, 219] on icon "next" at bounding box center [860, 217] width 13 height 13
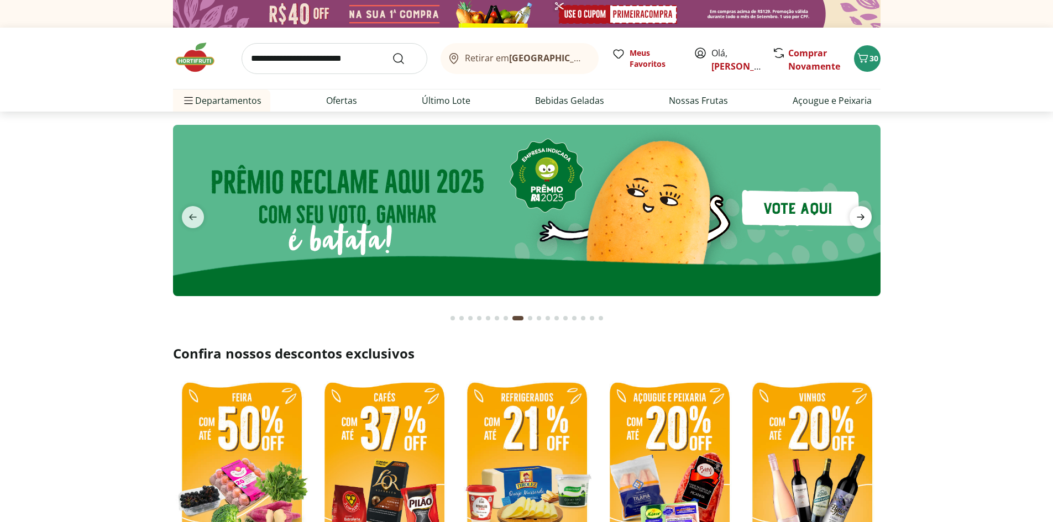
click at [854, 219] on icon "next" at bounding box center [860, 217] width 13 height 13
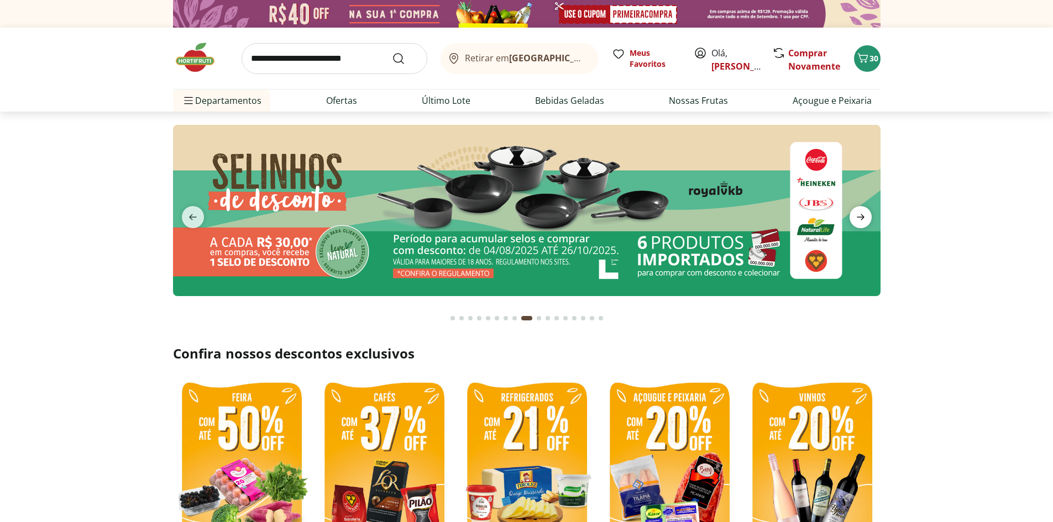
click at [854, 219] on icon "next" at bounding box center [860, 217] width 13 height 13
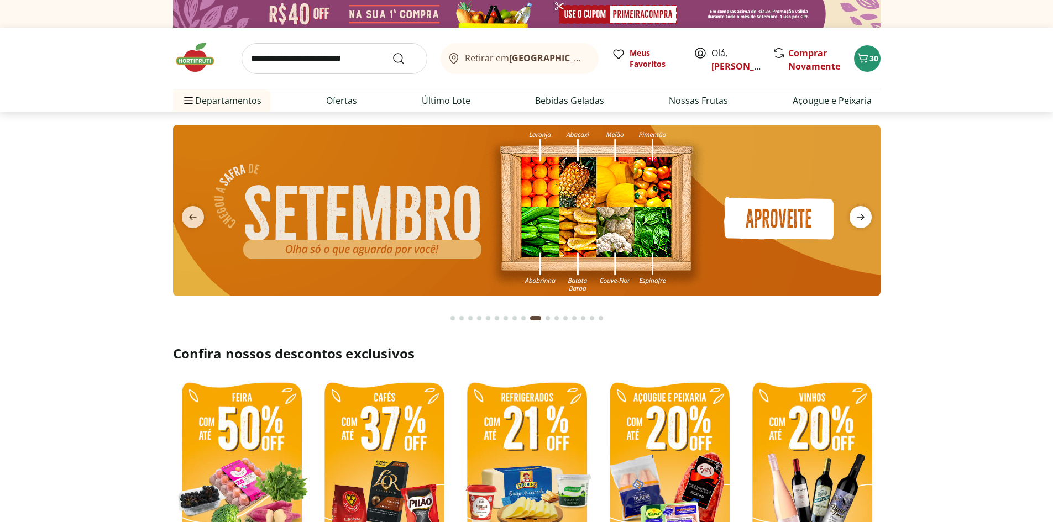
click at [854, 219] on icon "next" at bounding box center [860, 217] width 13 height 13
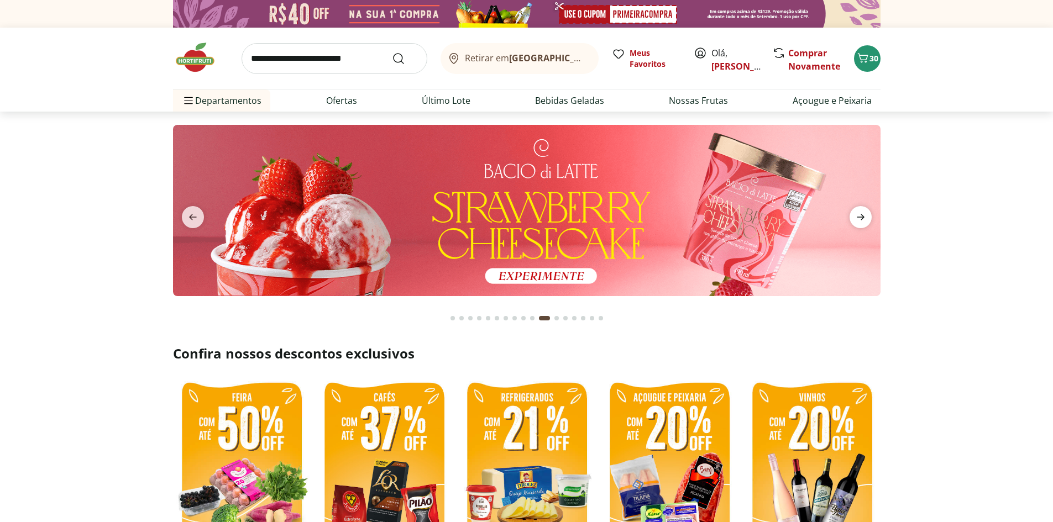
click at [854, 219] on icon "next" at bounding box center [860, 217] width 13 height 13
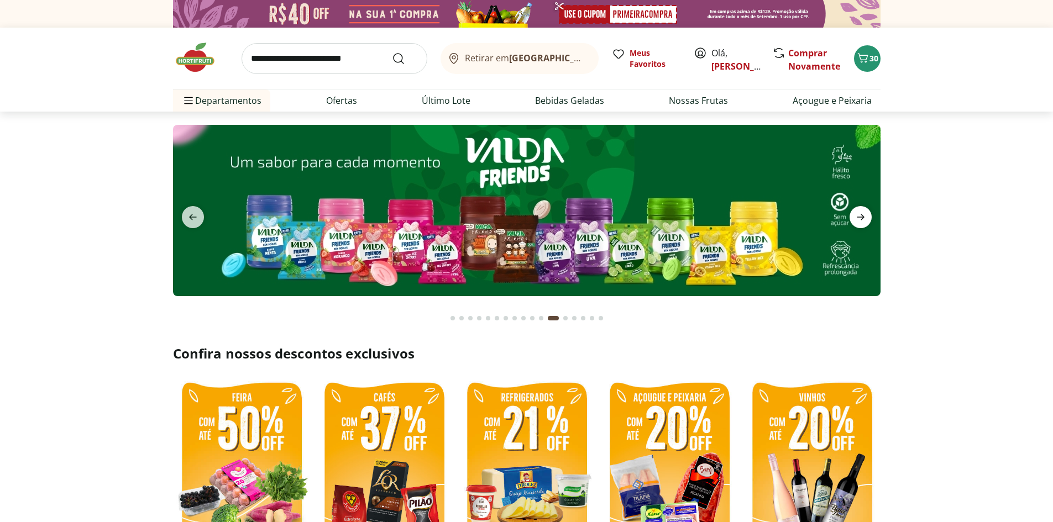
click at [854, 219] on icon "next" at bounding box center [860, 217] width 13 height 13
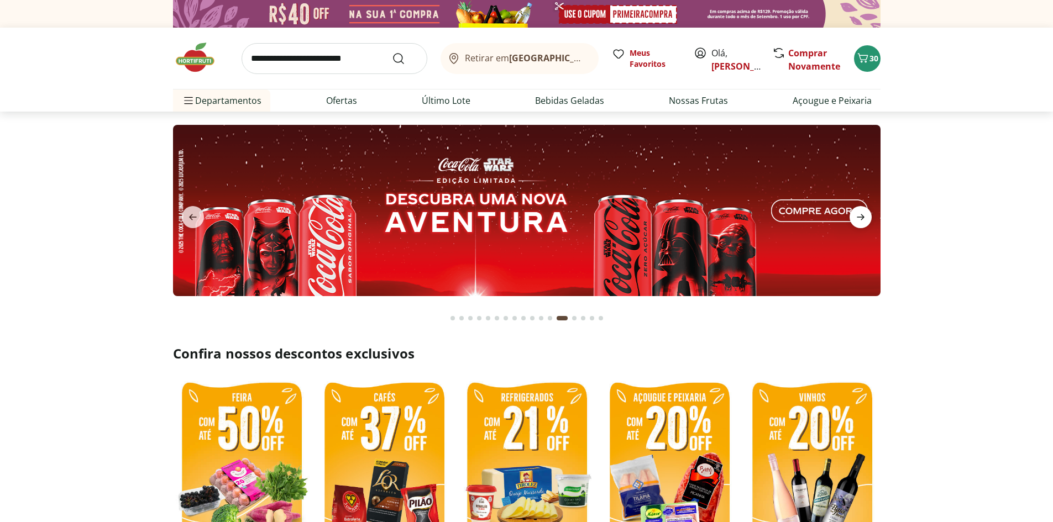
click at [854, 219] on icon "next" at bounding box center [860, 217] width 13 height 13
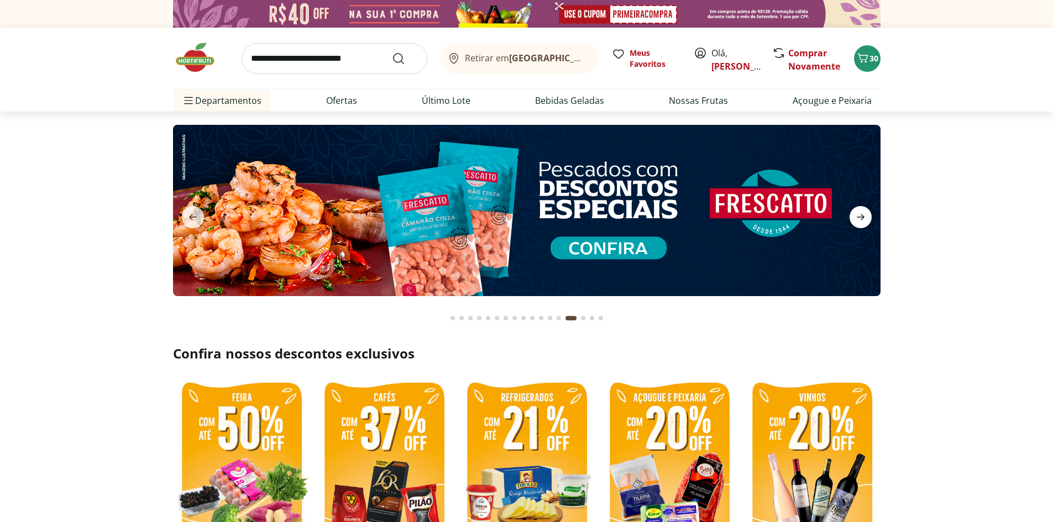
click at [854, 219] on icon "next" at bounding box center [860, 217] width 13 height 13
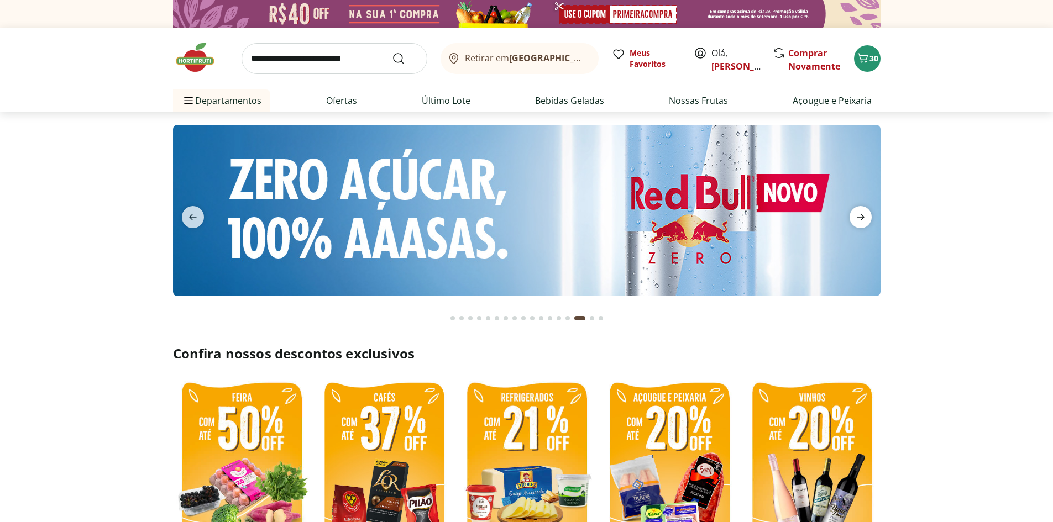
click at [854, 219] on icon "next" at bounding box center [860, 217] width 13 height 13
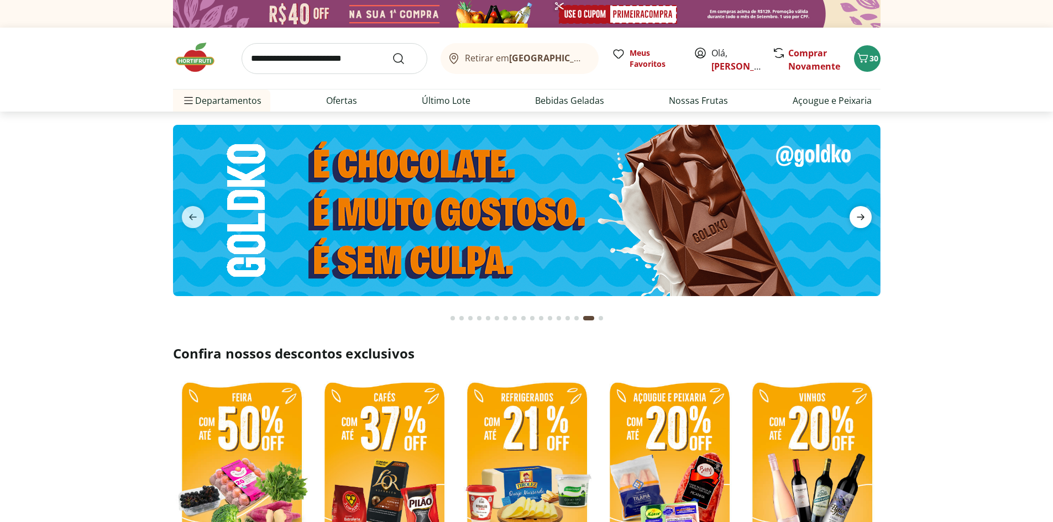
click at [854, 219] on icon "next" at bounding box center [860, 217] width 13 height 13
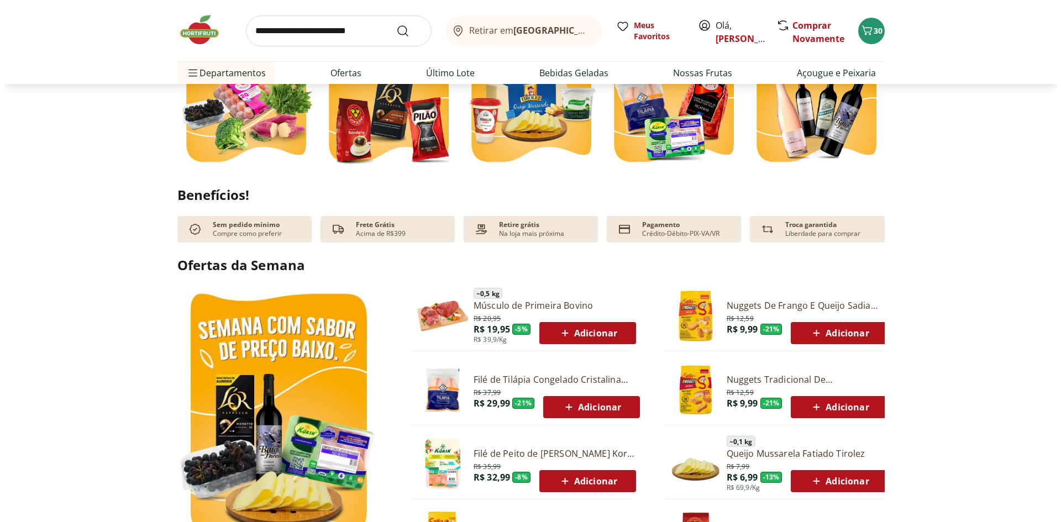
scroll to position [774, 0]
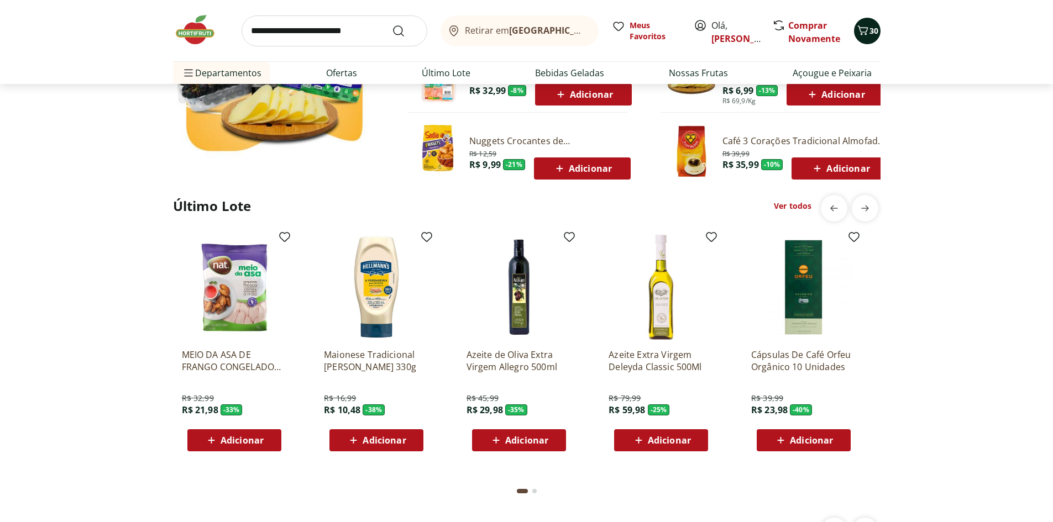
click at [875, 30] on span "30" at bounding box center [873, 30] width 9 height 10
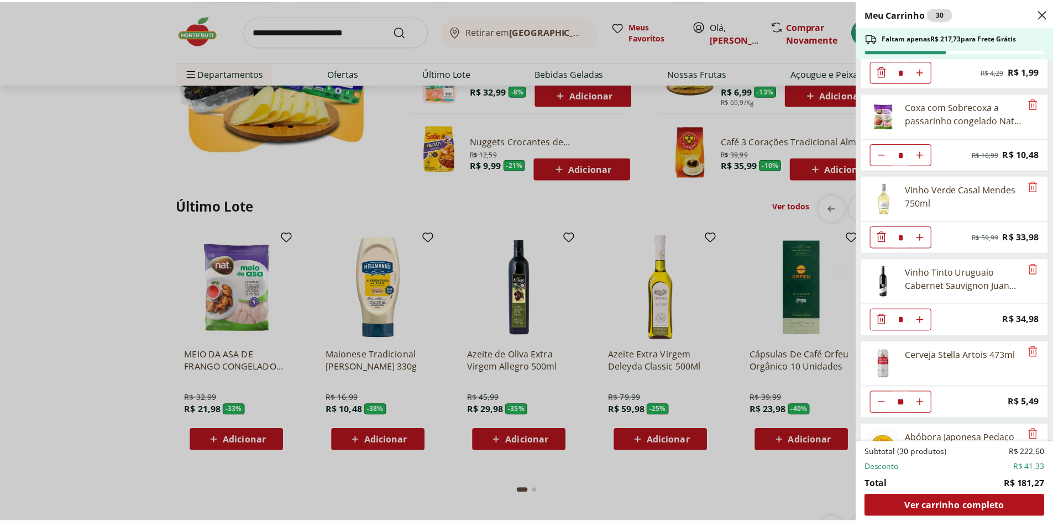
scroll to position [0, 0]
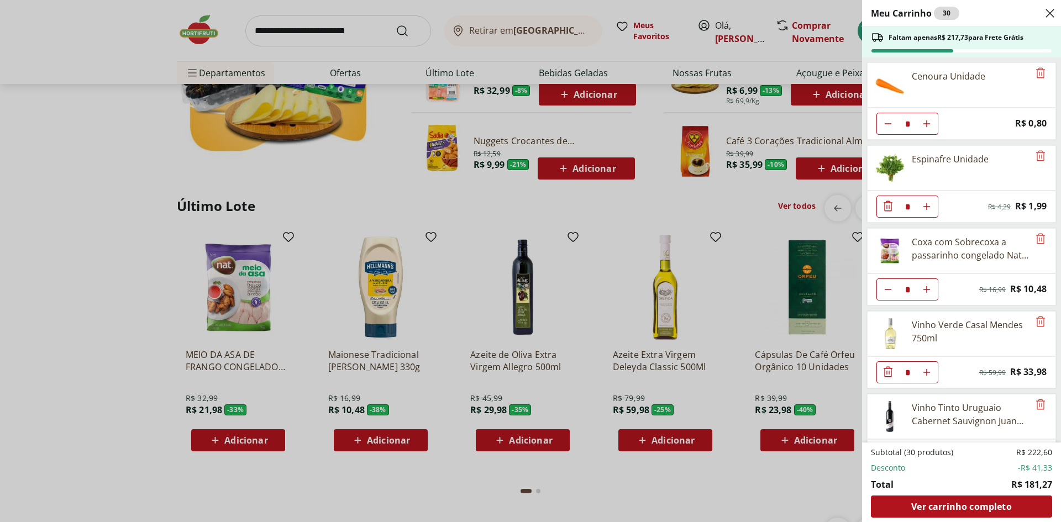
click at [49, 254] on div "Meu Carrinho 30 Faltam apenas R$ 217,73 para Frete Grátis Cenoura Unidade * Pri…" at bounding box center [530, 261] width 1061 height 522
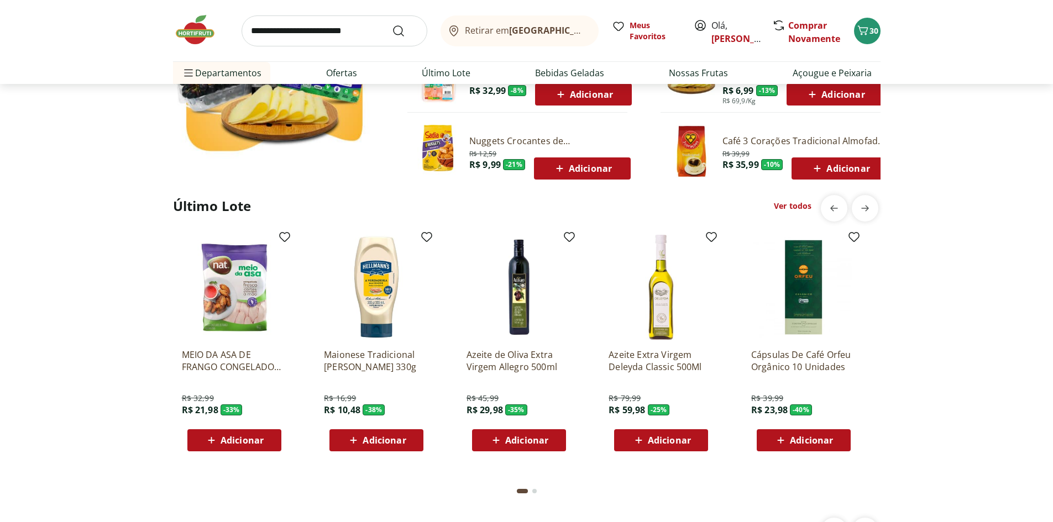
click at [350, 40] on input "search" at bounding box center [334, 30] width 186 height 31
type input "******"
click at [392, 24] on button "Submit Search" at bounding box center [405, 30] width 27 height 13
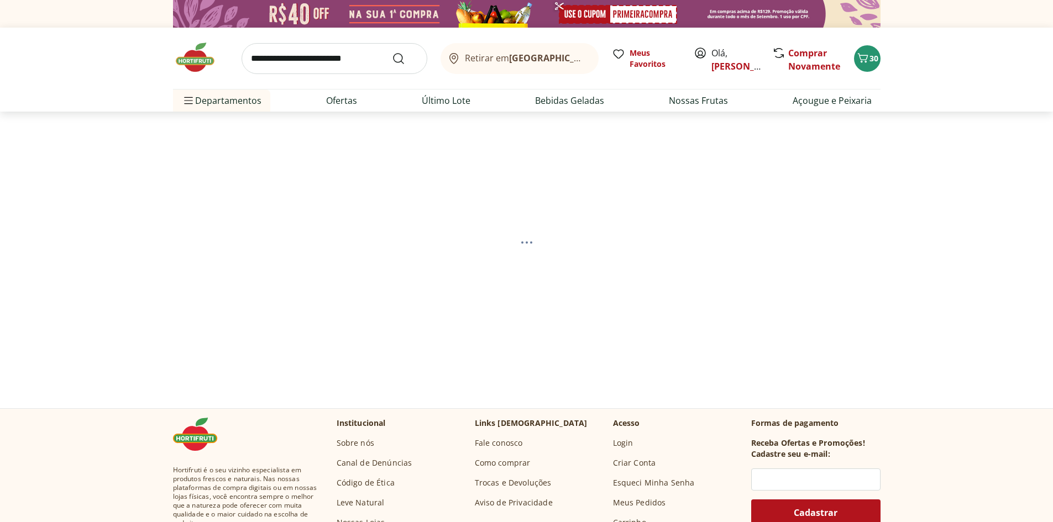
select select "**********"
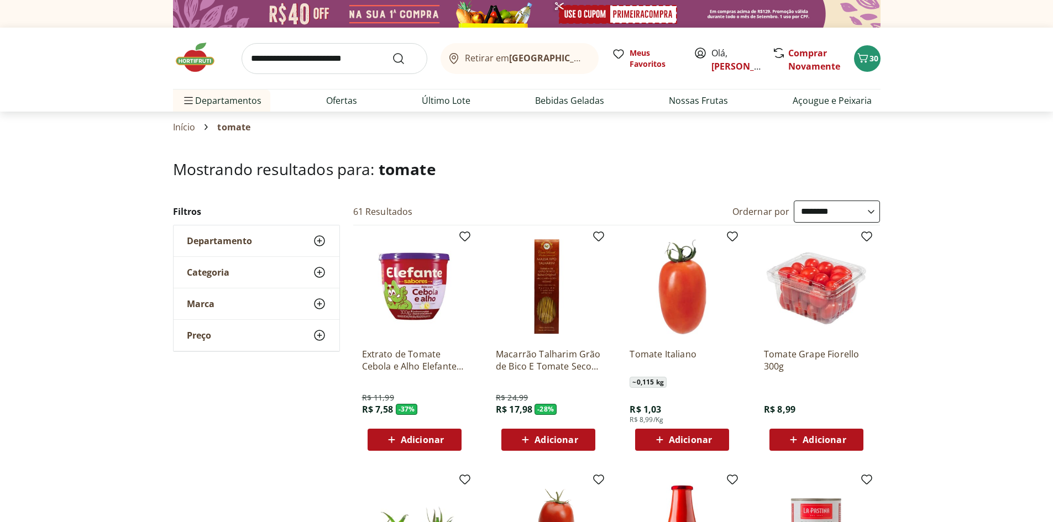
click at [871, 208] on select "**********" at bounding box center [837, 212] width 86 height 22
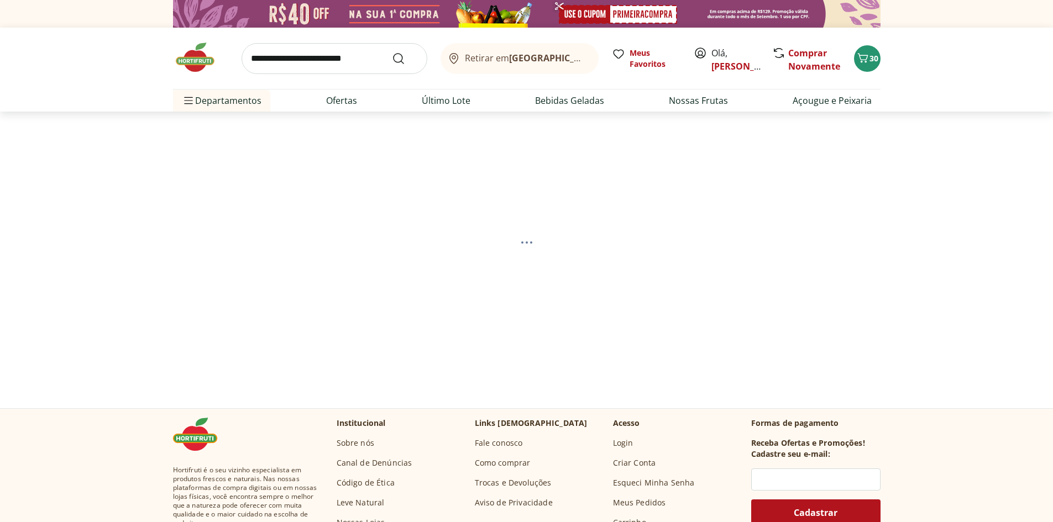
select select "*********"
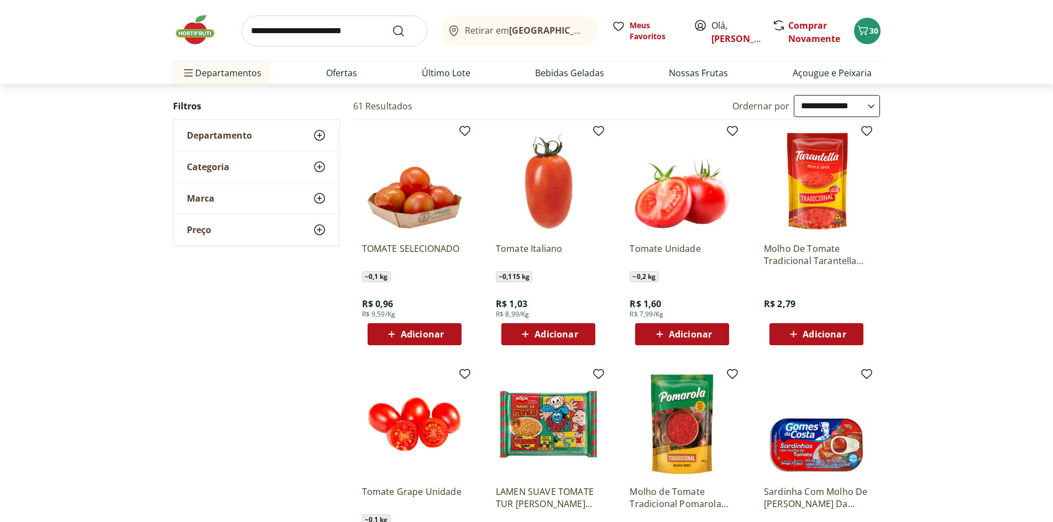
scroll to position [111, 0]
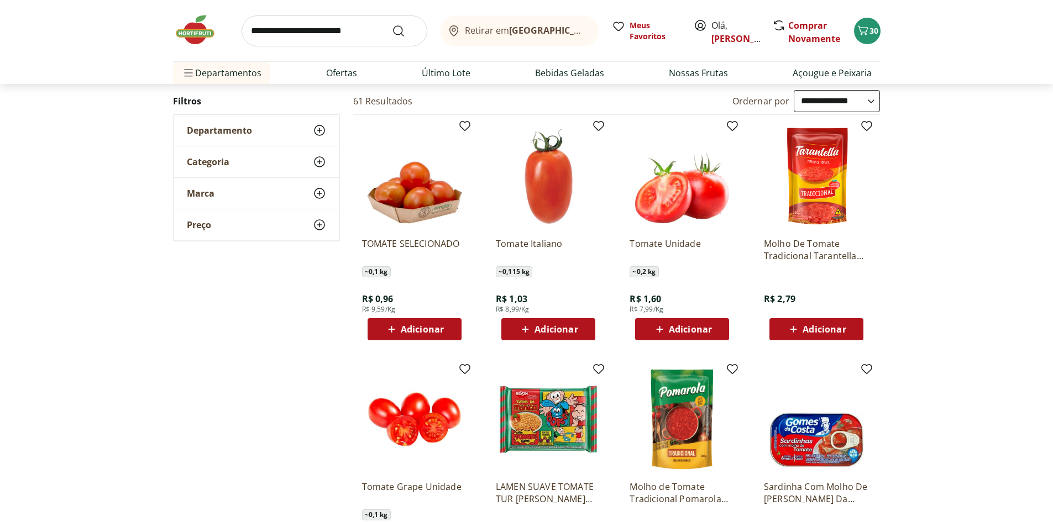
click at [584, 328] on div "Adicionar" at bounding box center [548, 329] width 76 height 20
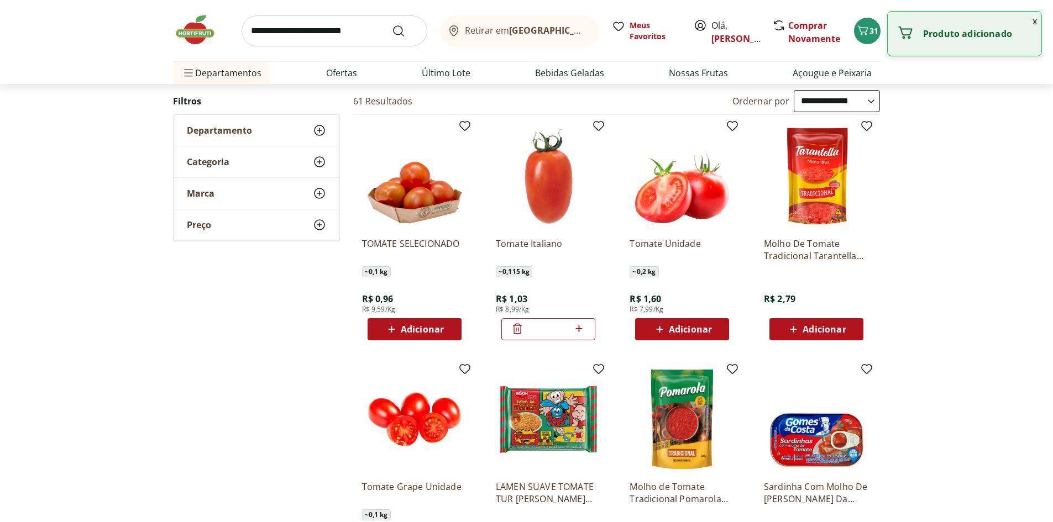
click at [584, 328] on icon at bounding box center [579, 328] width 14 height 13
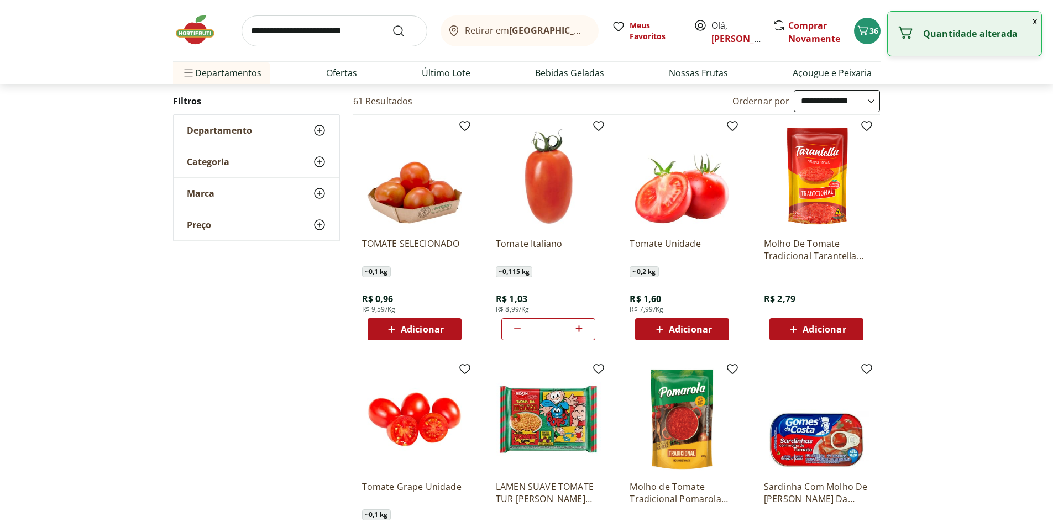
click at [584, 328] on icon at bounding box center [579, 328] width 14 height 13
type input "*"
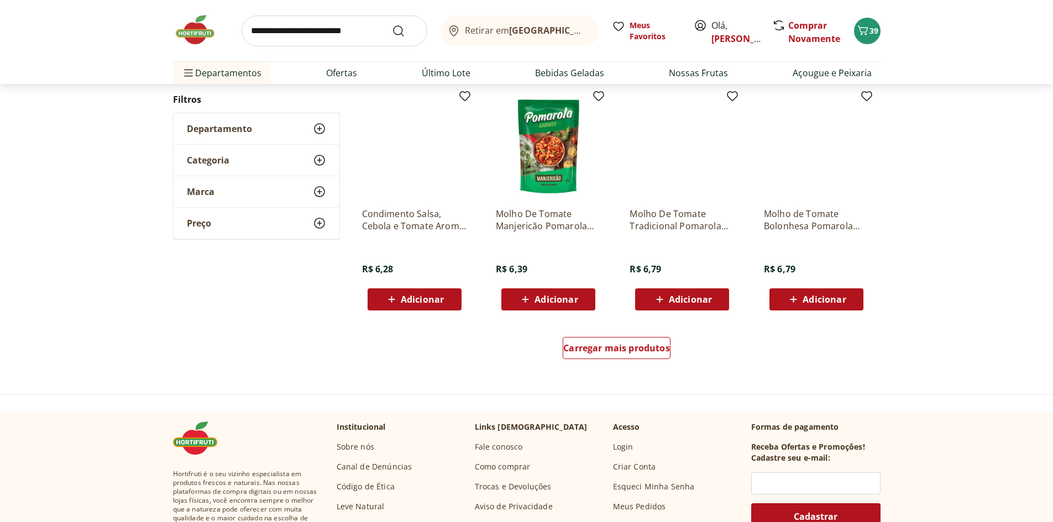
scroll to position [663, 0]
